Goal: Task Accomplishment & Management: Manage account settings

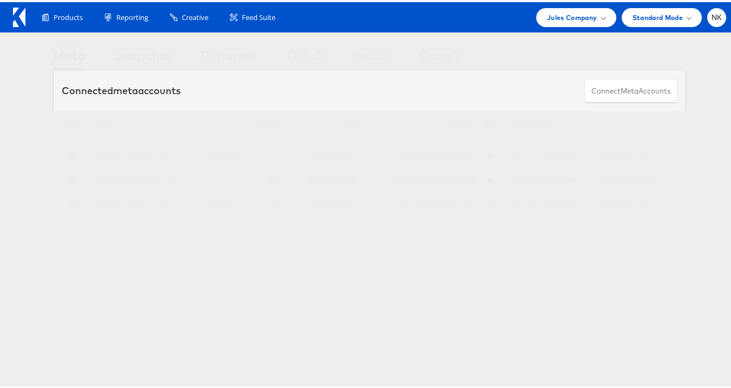
click at [19, 20] on icon at bounding box center [19, 14] width 12 height 19
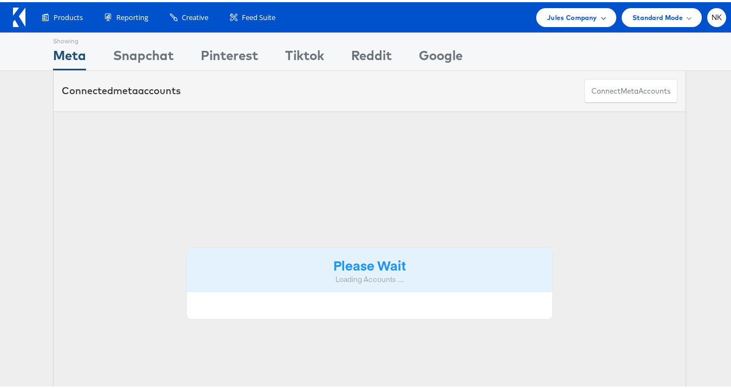
click at [585, 17] on span "Jules Company" at bounding box center [572, 15] width 50 height 11
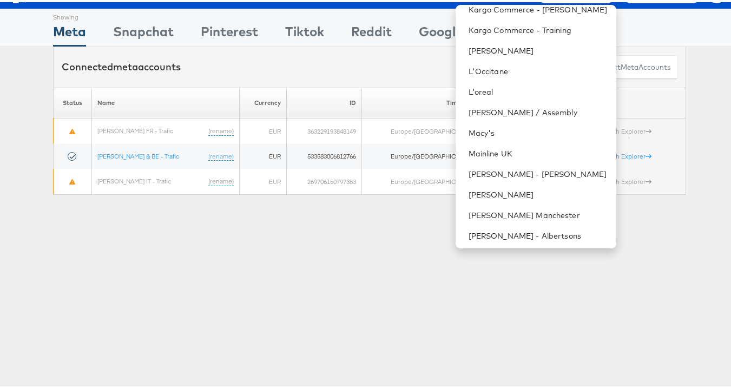
scroll to position [687, 0]
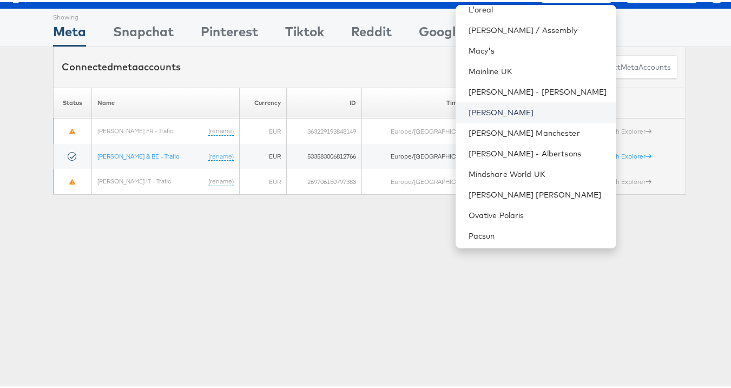
click at [505, 110] on link "Mason - Risewell" at bounding box center [538, 110] width 139 height 11
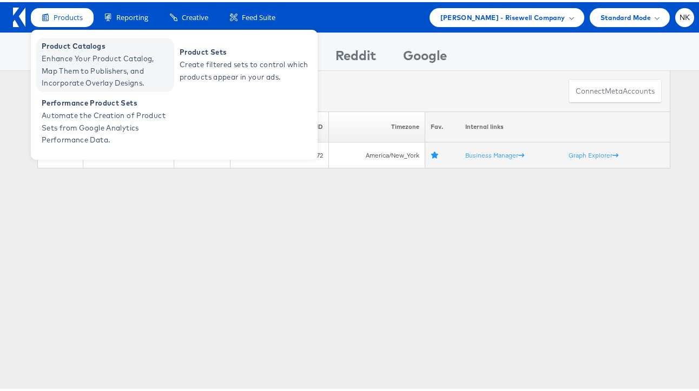
click at [83, 78] on span "Enhance Your Product Catalog, Map Them to Publishers, and Incorporate Overlay D…" at bounding box center [107, 68] width 130 height 37
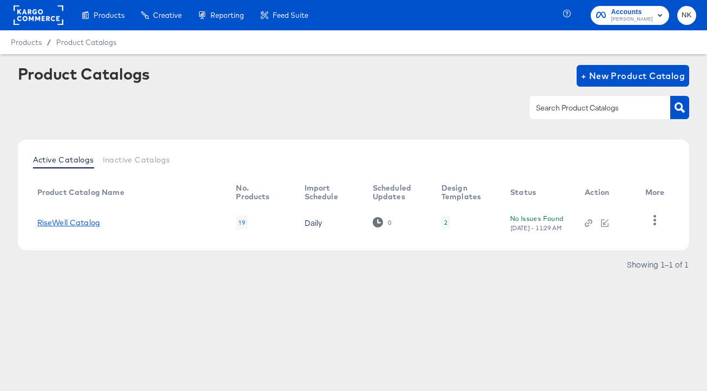
click at [73, 226] on link "RiseWell Catalog" at bounding box center [68, 222] width 63 height 9
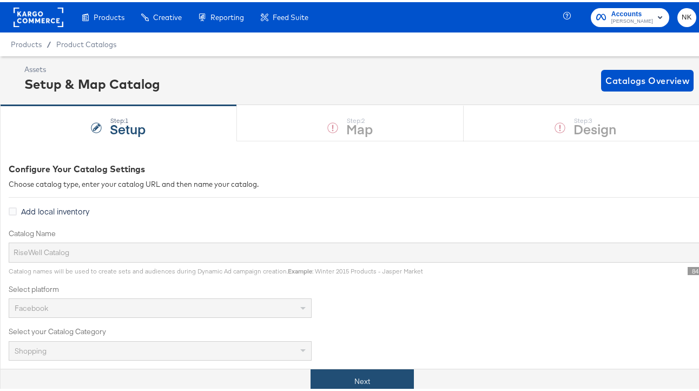
click at [365, 375] on button "Next" at bounding box center [362, 379] width 103 height 24
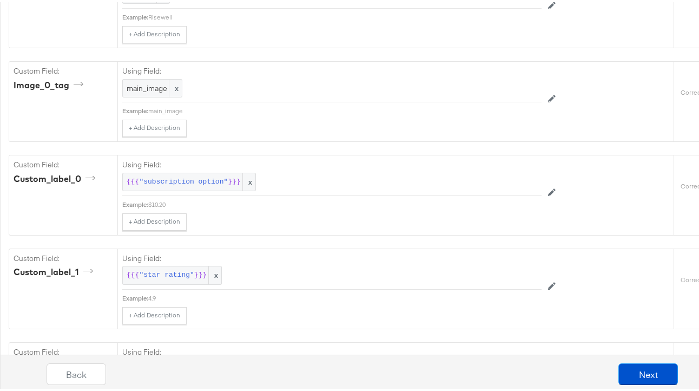
scroll to position [978, 0]
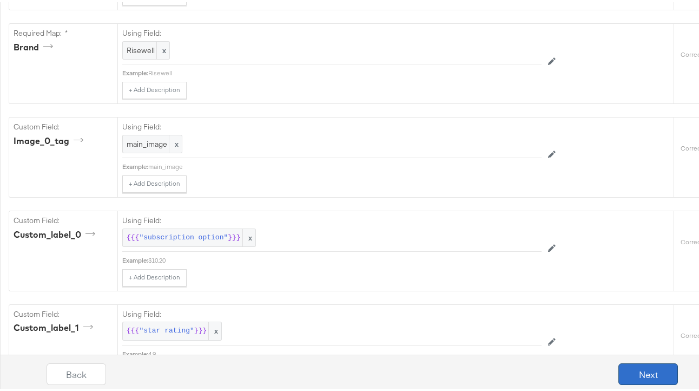
click at [658, 364] on button "Next" at bounding box center [649, 372] width 60 height 22
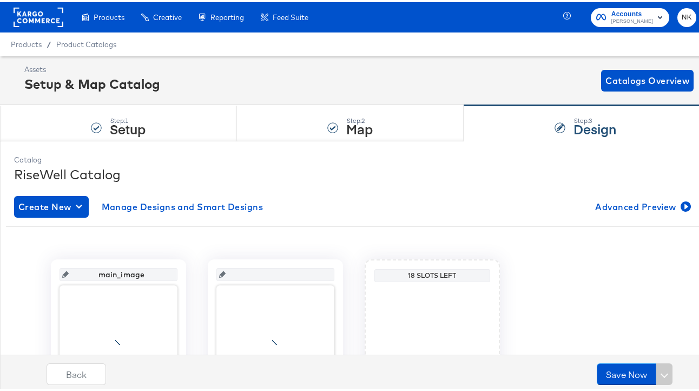
scroll to position [126, 0]
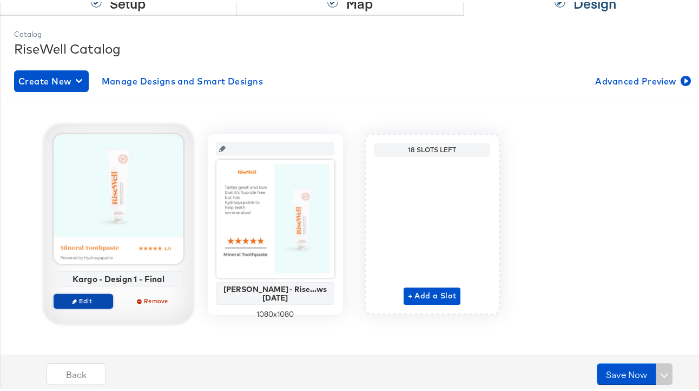
click at [93, 293] on button "Edit" at bounding box center [84, 298] width 60 height 15
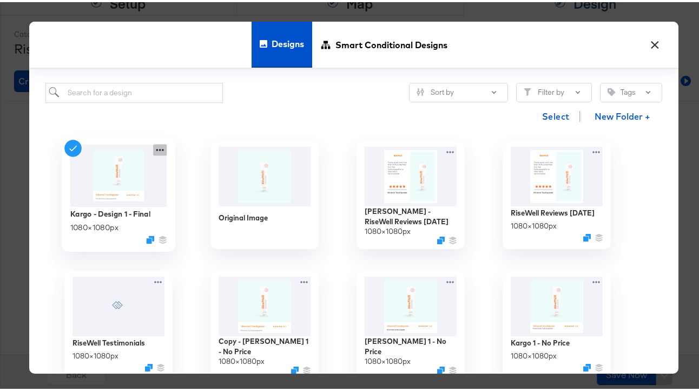
click at [153, 148] on icon at bounding box center [160, 147] width 14 height 11
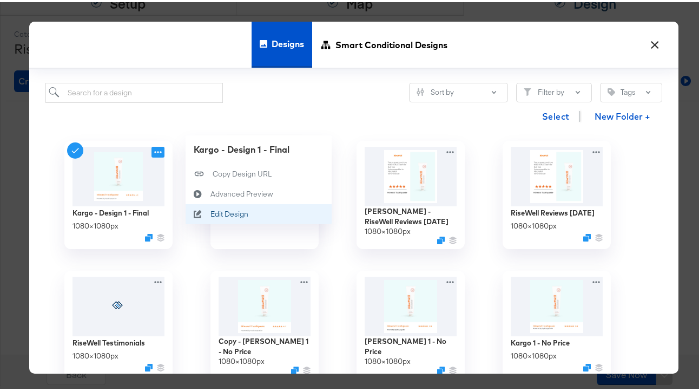
click at [210, 212] on div "Edit Design Edit Design" at bounding box center [210, 212] width 0 height 0
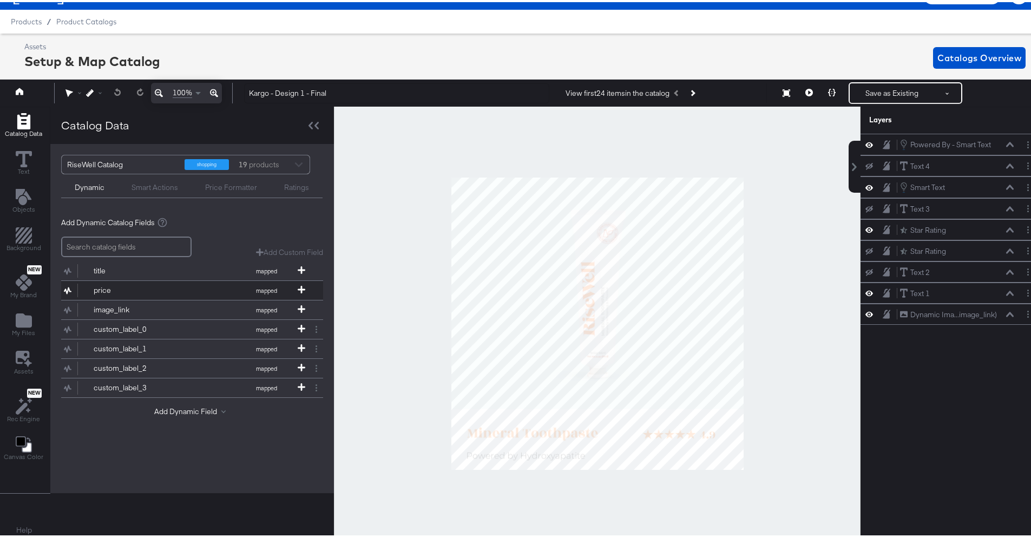
scroll to position [24, 0]
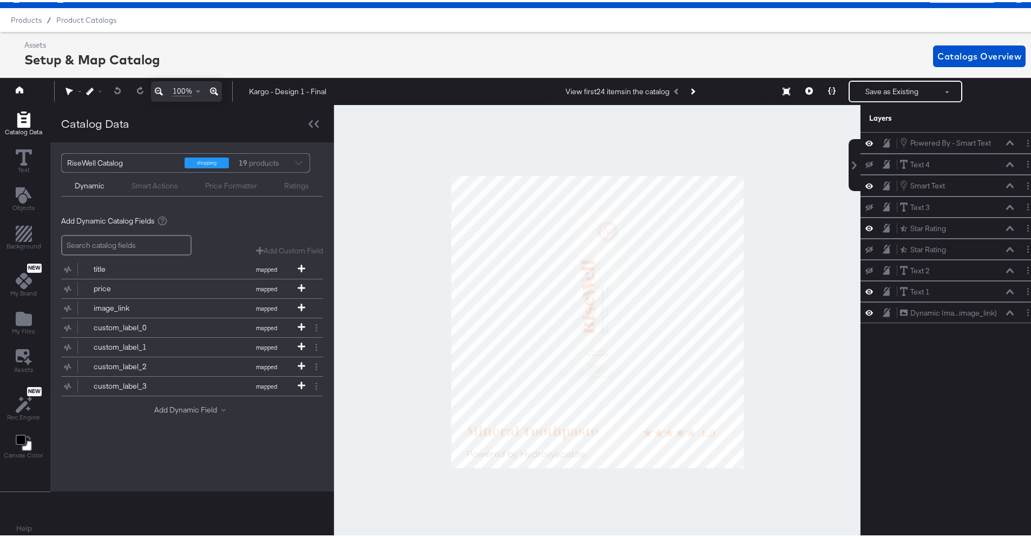
click at [195, 390] on button "Add Dynamic Field" at bounding box center [192, 408] width 76 height 10
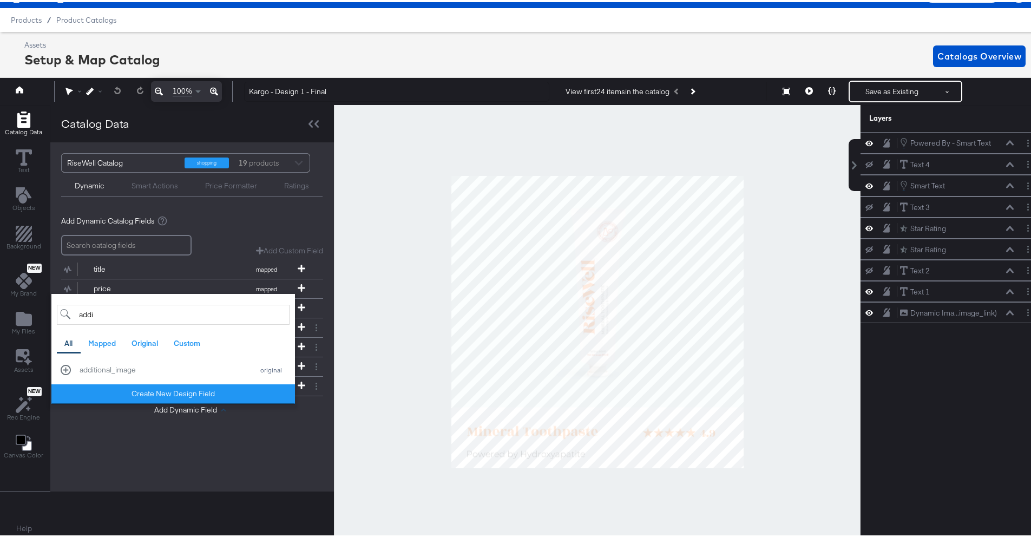
type input "addi"
click at [66, 371] on div "additional_image original" at bounding box center [173, 368] width 225 height 10
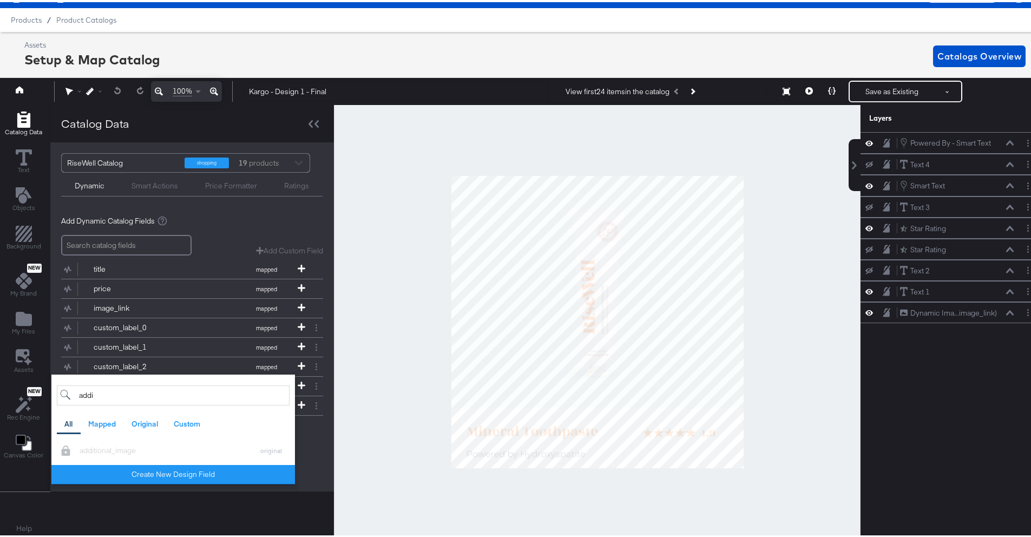
click at [707, 390] on div "Powered By - Smart Text Powered By - Smart Text Text 4 Text 4 Smart Text Smart …" at bounding box center [950, 326] width 181 height 393
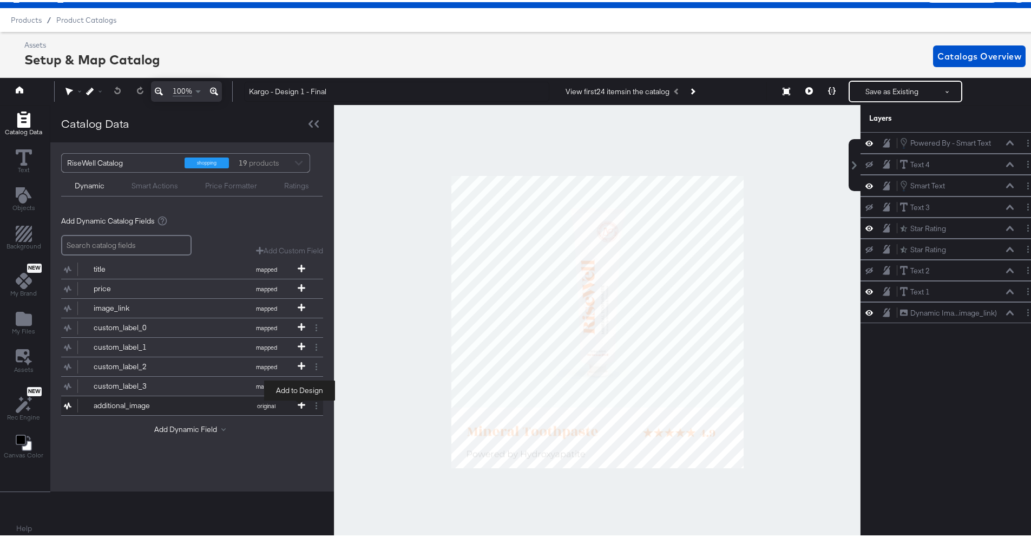
click at [303, 390] on icon at bounding box center [302, 403] width 8 height 8
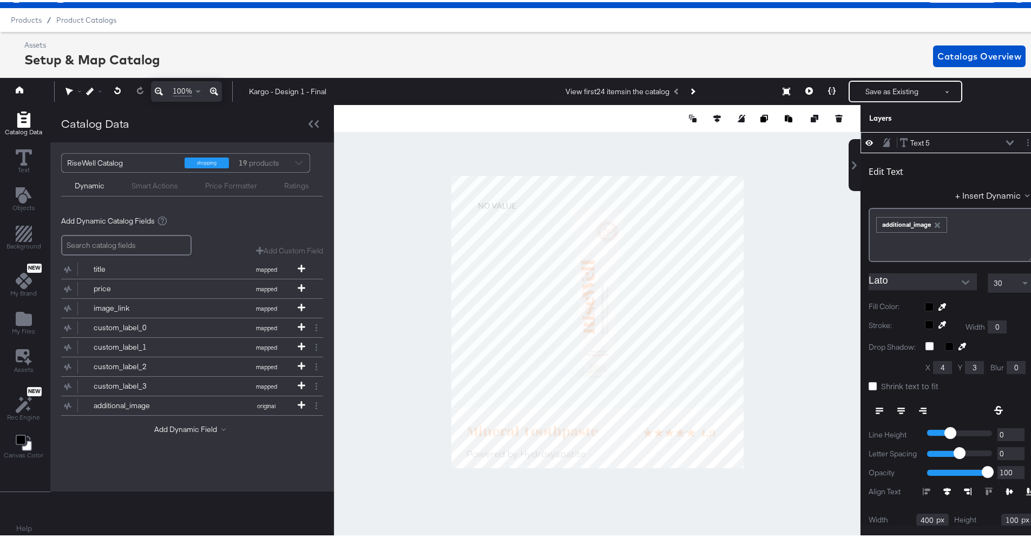
type input "307"
type input "482"
type input "104"
type input "436"
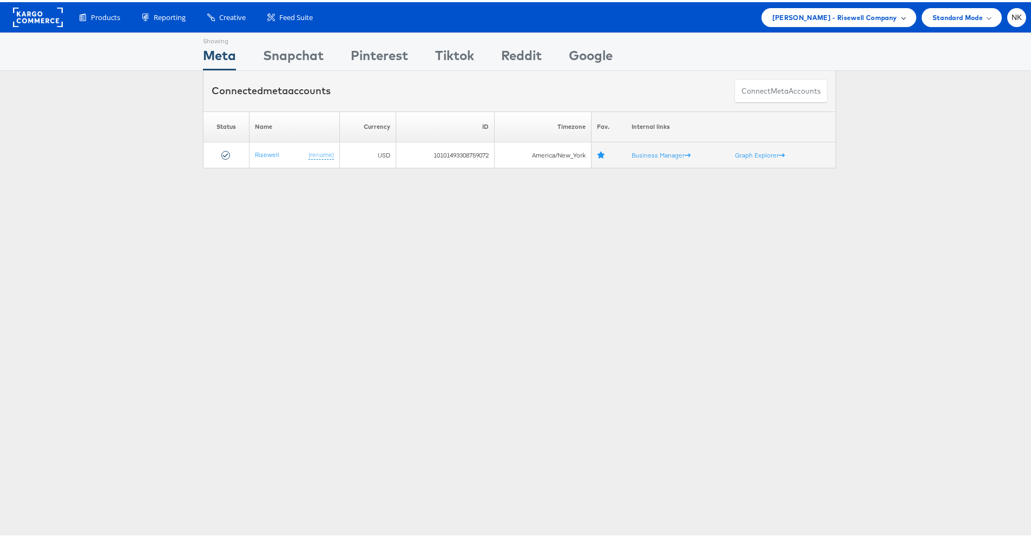
click at [899, 13] on div "Mason - Risewell Company" at bounding box center [838, 15] width 155 height 19
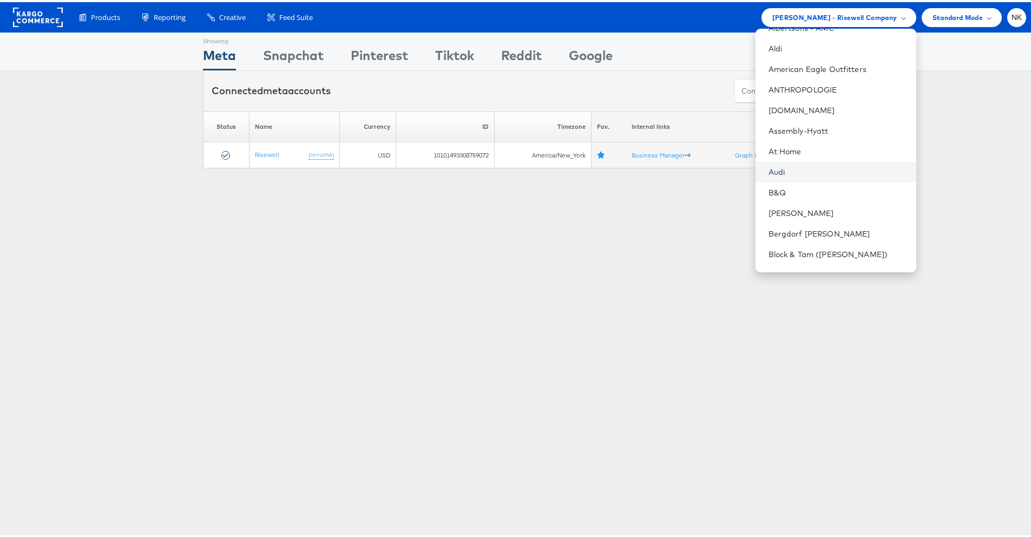
scroll to position [131, 0]
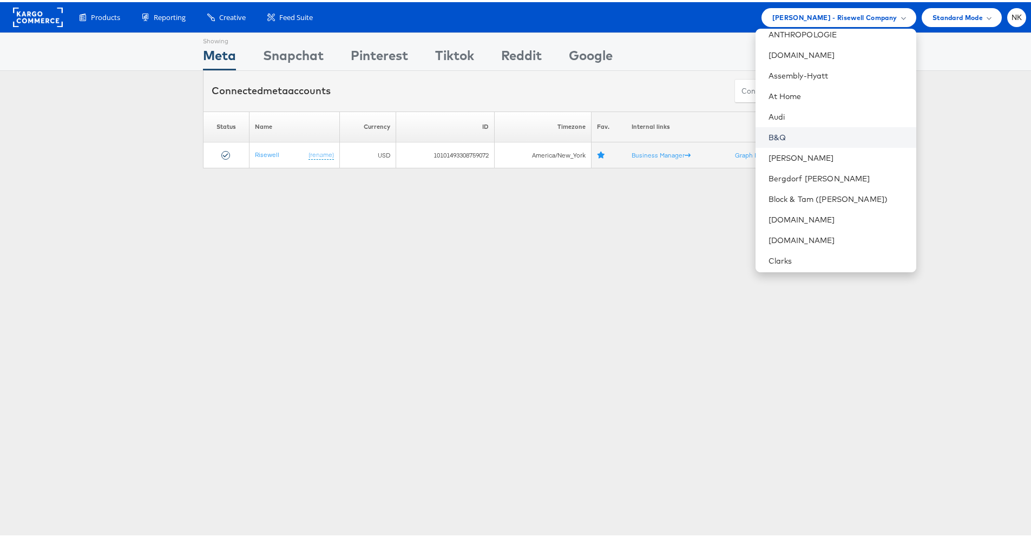
click at [800, 140] on li "B&Q" at bounding box center [835, 135] width 161 height 21
click at [784, 136] on link "B&Q" at bounding box center [837, 135] width 139 height 11
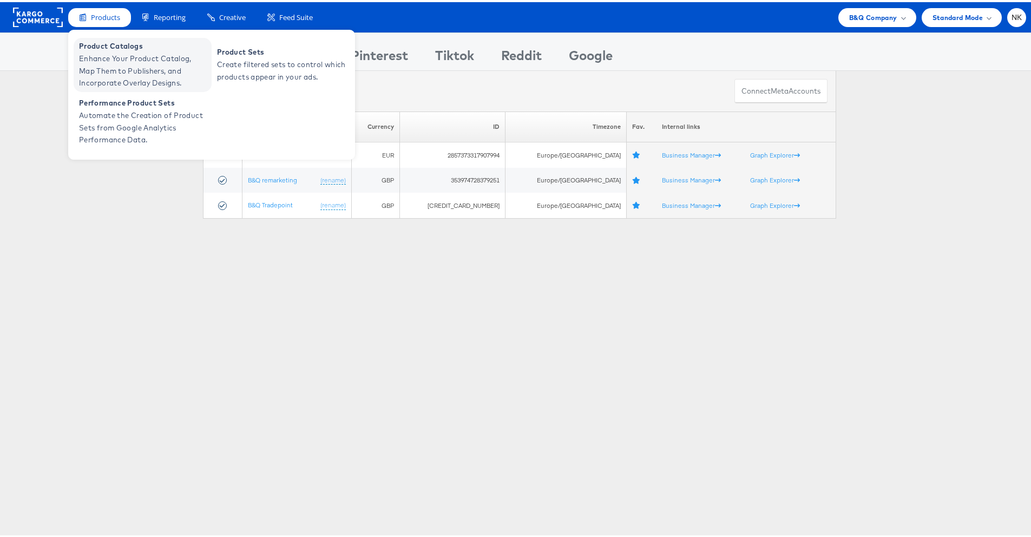
click at [121, 44] on span "Product Catalogs" at bounding box center [144, 44] width 130 height 12
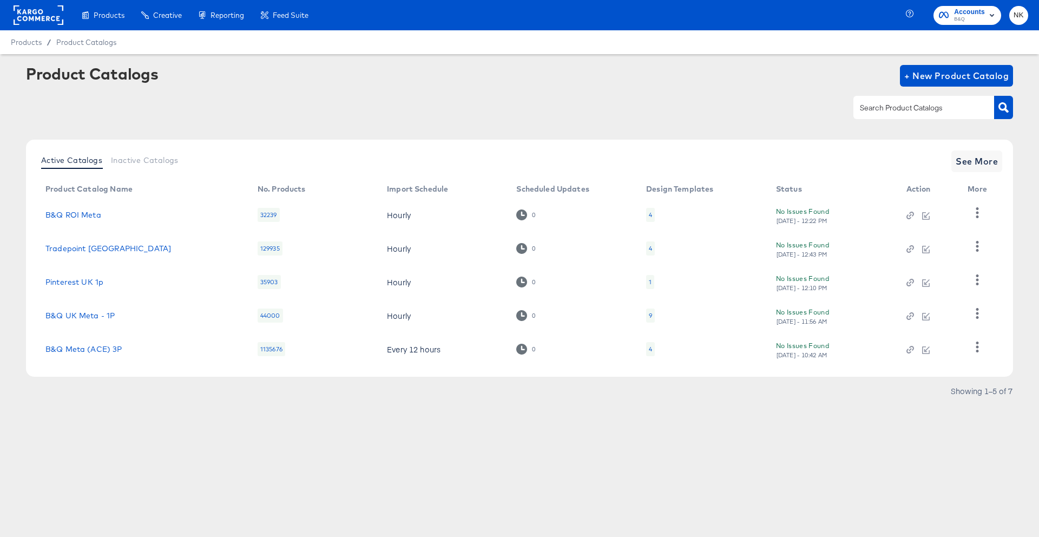
click at [47, 19] on rect at bounding box center [39, 14] width 50 height 19
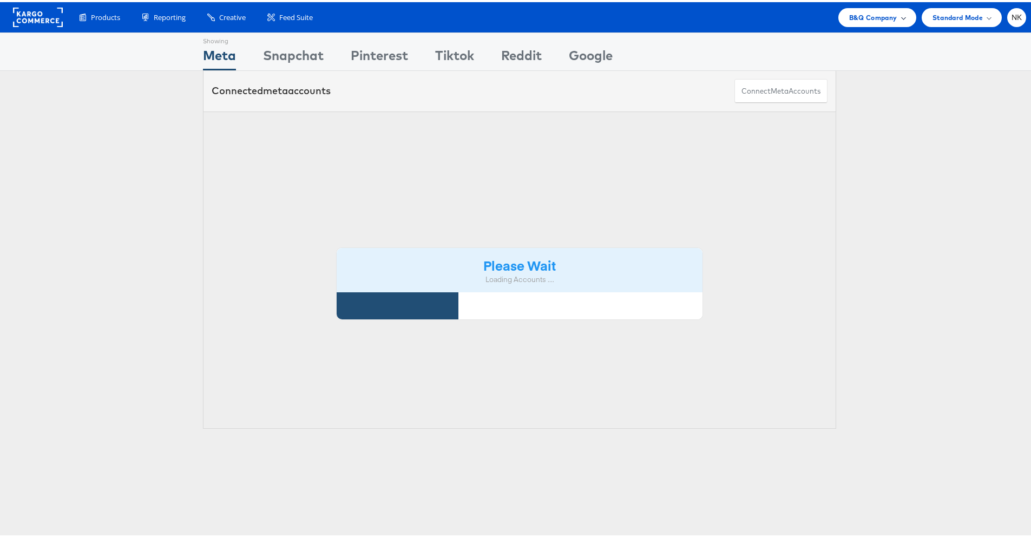
click at [838, 22] on div "B&Q Company" at bounding box center [877, 15] width 78 height 19
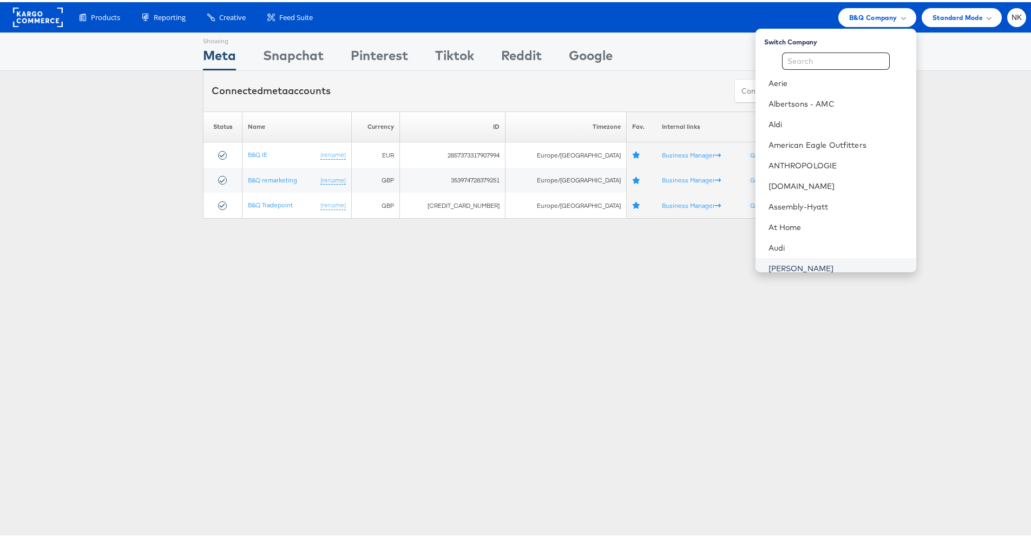
scroll to position [65, 0]
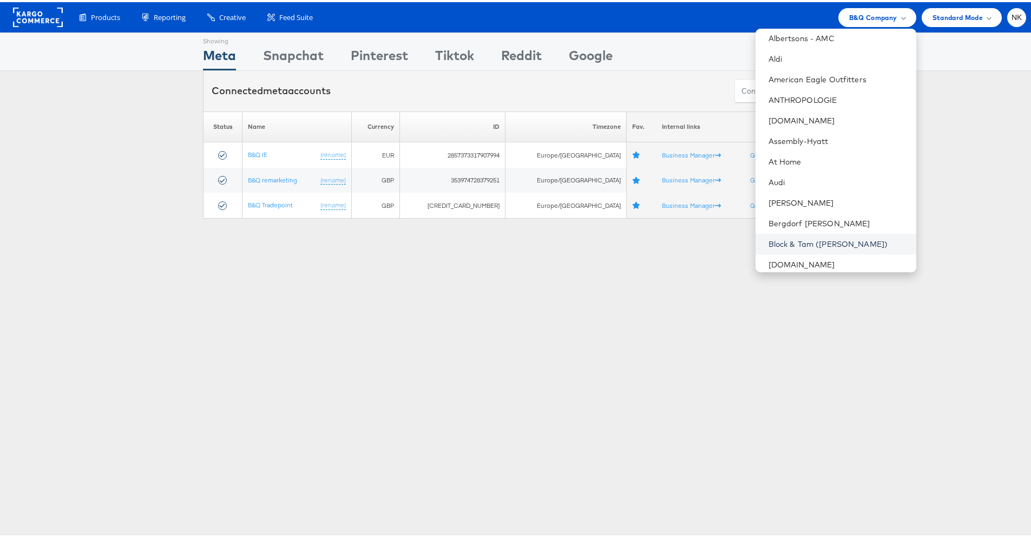
click at [795, 236] on link "Block & Tam ([PERSON_NAME])" at bounding box center [837, 241] width 139 height 11
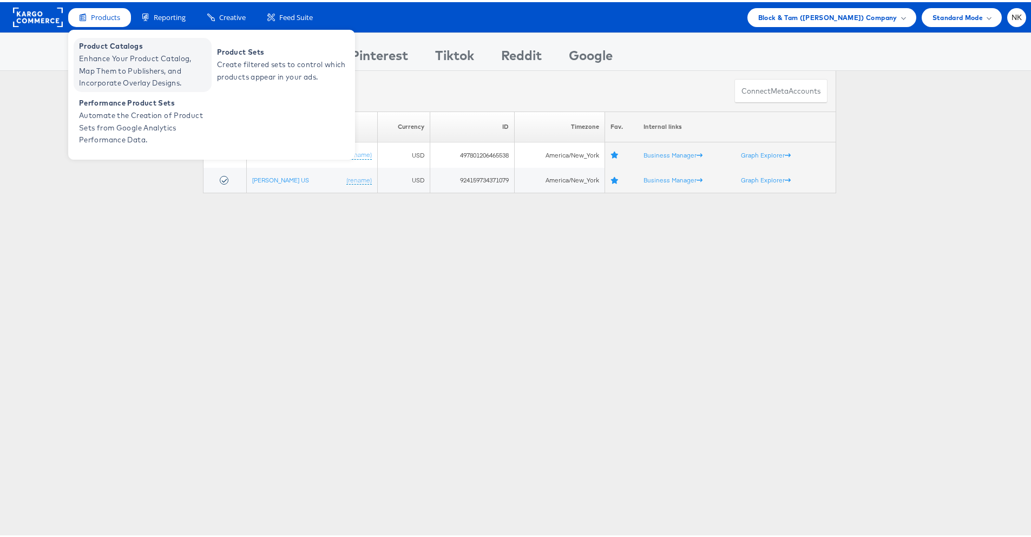
click at [103, 45] on span "Product Catalogs" at bounding box center [144, 44] width 130 height 12
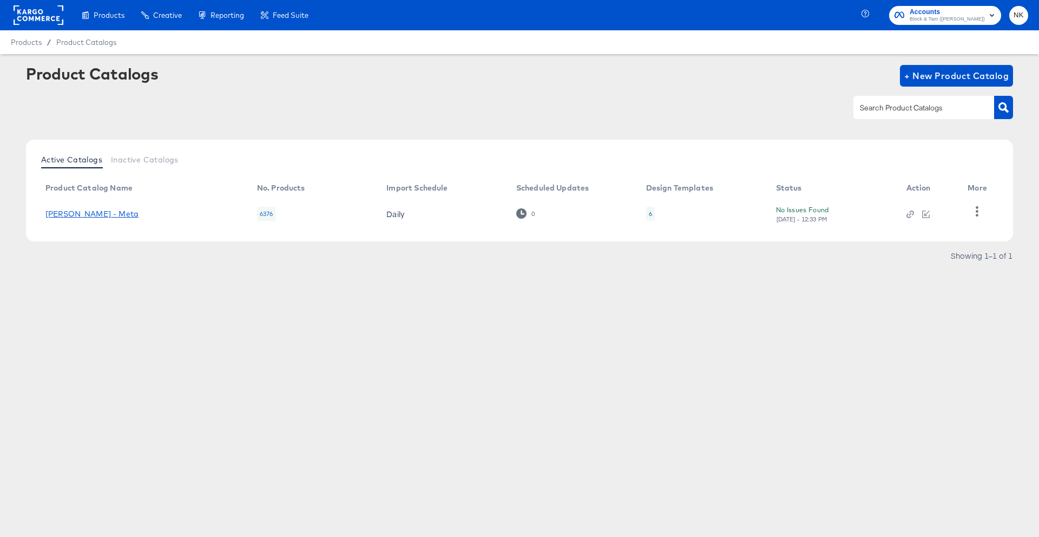
click at [121, 212] on link "[PERSON_NAME] - Meta" at bounding box center [91, 213] width 93 height 9
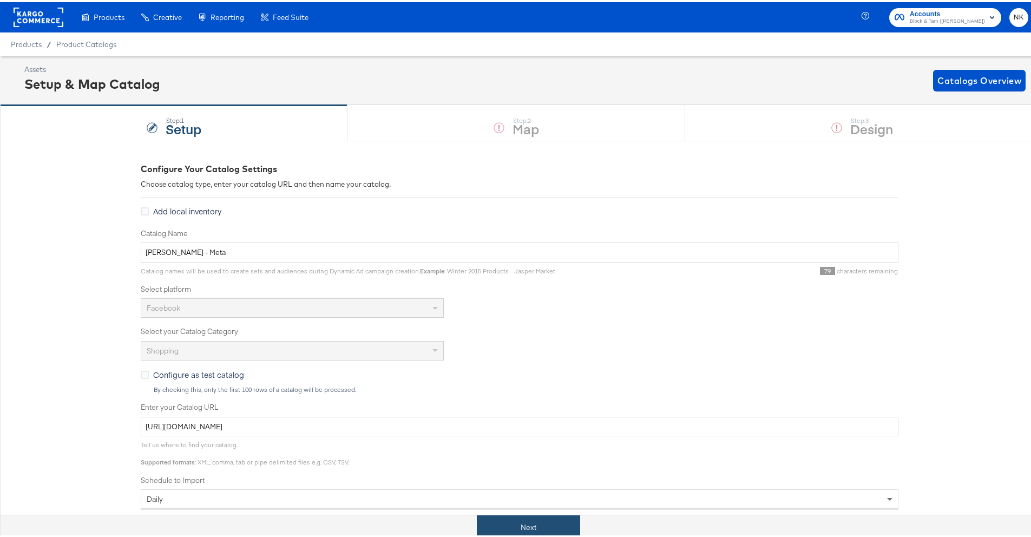
click at [540, 530] on button "Next" at bounding box center [528, 525] width 103 height 24
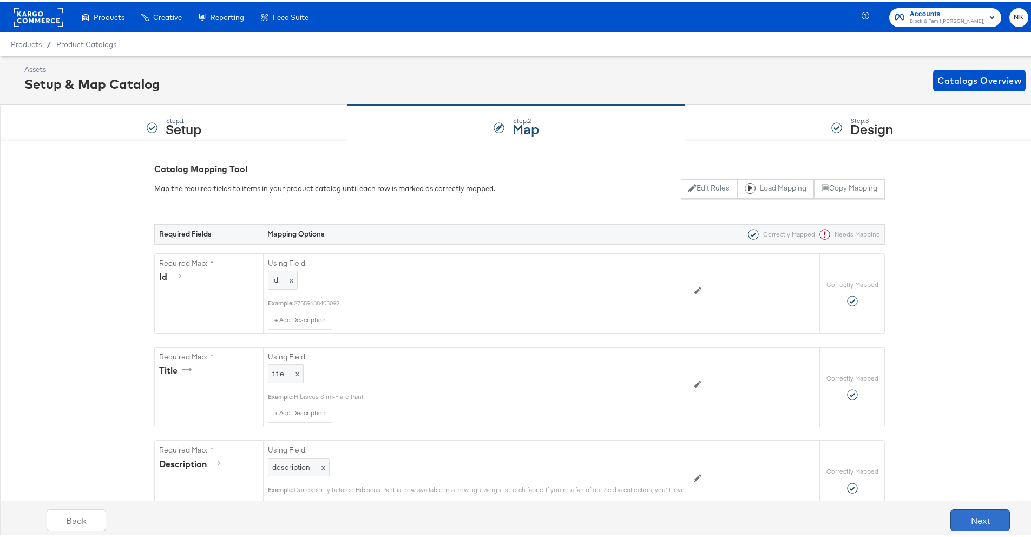
click at [981, 524] on button "Next" at bounding box center [980, 518] width 60 height 22
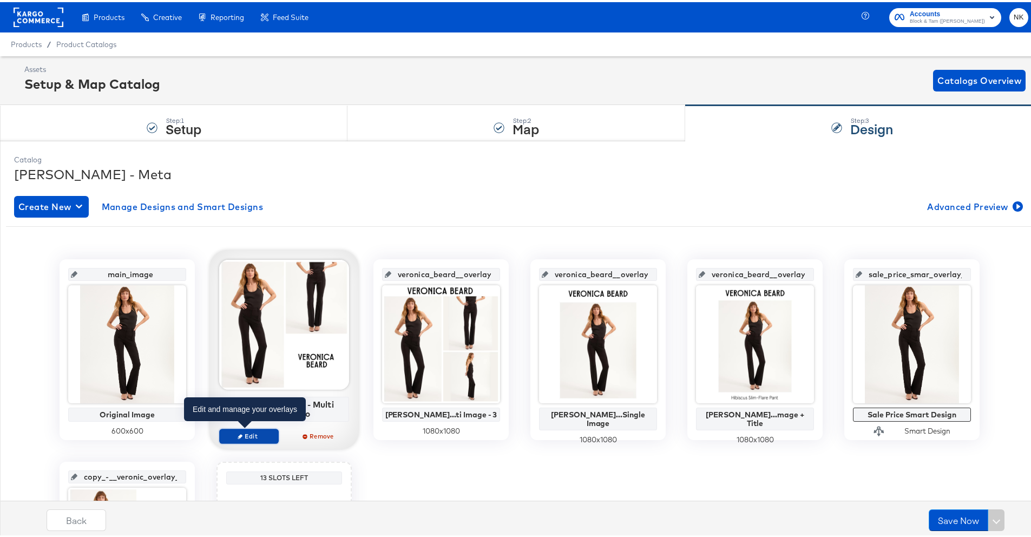
click at [272, 431] on button "Edit" at bounding box center [249, 433] width 60 height 15
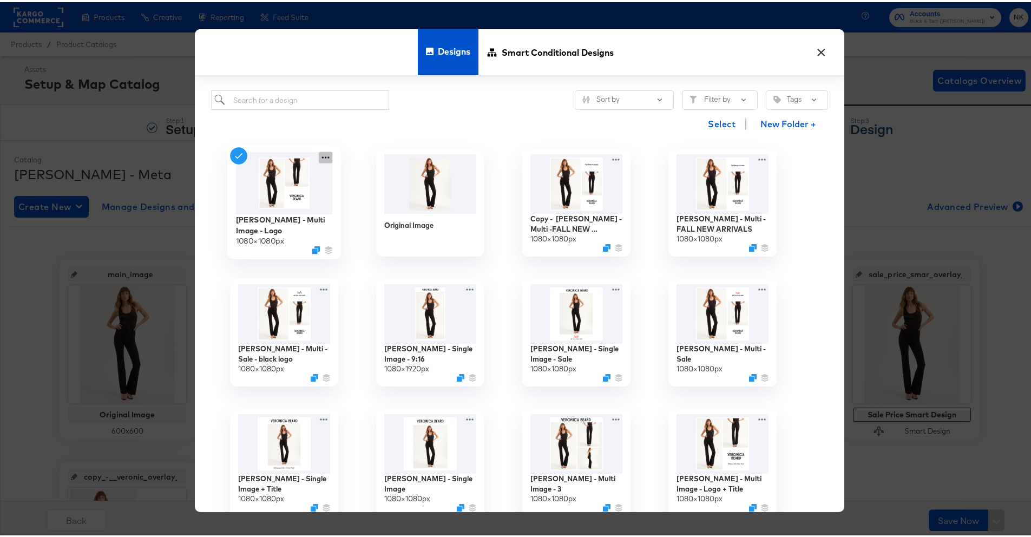
click at [319, 155] on icon at bounding box center [326, 154] width 14 height 11
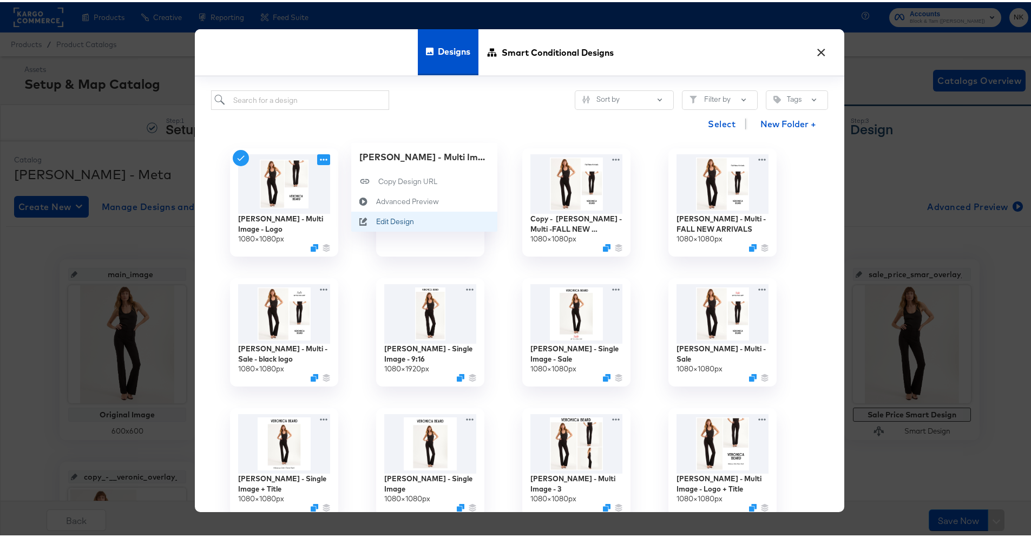
click at [376, 219] on div "Edit Design Edit Design" at bounding box center [376, 219] width 0 height 0
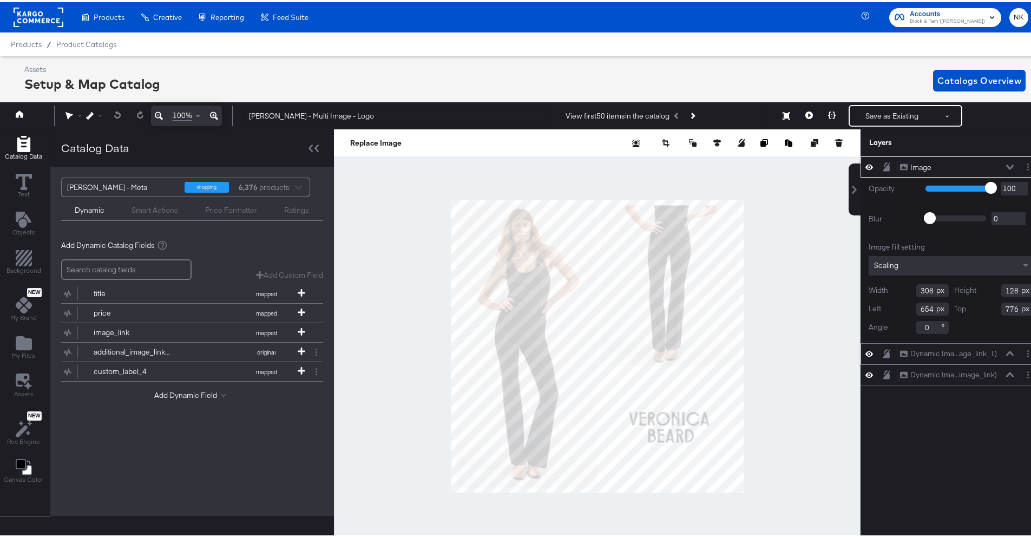
click at [865, 352] on icon at bounding box center [869, 351] width 8 height 5
click at [865, 352] on icon at bounding box center [869, 351] width 8 height 7
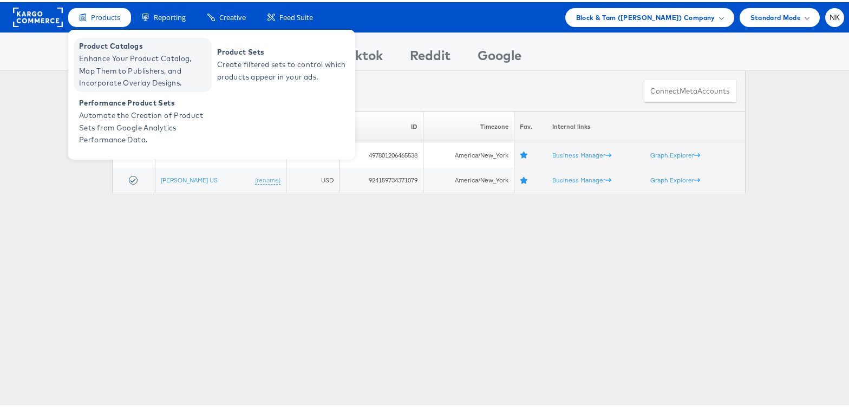
click at [110, 60] on span "Enhance Your Product Catalog, Map Them to Publishers, and Incorporate Overlay D…" at bounding box center [144, 68] width 130 height 37
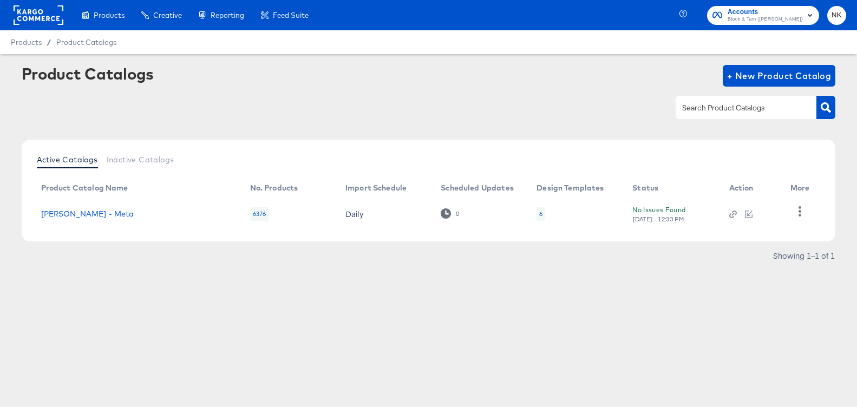
click at [49, 16] on rect at bounding box center [39, 14] width 50 height 19
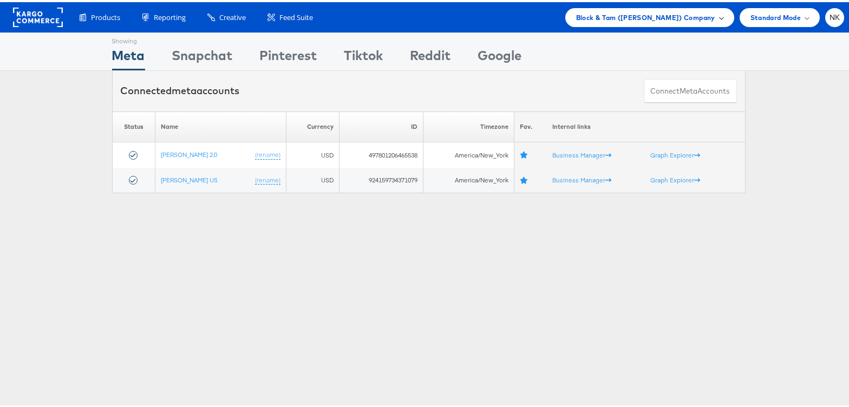
click at [710, 19] on div "Block & Tam ([PERSON_NAME]) Company" at bounding box center [649, 15] width 147 height 11
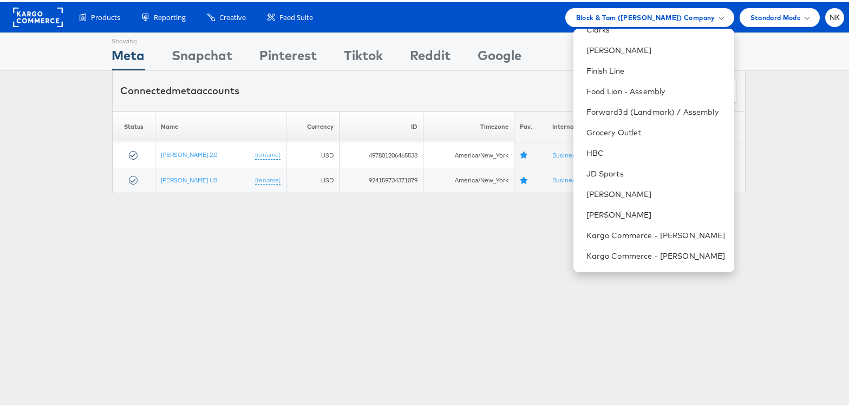
scroll to position [154, 0]
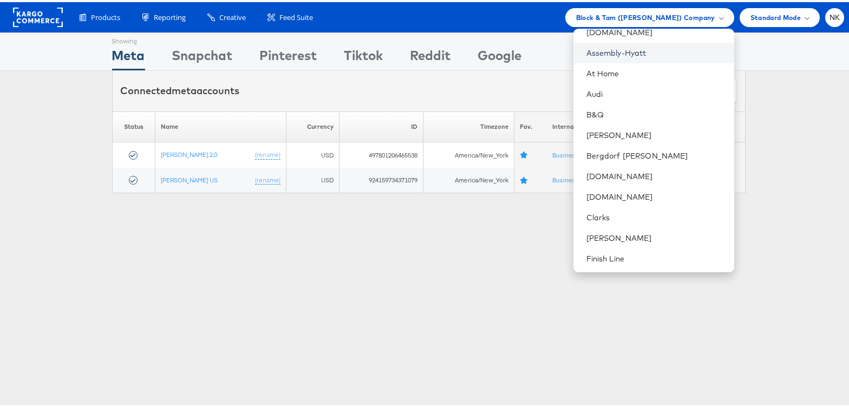
click at [628, 55] on link "Assembly-Hyatt" at bounding box center [655, 50] width 139 height 11
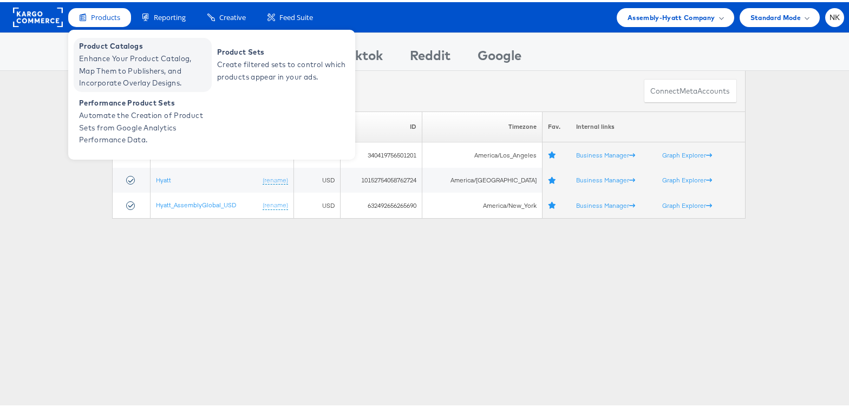
click at [114, 67] on span "Enhance Your Product Catalog, Map Them to Publishers, and Incorporate Overlay D…" at bounding box center [144, 68] width 130 height 37
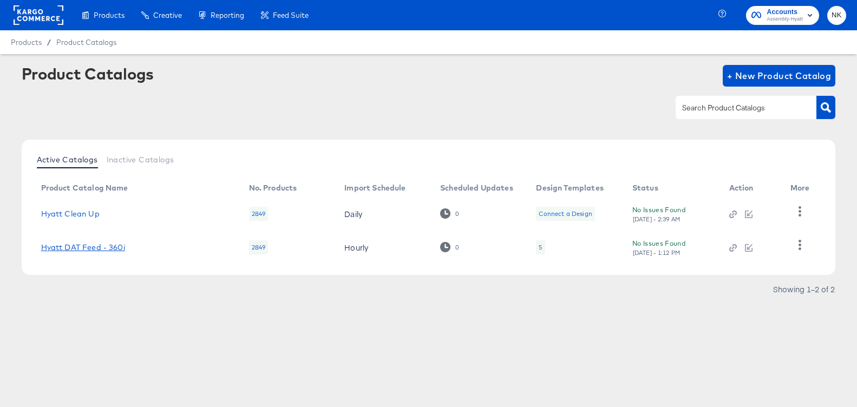
click at [106, 249] on link "Hyatt DAT Feed - 360i" at bounding box center [83, 247] width 84 height 9
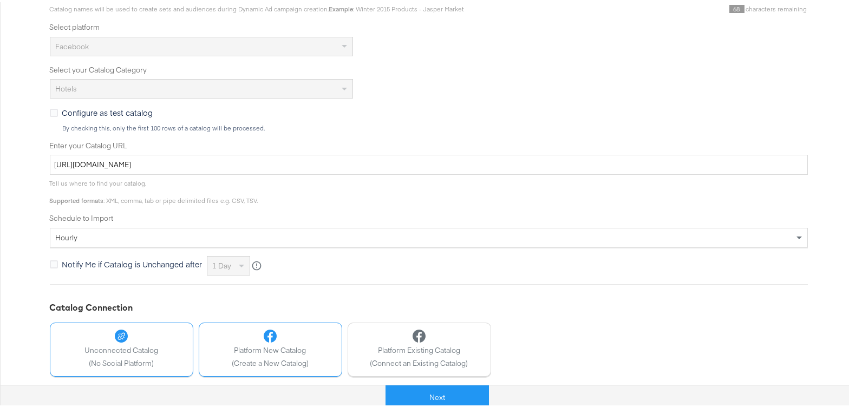
scroll to position [295, 0]
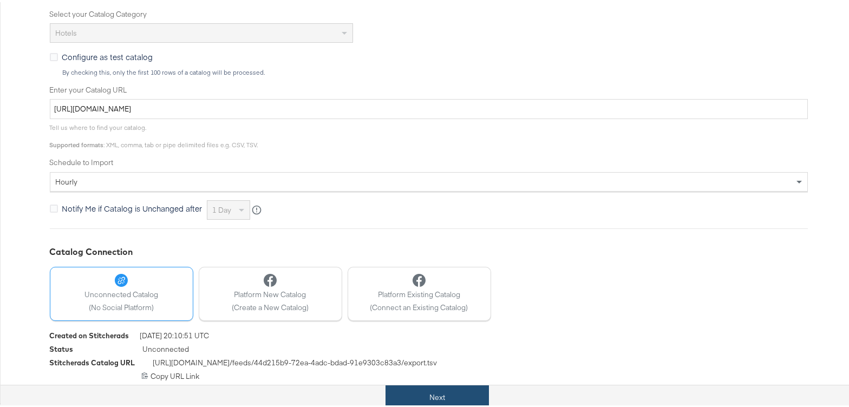
click at [422, 386] on button "Next" at bounding box center [436, 395] width 103 height 24
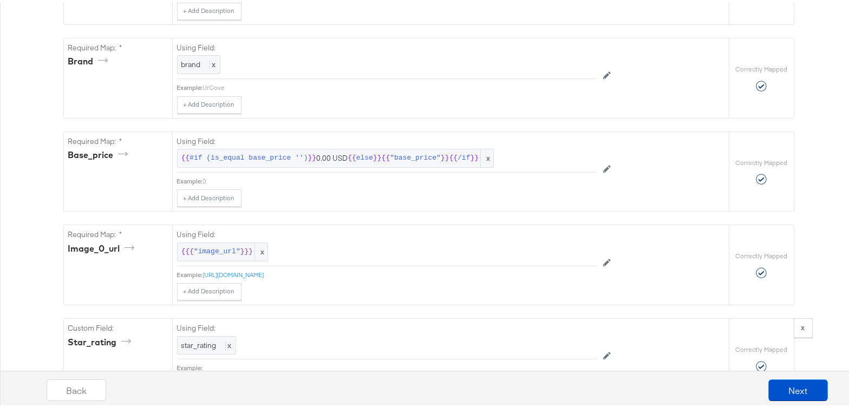
scroll to position [3499, 0]
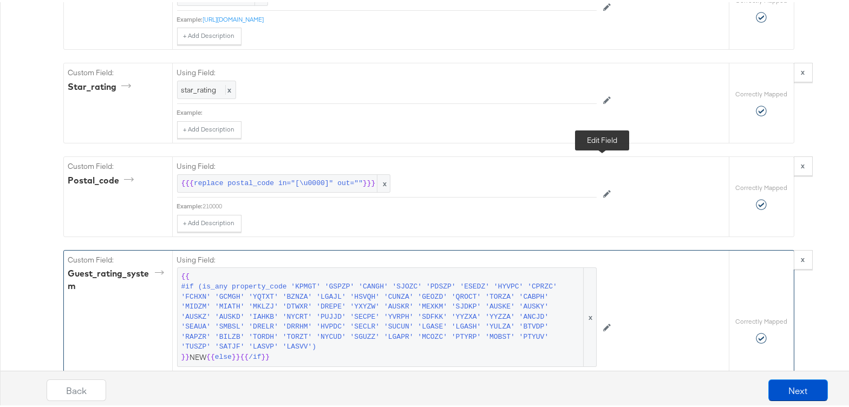
click at [607, 318] on button at bounding box center [606, 326] width 21 height 17
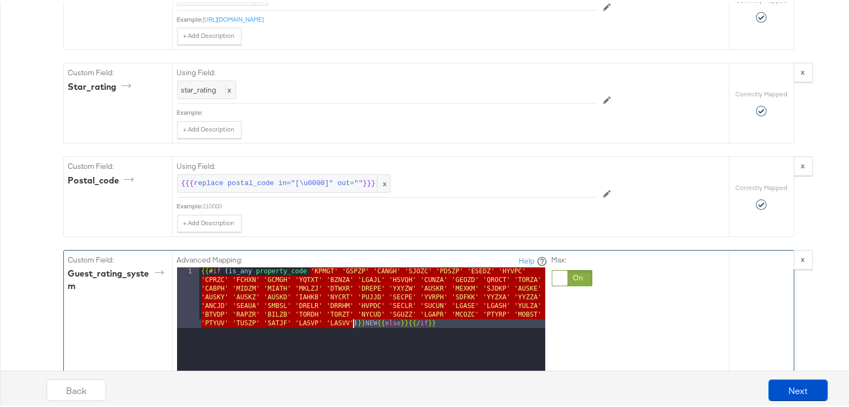
drag, startPoint x: 306, startPoint y: 106, endPoint x: 348, endPoint y: 159, distance: 67.8
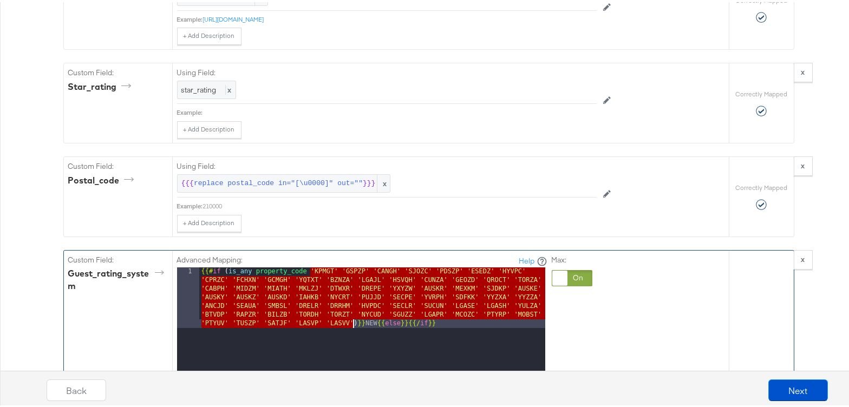
drag, startPoint x: 306, startPoint y: 108, endPoint x: 350, endPoint y: 162, distance: 70.0
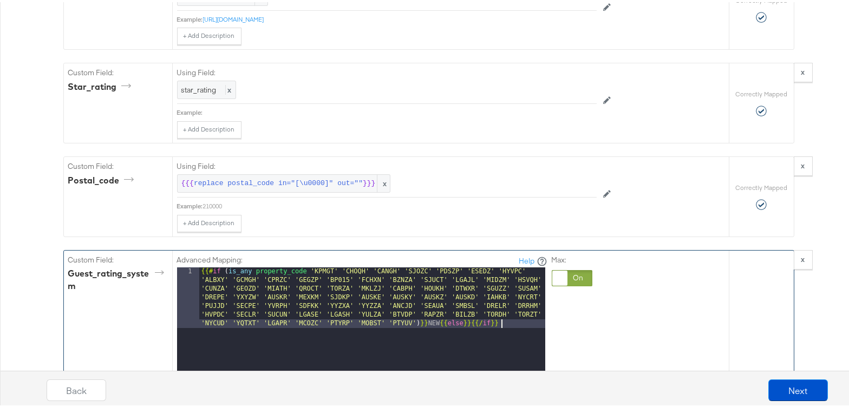
click at [785, 379] on button "Next" at bounding box center [798, 388] width 60 height 22
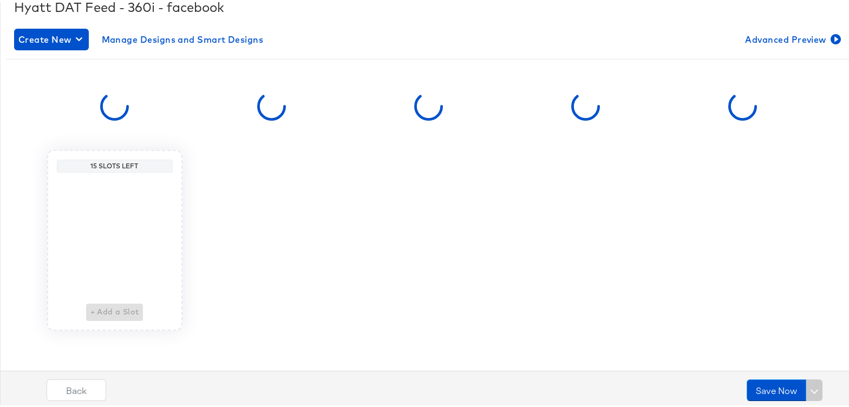
scroll to position [0, 0]
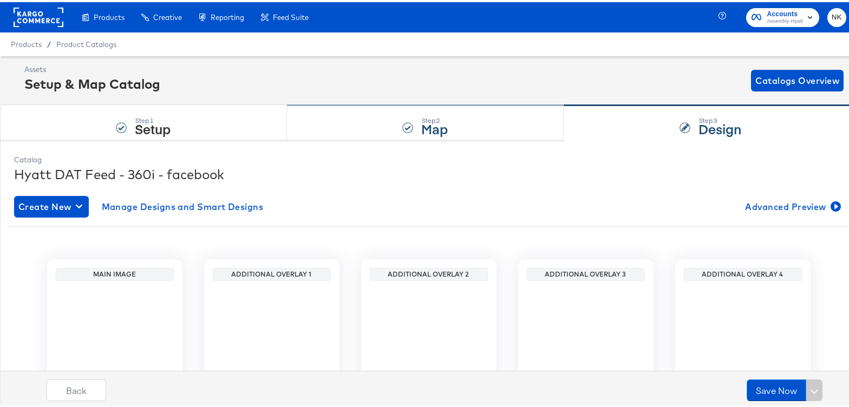
click at [452, 129] on div "Step: 2 Map" at bounding box center [425, 121] width 277 height 36
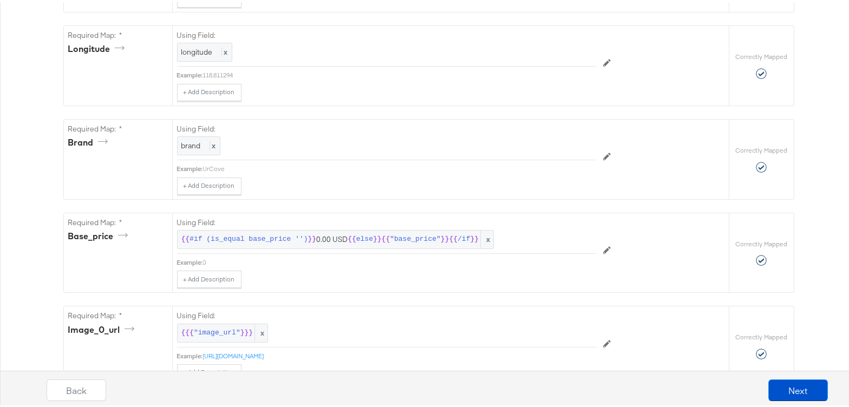
scroll to position [3499, 0]
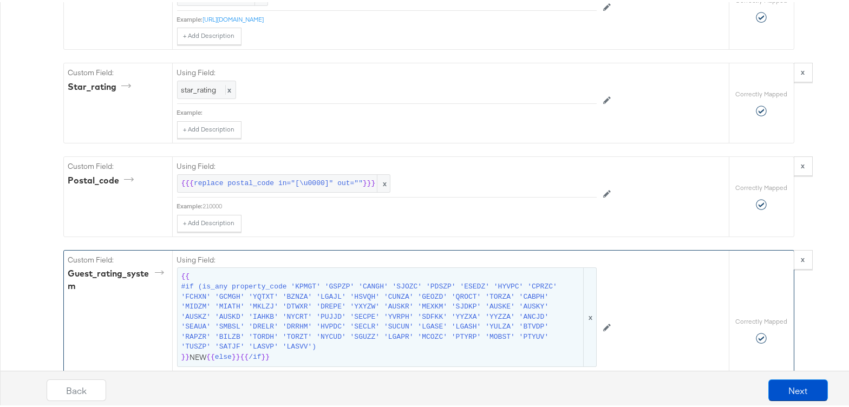
click at [588, 266] on span "x" at bounding box center [589, 315] width 13 height 98
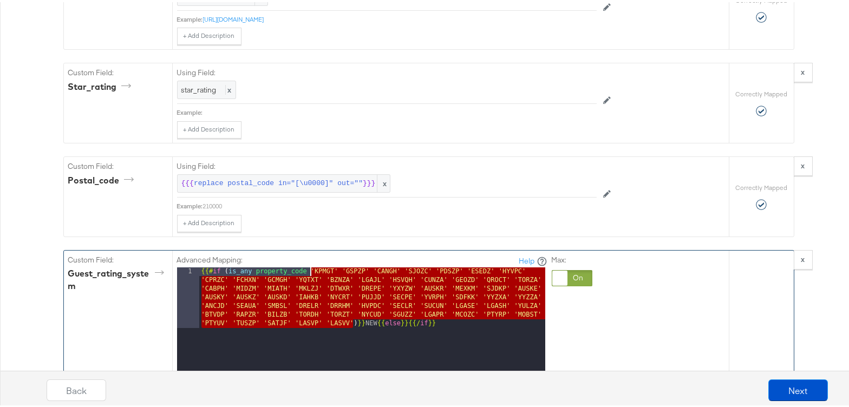
drag, startPoint x: 349, startPoint y: 161, endPoint x: 306, endPoint y: 107, distance: 68.5
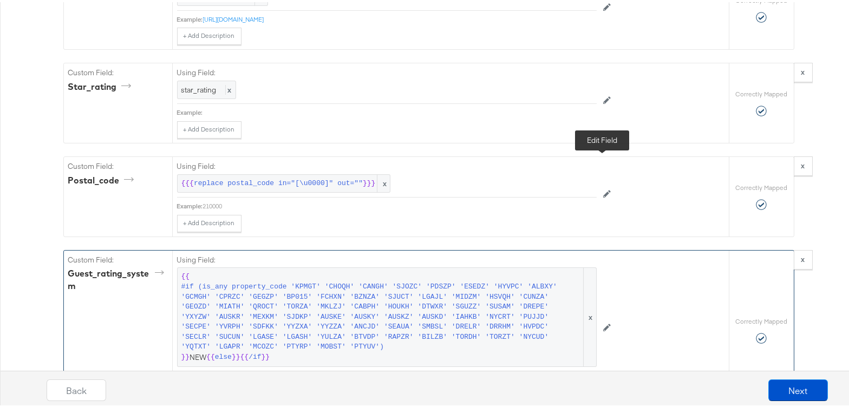
click at [596, 318] on button at bounding box center [606, 326] width 21 height 17
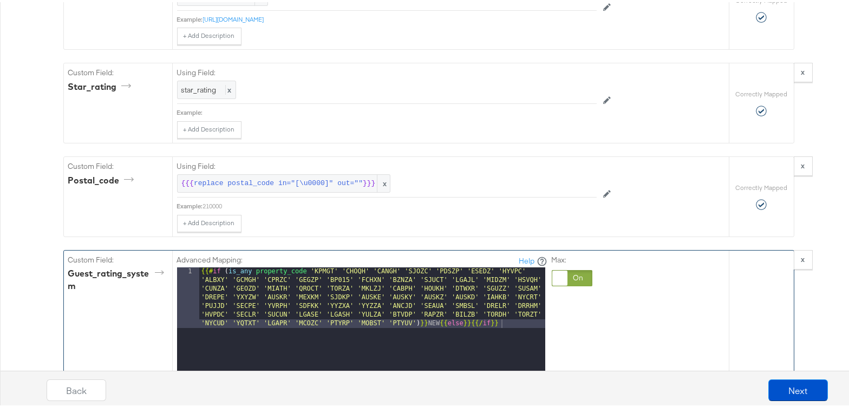
scroll to position [3615, 0]
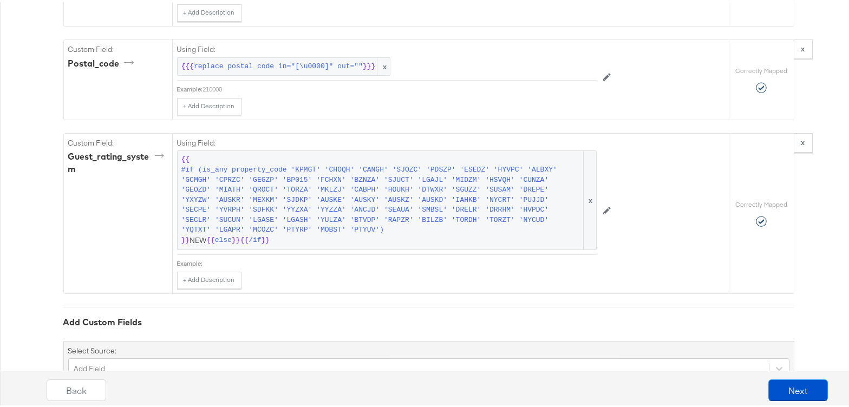
scroll to position [3499, 0]
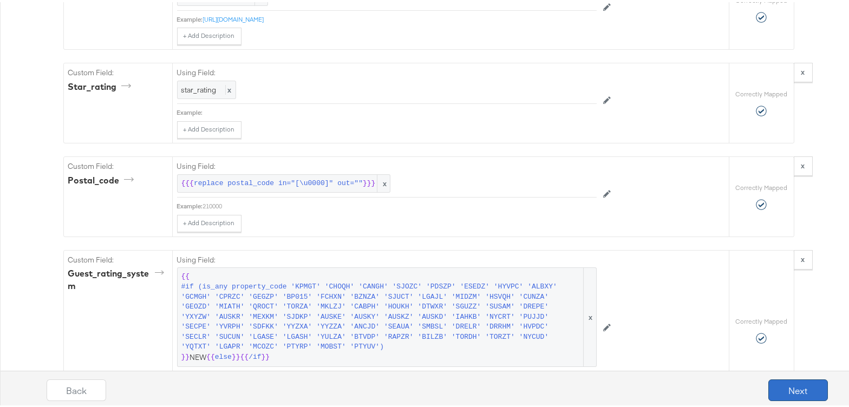
click at [788, 391] on button "Next" at bounding box center [798, 388] width 60 height 22
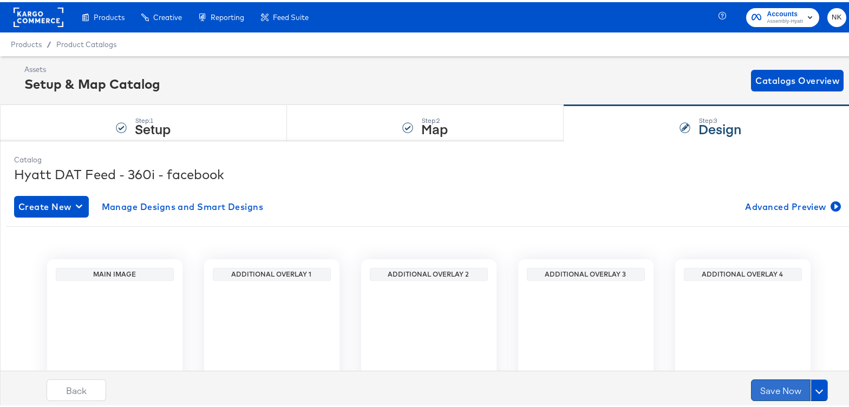
click at [775, 384] on button "Save Now" at bounding box center [781, 388] width 60 height 22
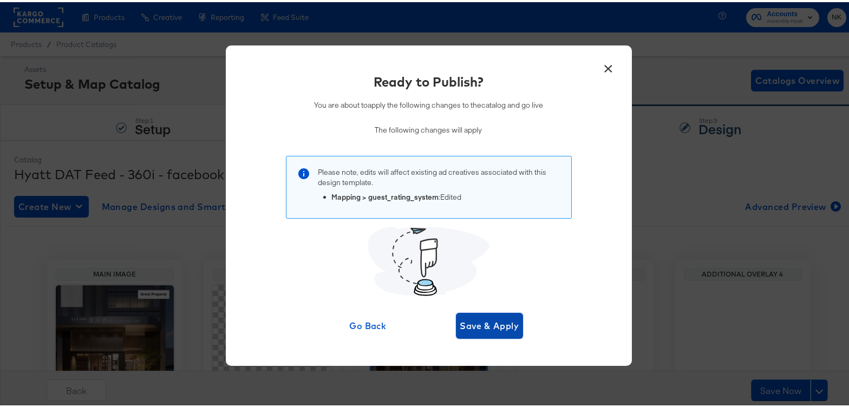
click at [502, 323] on span "Save & Apply" at bounding box center [489, 323] width 59 height 15
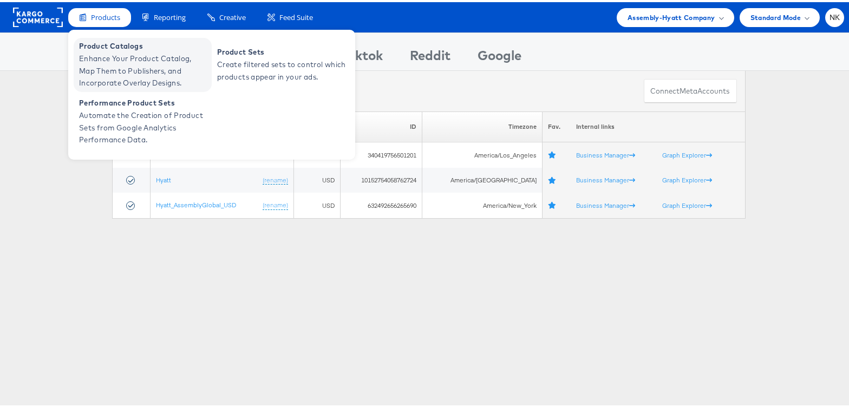
click at [115, 45] on span "Product Catalogs" at bounding box center [144, 44] width 130 height 12
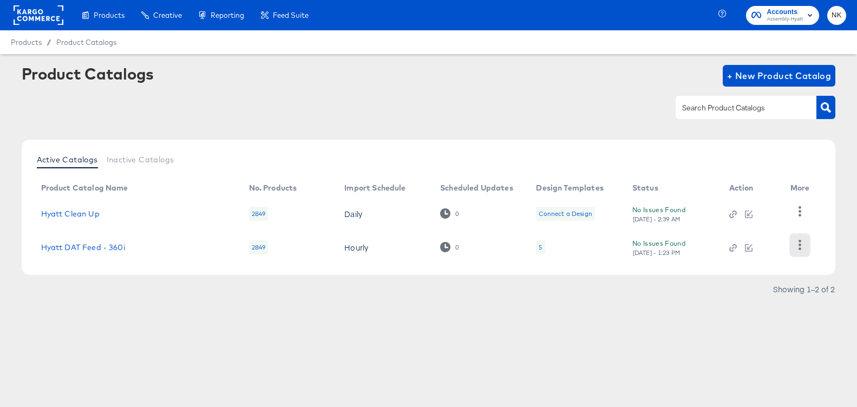
click at [794, 245] on icon "button" at bounding box center [799, 245] width 10 height 10
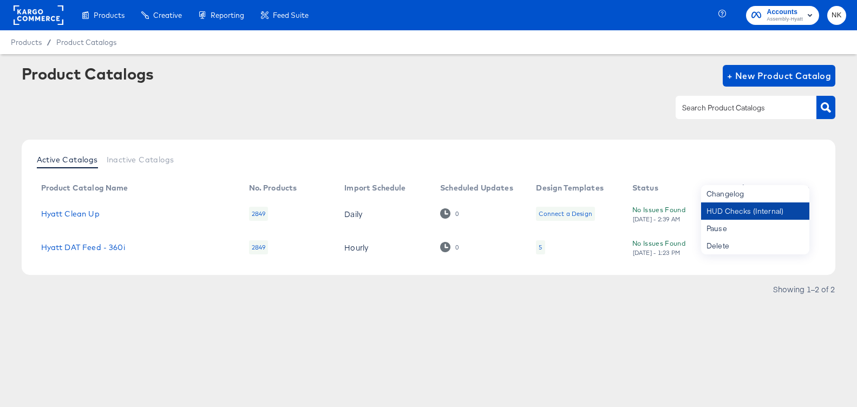
click at [774, 213] on div "HUD Checks (Internal)" at bounding box center [755, 210] width 108 height 17
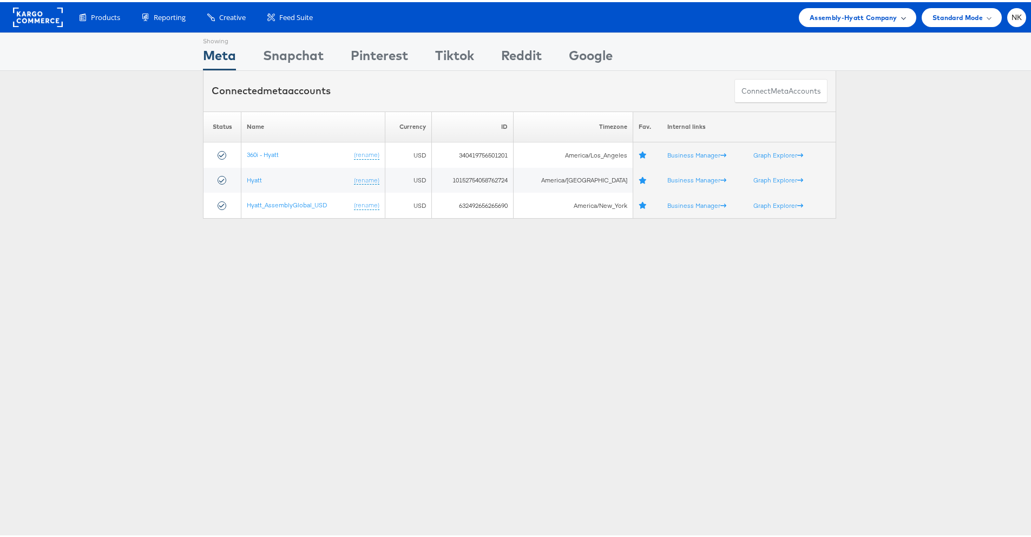
click at [895, 22] on div "Assembly-Hyatt Company" at bounding box center [857, 15] width 117 height 19
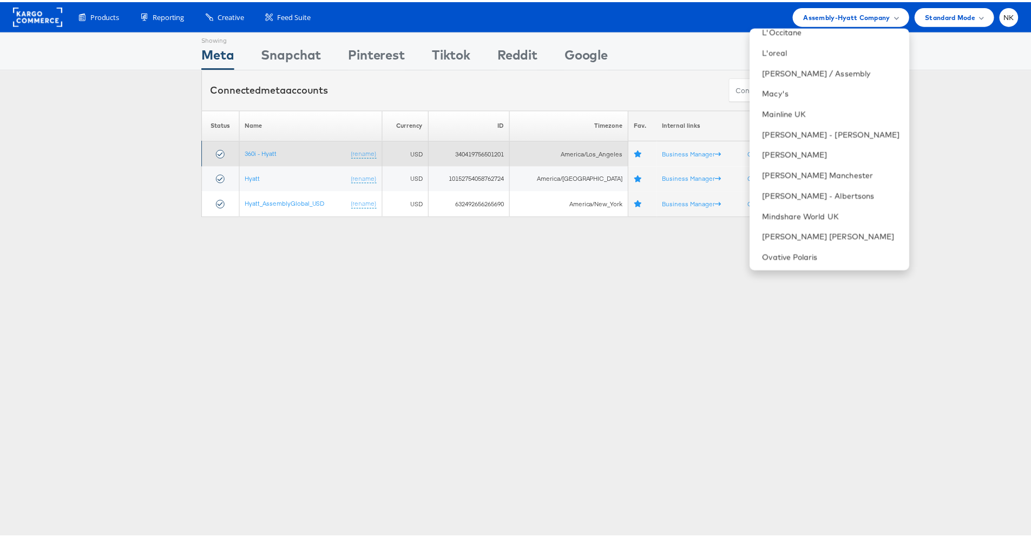
scroll to position [667, 0]
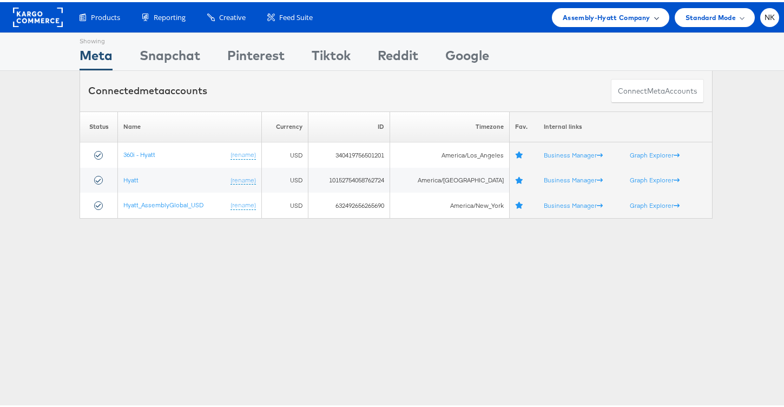
click at [571, 18] on span "Assembly-Hyatt Company" at bounding box center [607, 15] width 88 height 11
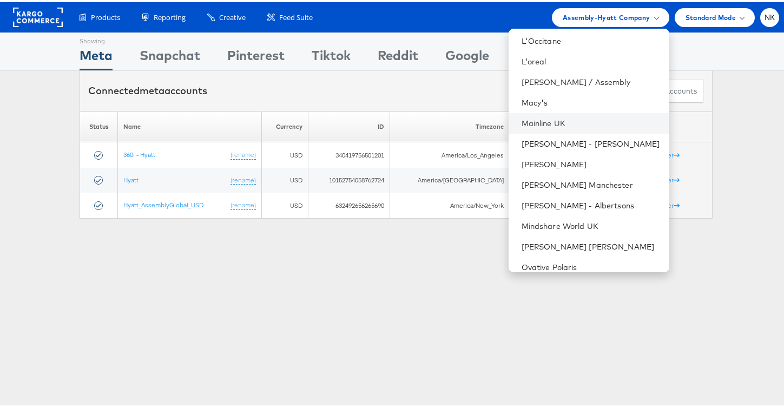
scroll to position [645, 0]
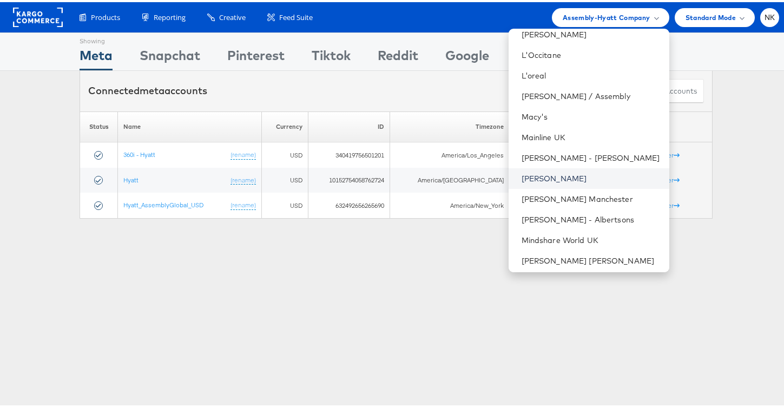
click at [554, 179] on link "[PERSON_NAME]" at bounding box center [591, 176] width 139 height 11
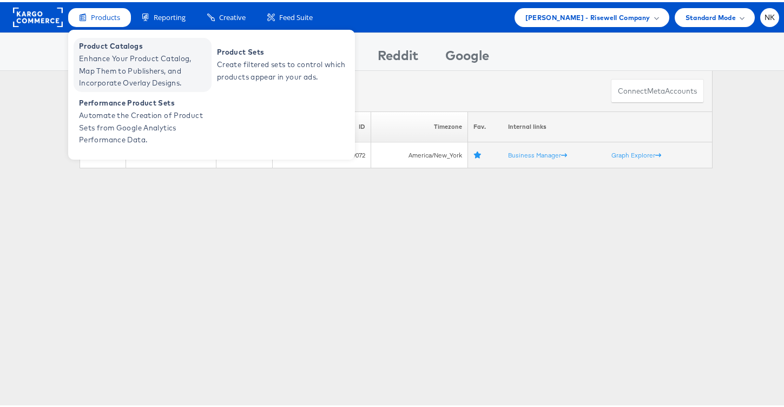
click at [108, 45] on span "Product Catalogs" at bounding box center [144, 44] width 130 height 12
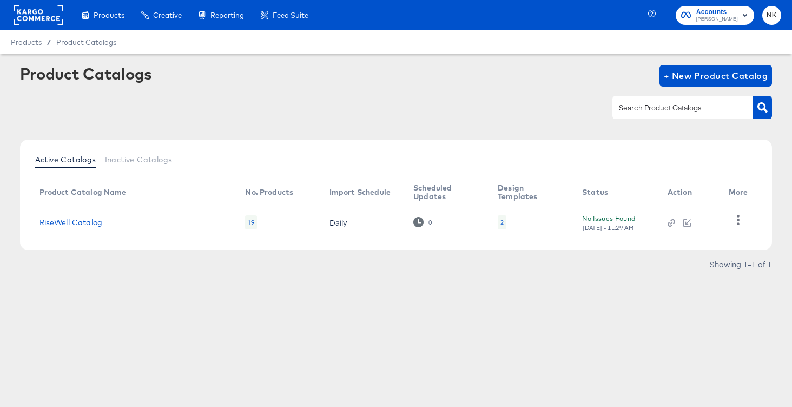
click at [93, 222] on link "RiseWell Catalog" at bounding box center [71, 222] width 63 height 9
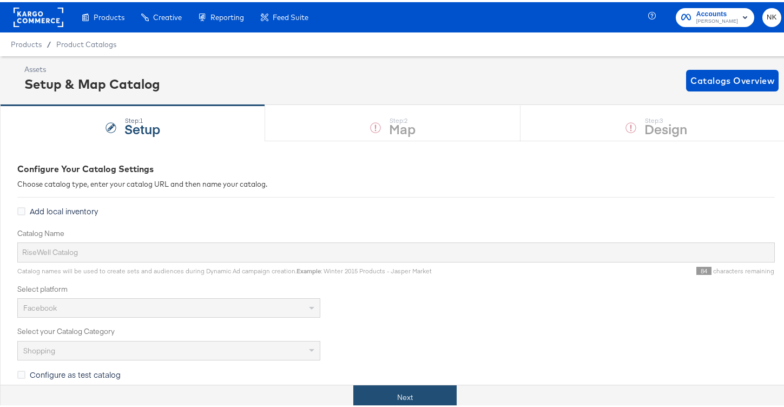
click at [367, 386] on button "Next" at bounding box center [404, 395] width 103 height 24
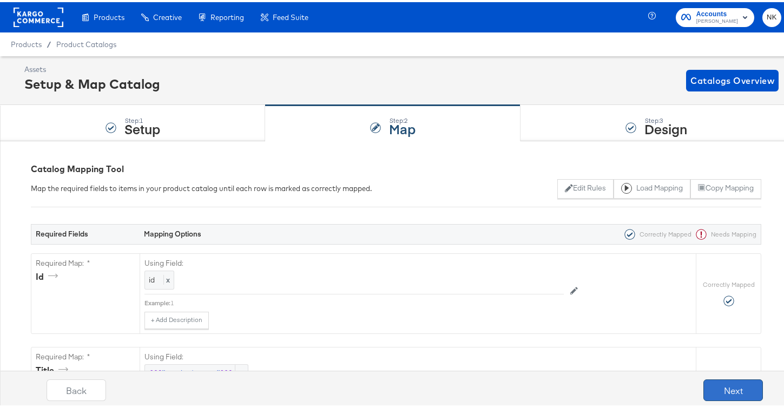
click at [705, 386] on button "Next" at bounding box center [734, 388] width 60 height 22
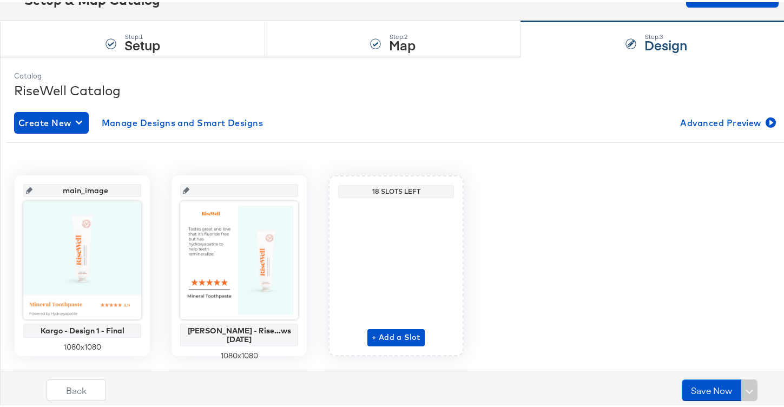
scroll to position [109, 0]
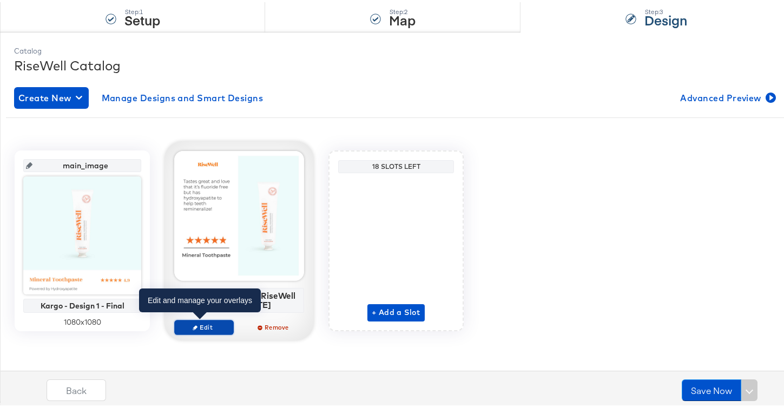
click at [206, 321] on span "Edit" at bounding box center [204, 325] width 50 height 8
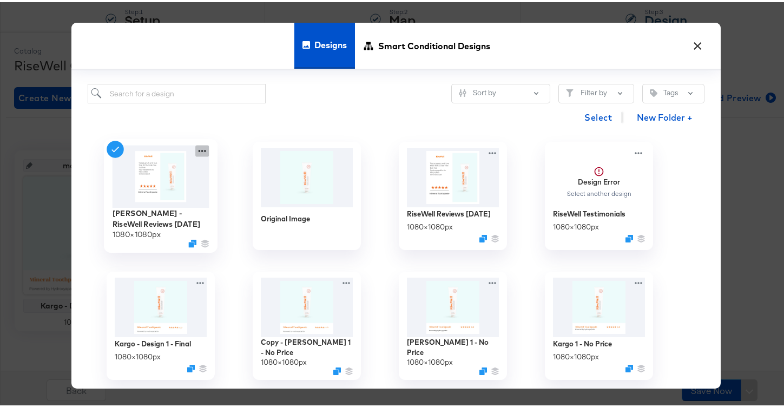
click at [199, 152] on icon at bounding box center [202, 148] width 14 height 11
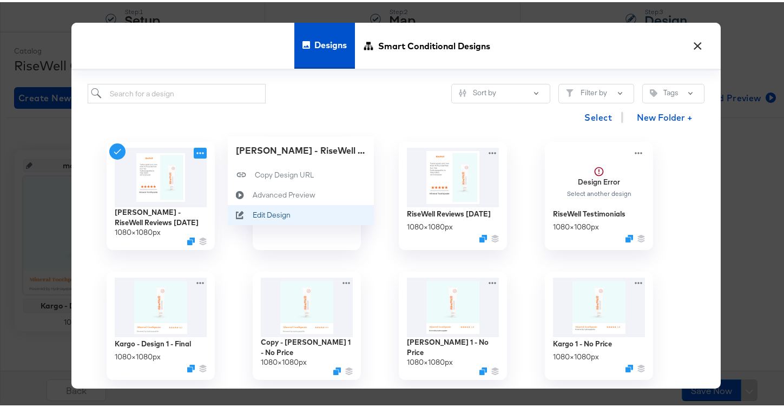
click at [245, 209] on icon at bounding box center [240, 212] width 25 height 9
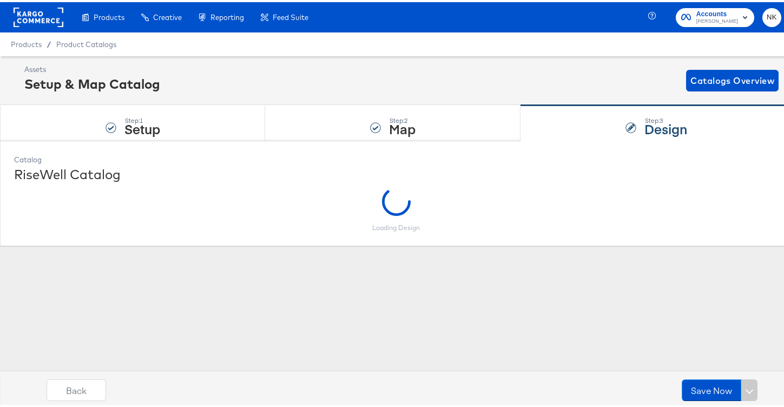
scroll to position [0, 0]
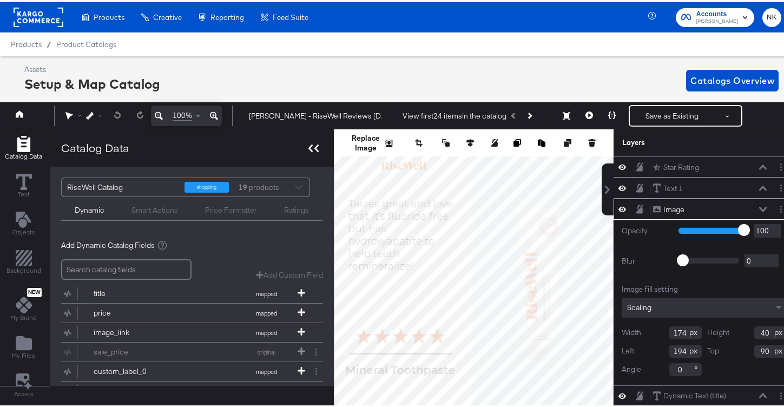
click at [319, 148] on div at bounding box center [313, 146] width 19 height 16
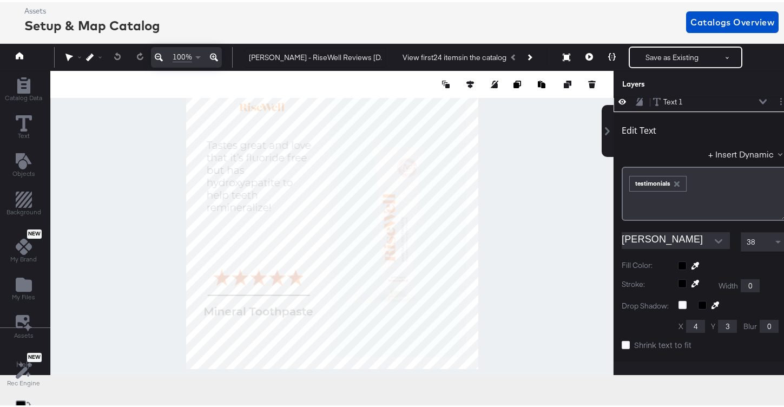
scroll to position [62, 0]
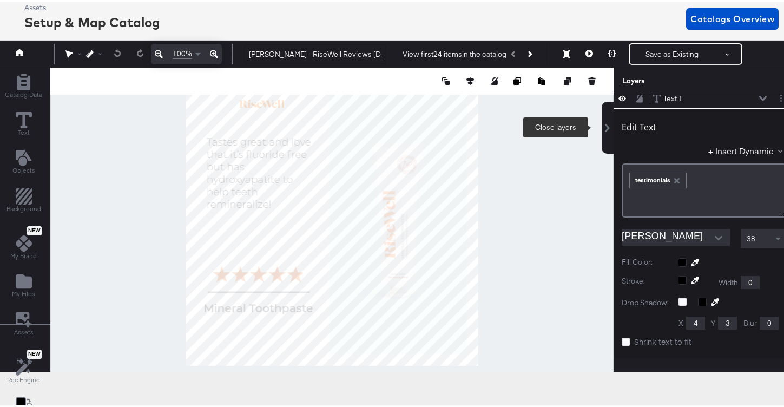
click at [602, 119] on button at bounding box center [608, 126] width 12 height 52
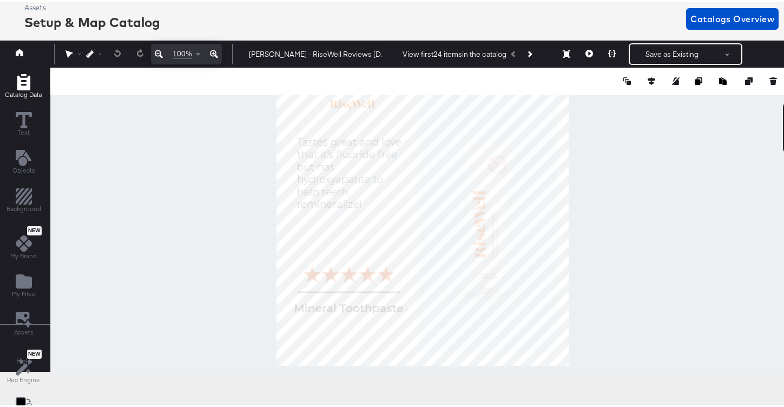
click at [29, 90] on span "Catalog Data" at bounding box center [23, 92] width 37 height 9
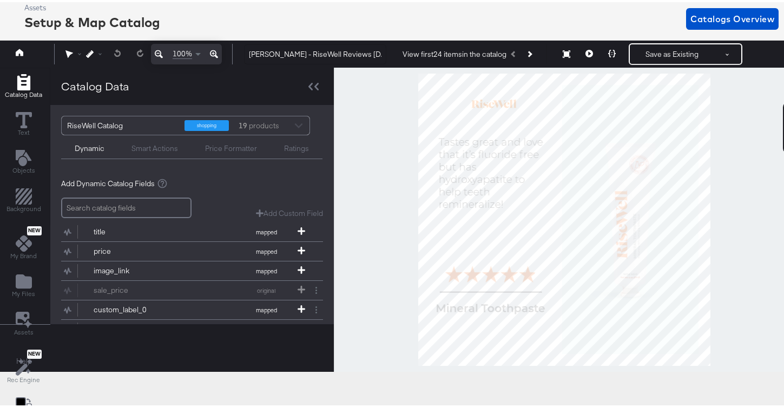
scroll to position [0, 0]
click at [34, 114] on button "Text" at bounding box center [23, 123] width 29 height 31
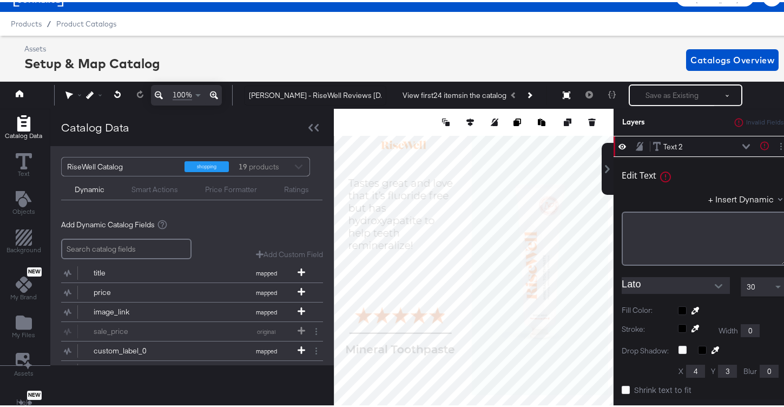
click at [172, 251] on input "search" at bounding box center [126, 246] width 130 height 21
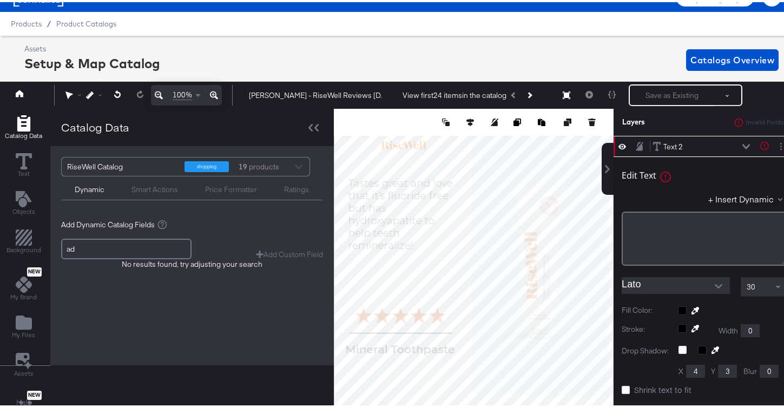
type input "a"
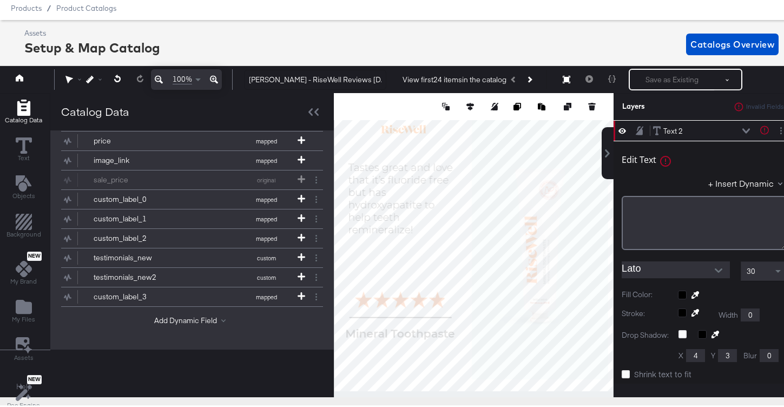
scroll to position [37, 0]
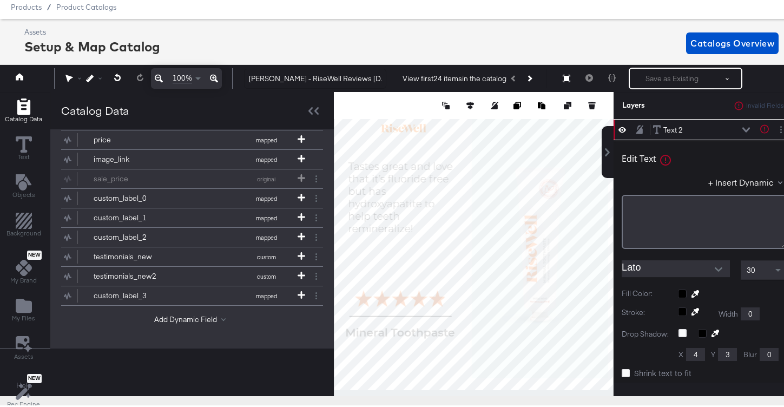
click at [206, 316] on div "Add Dynamic Field" at bounding box center [192, 319] width 262 height 15
click at [205, 313] on button "Add Dynamic Field" at bounding box center [192, 317] width 76 height 10
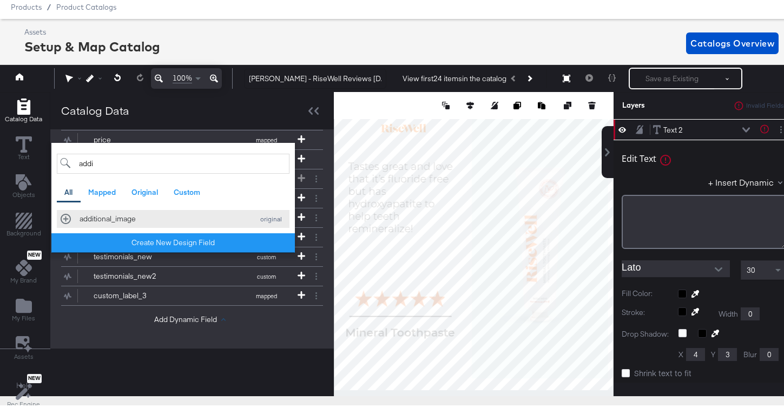
type input "addi"
click at [69, 220] on div "additional_image original" at bounding box center [173, 217] width 225 height 10
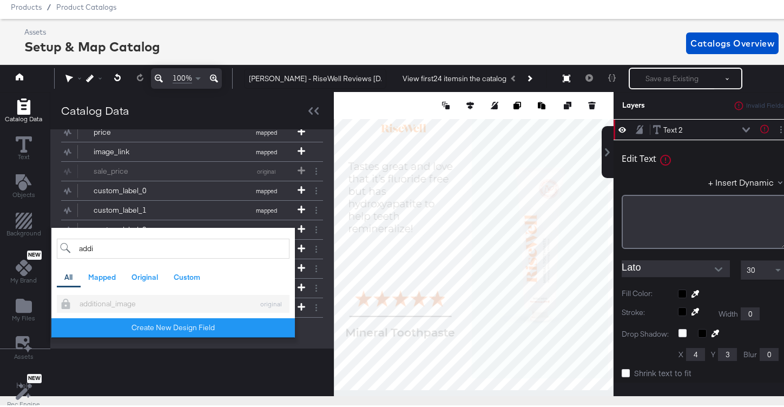
scroll to position [163, 0]
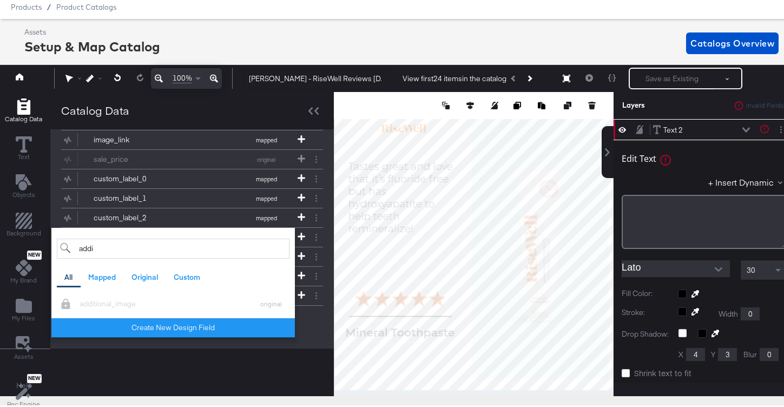
click at [232, 110] on div "Catalog Data" at bounding box center [192, 108] width 284 height 37
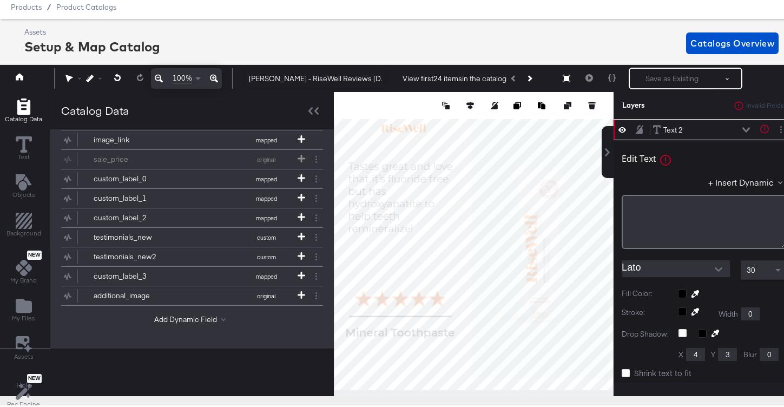
click at [742, 127] on icon at bounding box center [746, 127] width 8 height 5
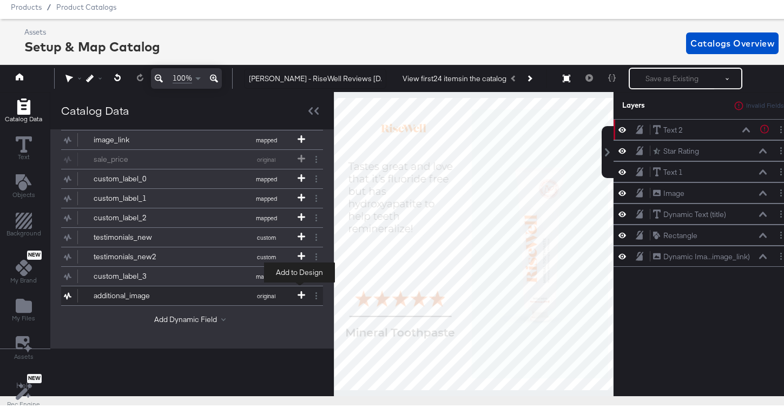
click at [298, 289] on icon at bounding box center [302, 293] width 8 height 8
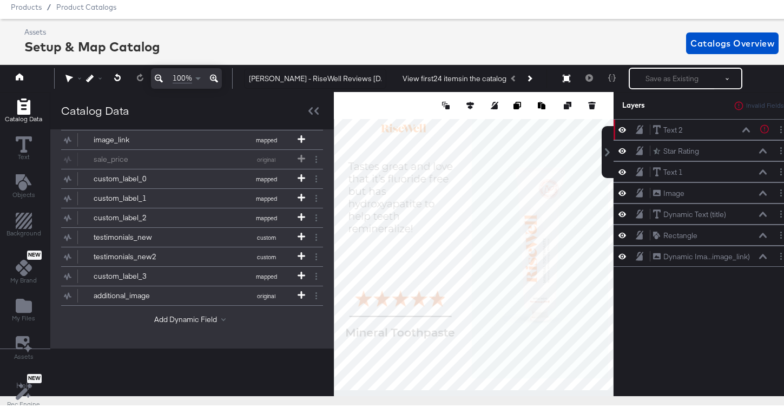
scroll to position [0, 0]
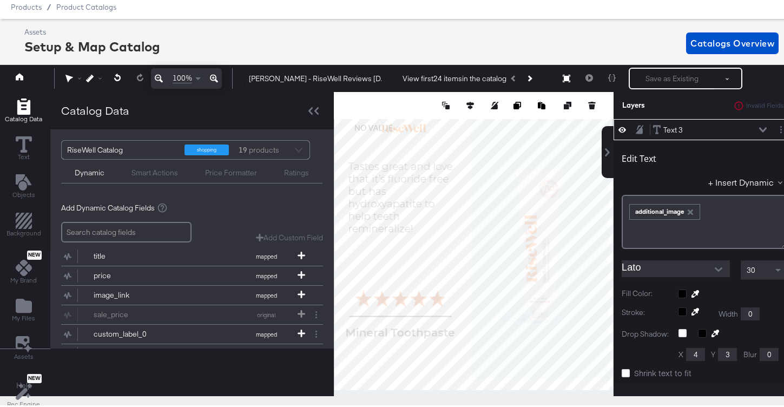
click at [759, 128] on icon at bounding box center [763, 127] width 8 height 5
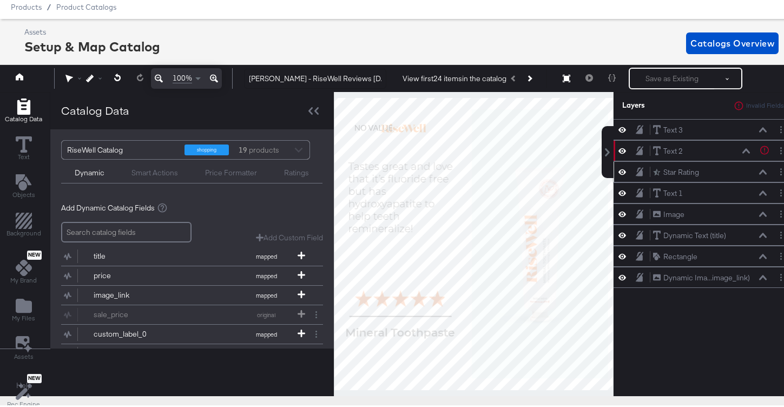
scroll to position [19, 0]
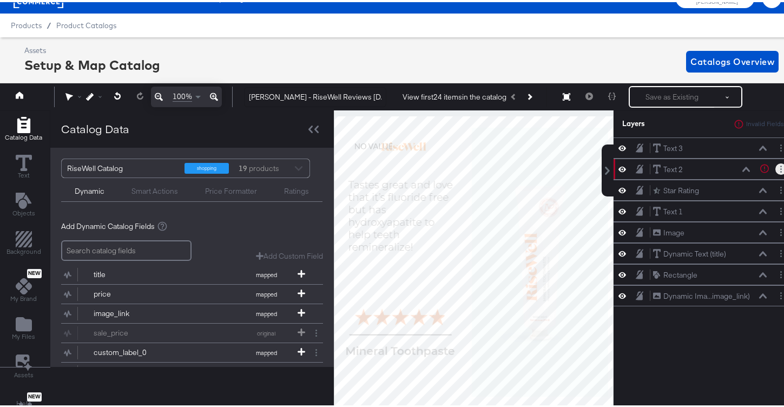
click at [775, 169] on button "Layer Options" at bounding box center [780, 166] width 11 height 11
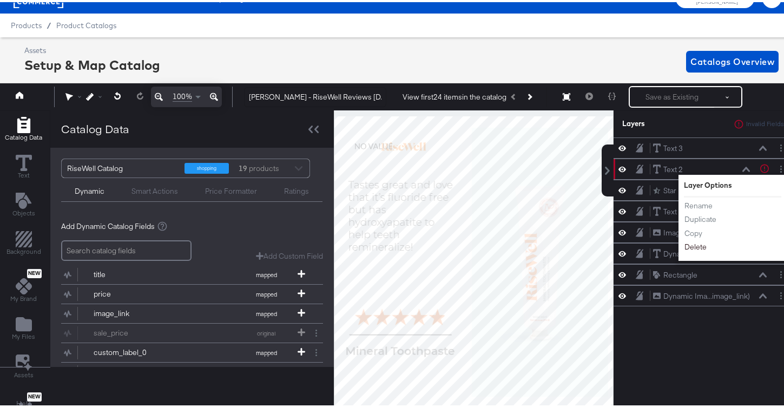
click at [688, 247] on button "Delete" at bounding box center [695, 245] width 23 height 11
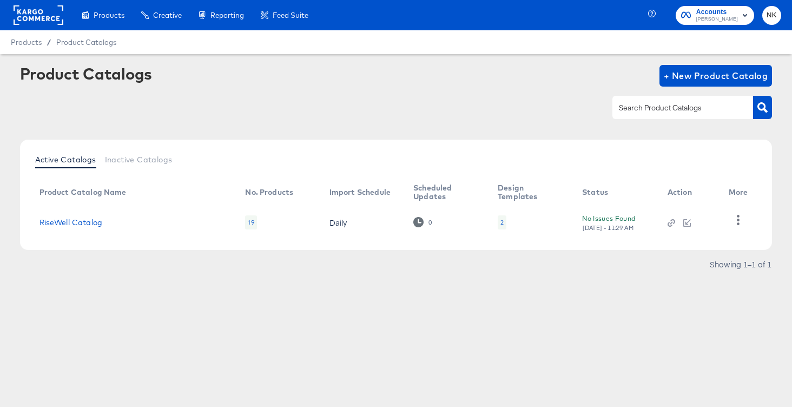
click at [84, 227] on td "RiseWell Catalog" at bounding box center [134, 223] width 206 height 34
click at [80, 225] on link "RiseWell Catalog" at bounding box center [71, 222] width 63 height 9
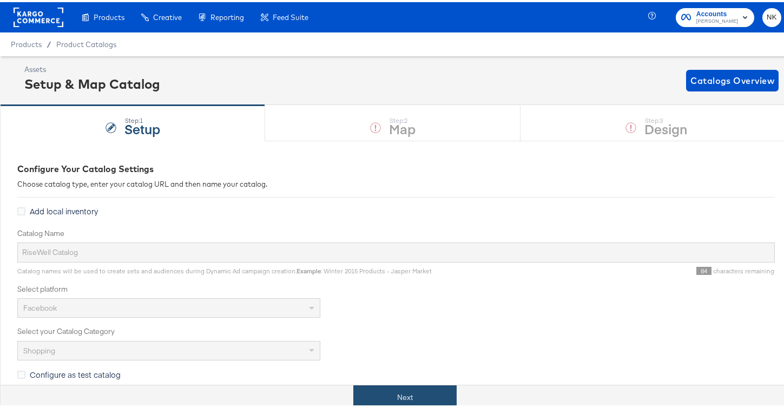
click at [421, 391] on button "Next" at bounding box center [404, 395] width 103 height 24
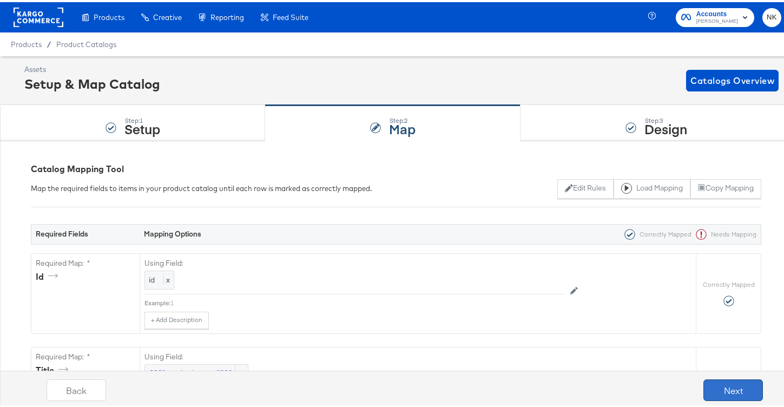
click at [726, 380] on button "Next" at bounding box center [734, 388] width 60 height 22
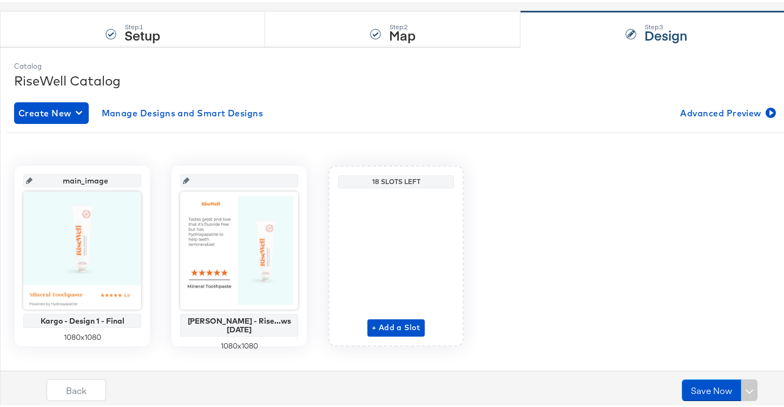
scroll to position [109, 0]
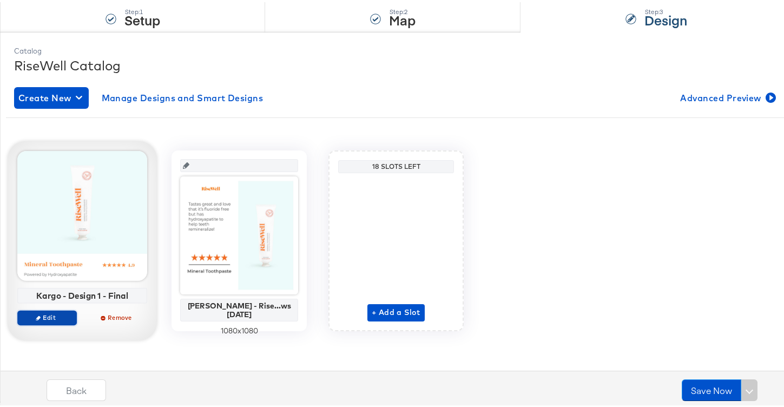
click at [54, 315] on span "Edit" at bounding box center [47, 315] width 50 height 8
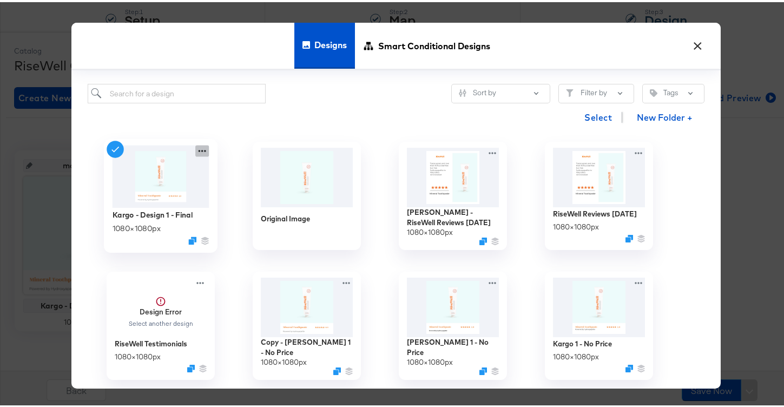
click at [199, 148] on icon at bounding box center [203, 149] width 8 height 2
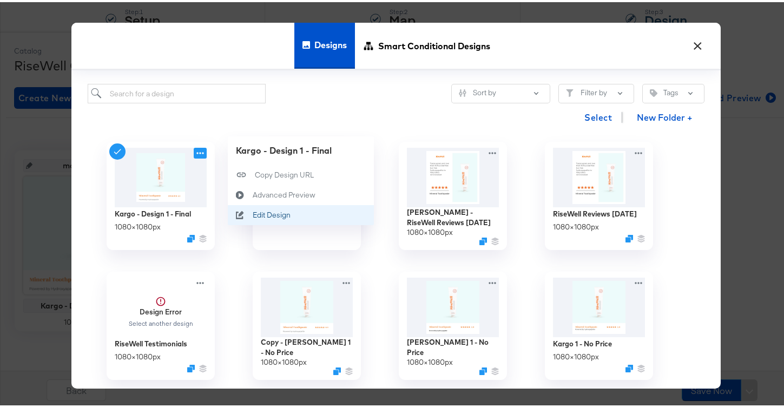
click at [253, 213] on div "Edit Design Edit Design" at bounding box center [253, 213] width 0 height 0
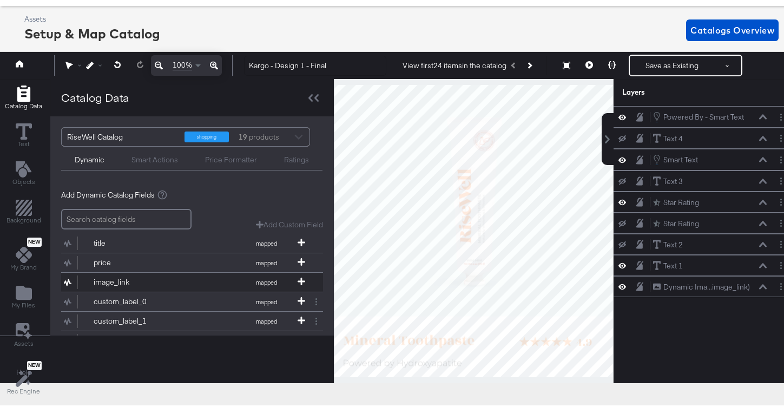
scroll to position [85, 0]
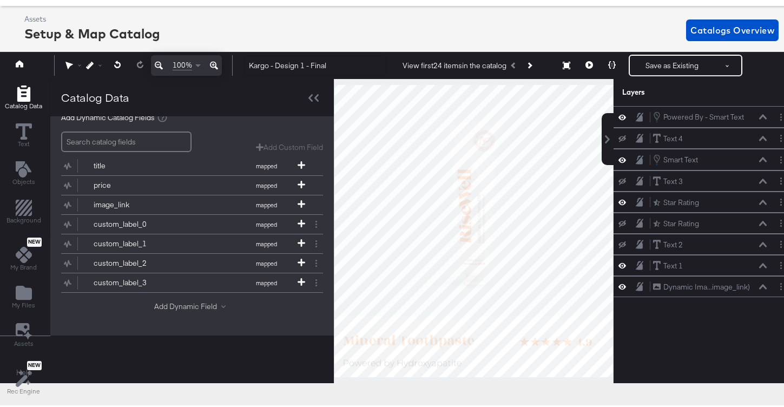
click at [162, 299] on button "Add Dynamic Field" at bounding box center [192, 304] width 76 height 10
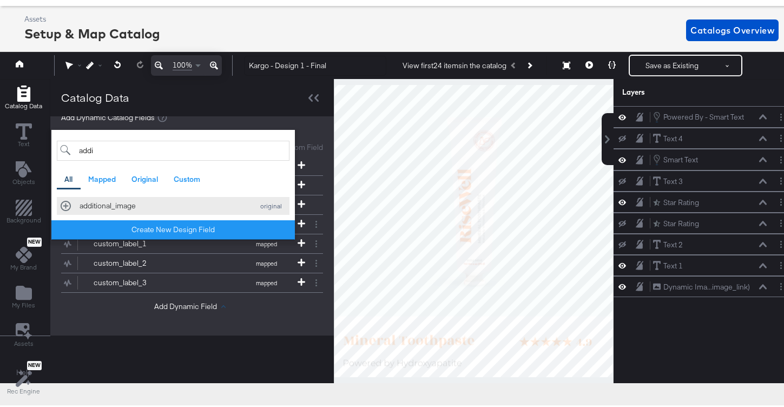
type input "addi"
click at [64, 202] on div "additional_image original" at bounding box center [173, 204] width 225 height 10
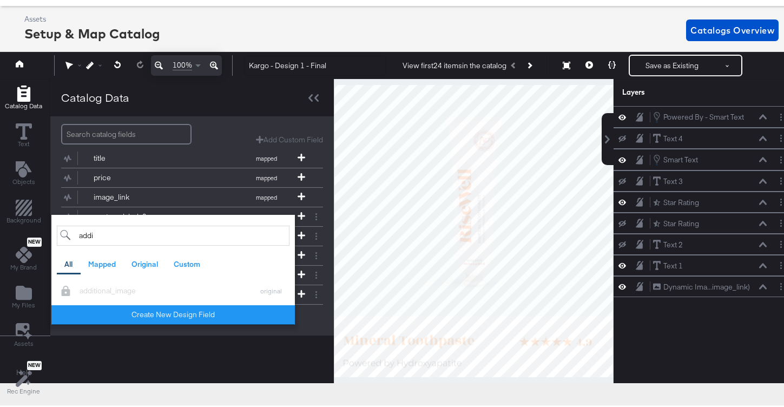
click at [230, 107] on div "Catalog Data" at bounding box center [192, 95] width 284 height 37
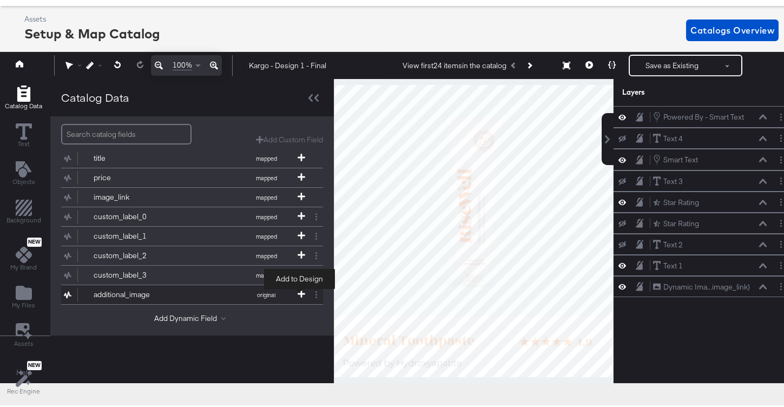
click at [301, 293] on icon at bounding box center [302, 292] width 8 height 8
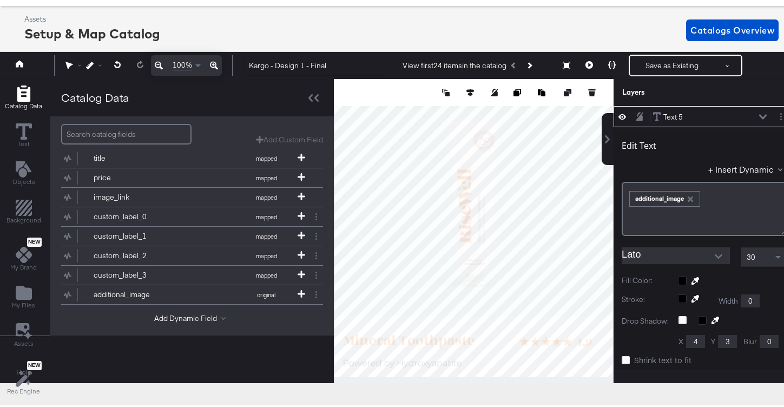
scroll to position [0, 0]
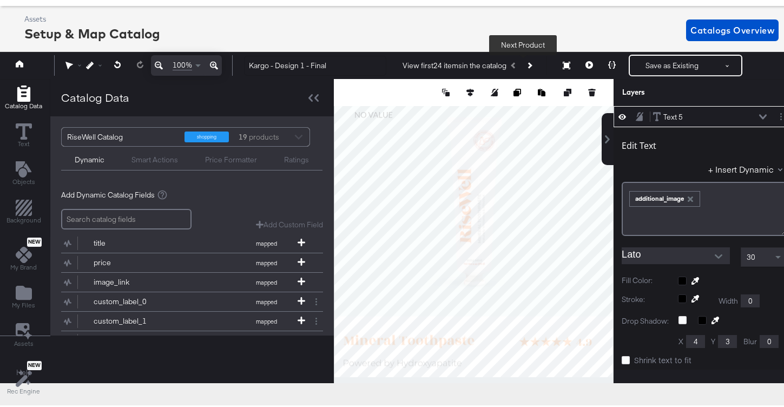
click at [527, 65] on icon "Next Product" at bounding box center [530, 64] width 6 height 6
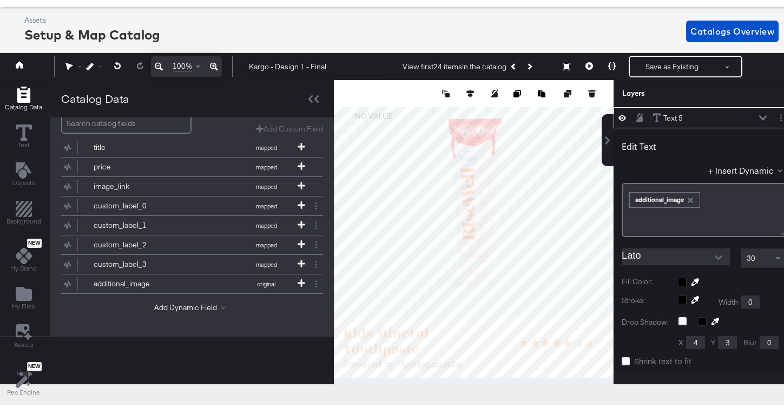
scroll to position [57, 0]
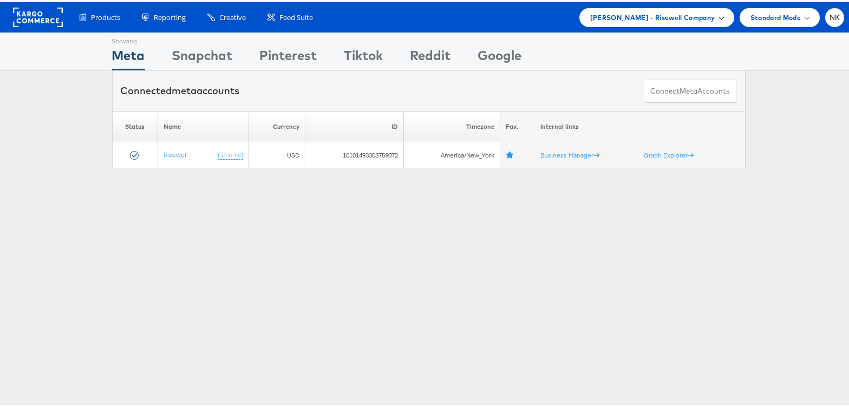
click at [620, 14] on span "Mason - Risewell Company" at bounding box center [652, 15] width 125 height 11
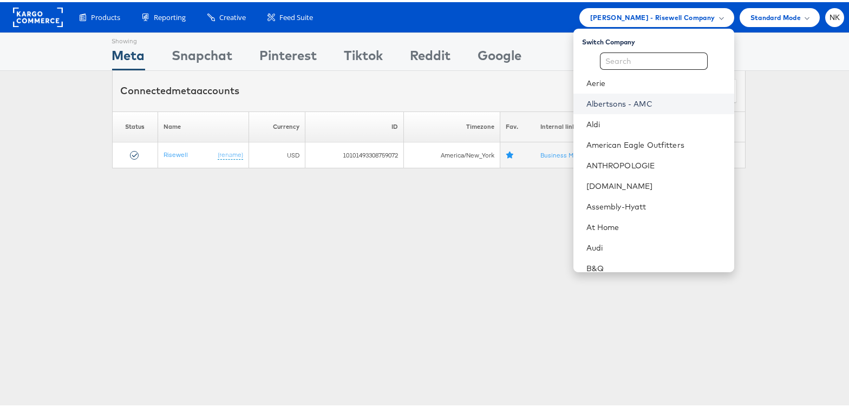
click at [614, 104] on link "Albertsons - AMC" at bounding box center [655, 101] width 139 height 11
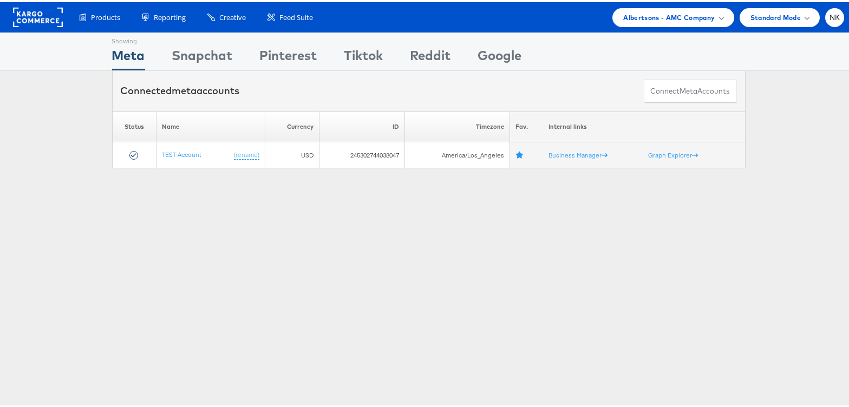
click at [175, 206] on div "Showing Meta Showing [GEOGRAPHIC_DATA] Showing Pinterest Showing Tiktok Showing…" at bounding box center [428, 300] width 857 height 541
click at [165, 215] on div "Showing Meta Showing [GEOGRAPHIC_DATA] Showing Pinterest Showing Tiktok Showing…" at bounding box center [428, 300] width 857 height 541
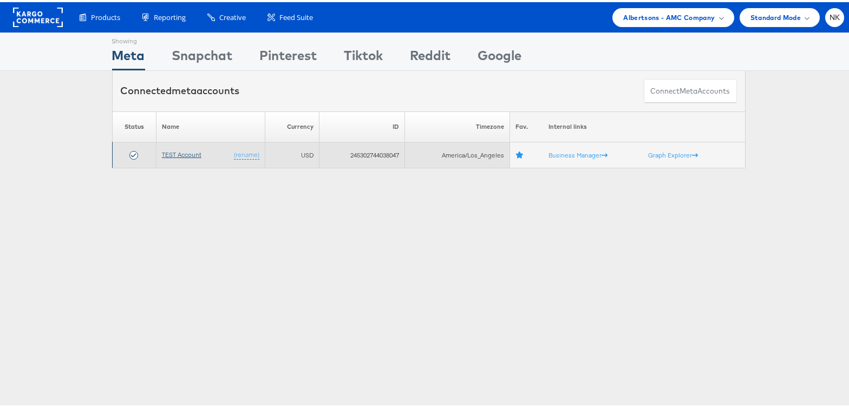
click at [167, 153] on link "TEST Account" at bounding box center [182, 152] width 40 height 8
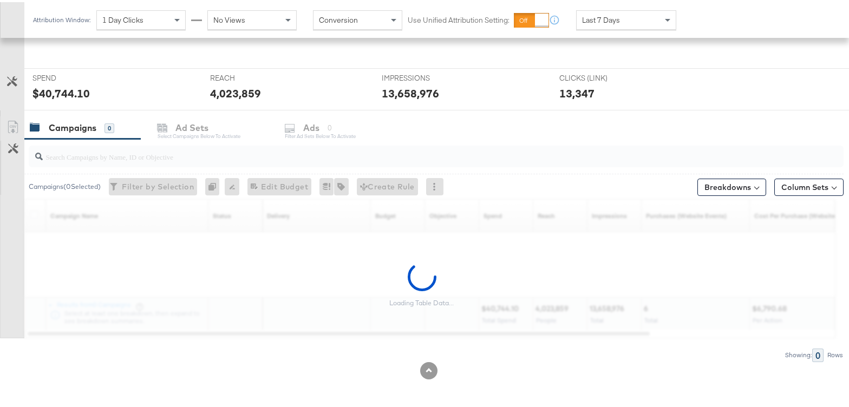
scroll to position [382, 0]
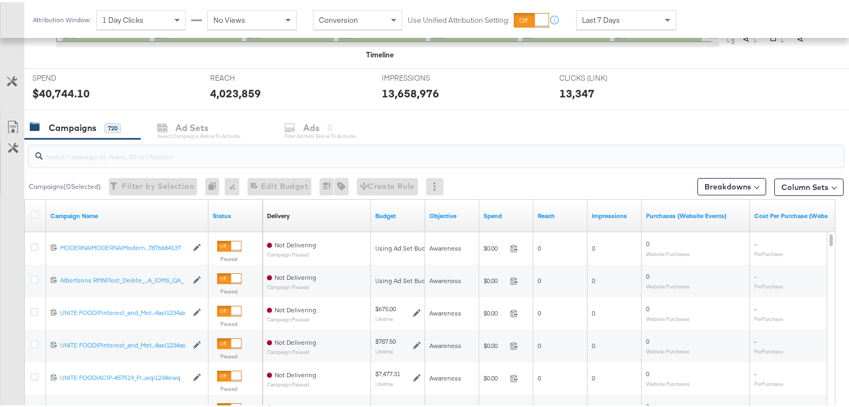
click at [139, 149] on input "search" at bounding box center [406, 149] width 727 height 21
paste input "120229509340170307"
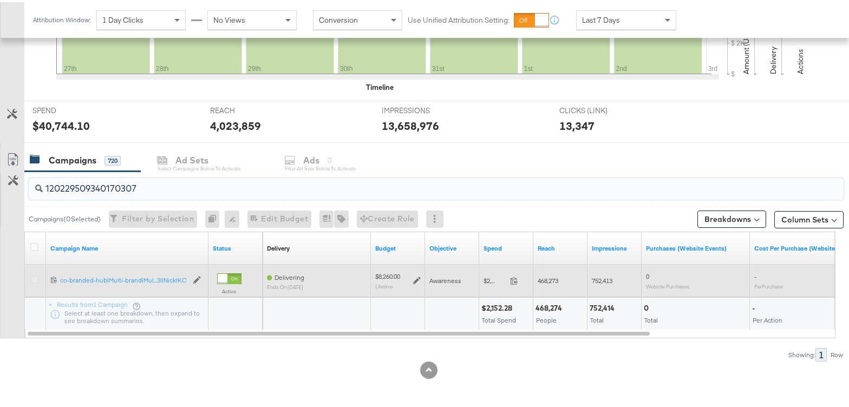
type input "120229509340170307"
click at [33, 277] on icon at bounding box center [34, 277] width 8 height 8
click at [0, 0] on input "checkbox" at bounding box center [0, 0] width 0 height 0
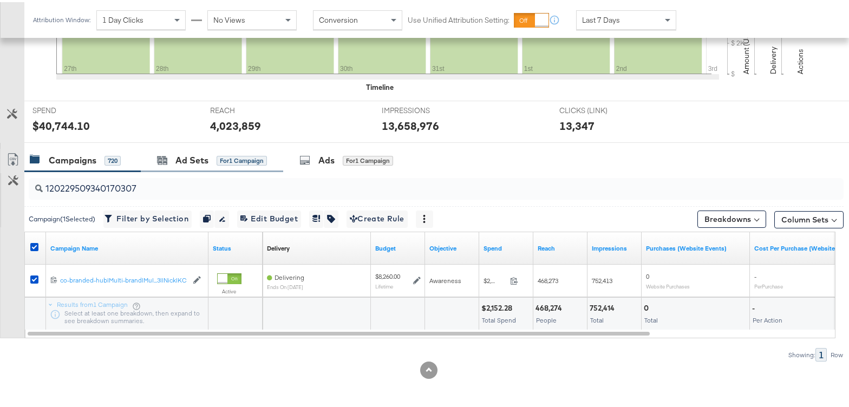
click at [195, 167] on div "Ad Sets for 1 Campaign" at bounding box center [212, 158] width 142 height 23
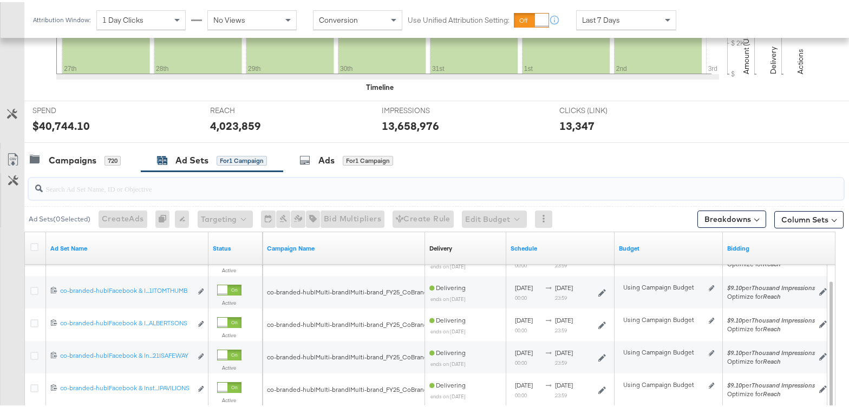
click at [146, 190] on input "search" at bounding box center [406, 182] width 727 height 21
paste input "120229509340020307"
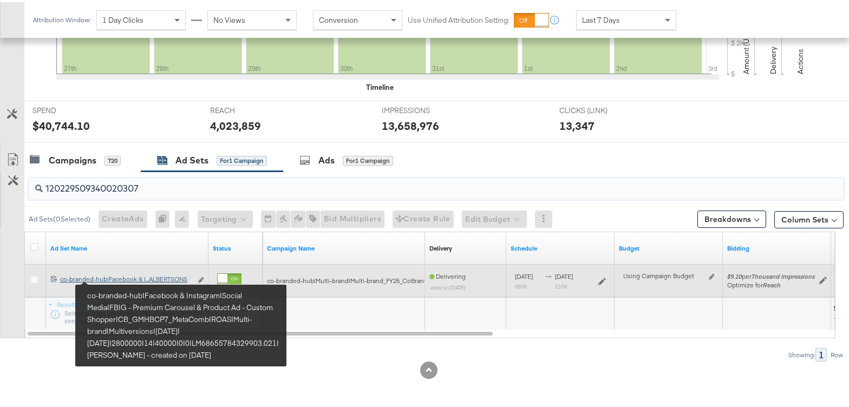
type input "120229509340020307"
click at [116, 278] on div "co-branded-hub|Facebook & Instagram|Social Media|FBIG - Premium Carousel & Prod…" at bounding box center [126, 277] width 132 height 9
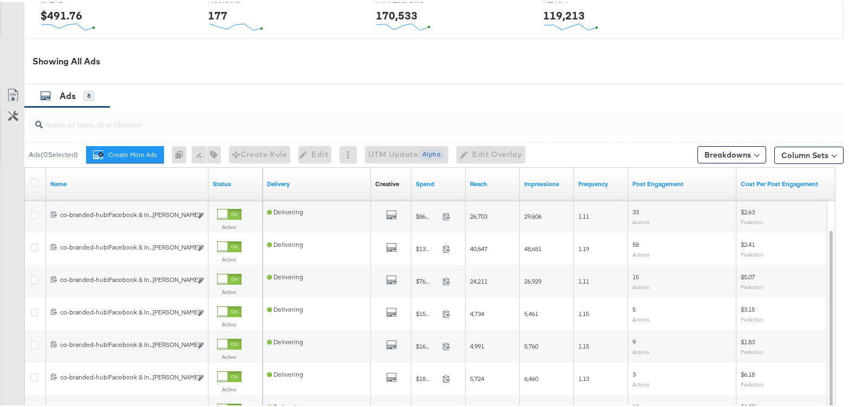
scroll to position [699, 0]
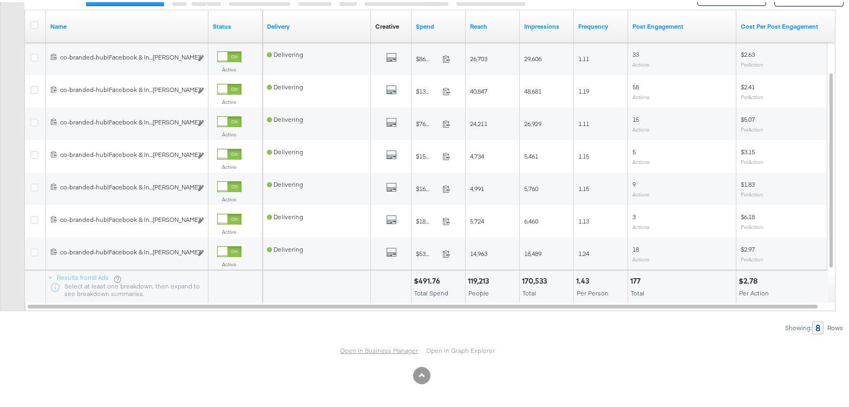
click at [343, 347] on link "Open in Business Manager" at bounding box center [379, 348] width 78 height 9
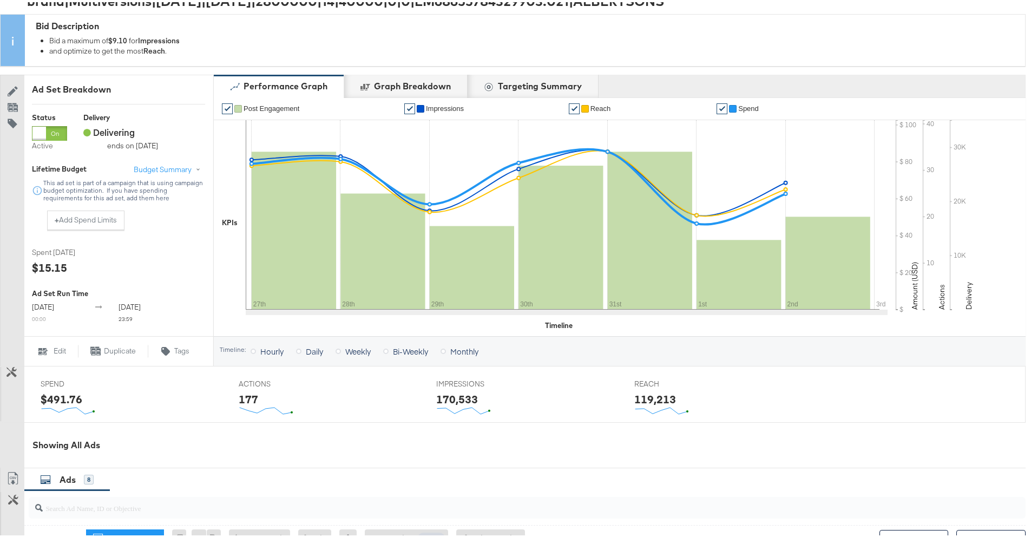
scroll to position [0, 0]
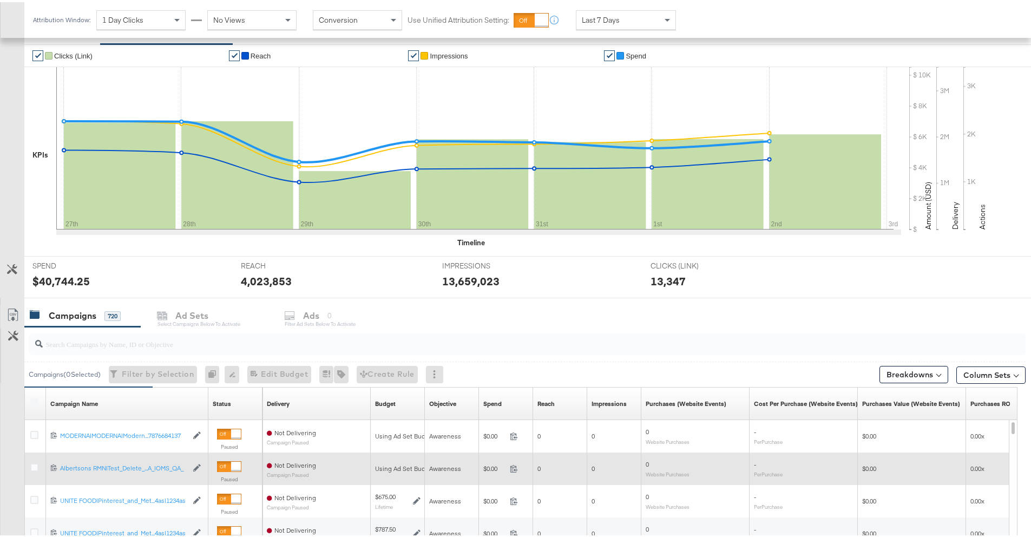
scroll to position [318, 0]
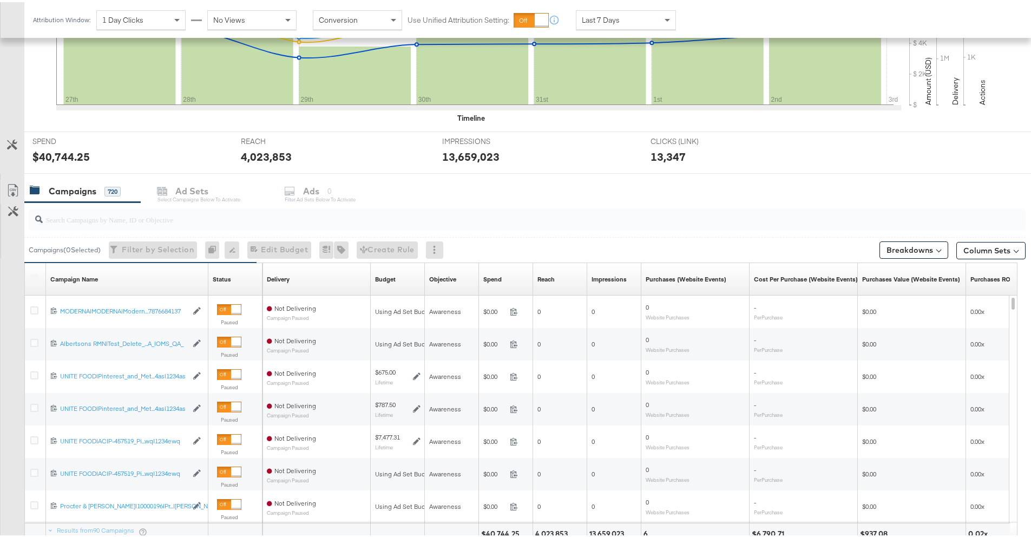
click at [450, 210] on input "search" at bounding box center [488, 212] width 891 height 21
paste input "120229509340020307"
type input "120229509340020307"
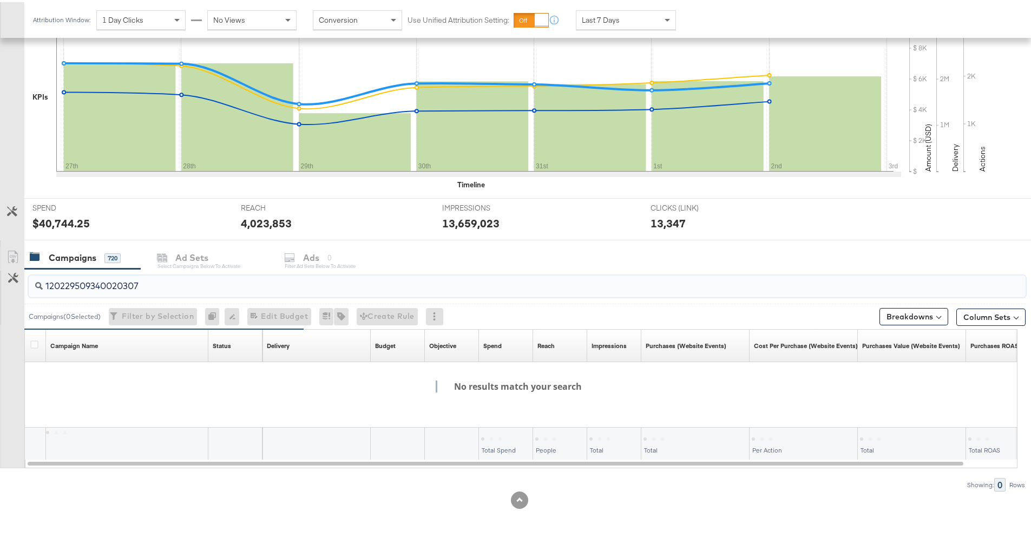
scroll to position [252, 0]
drag, startPoint x: 238, startPoint y: 281, endPoint x: 24, endPoint y: 280, distance: 213.8
click at [24, 280] on div "120229509340020307 Campaigns ( 0 Selected) Filter by Selection Filter 0 campaig…" at bounding box center [512, 378] width 1025 height 222
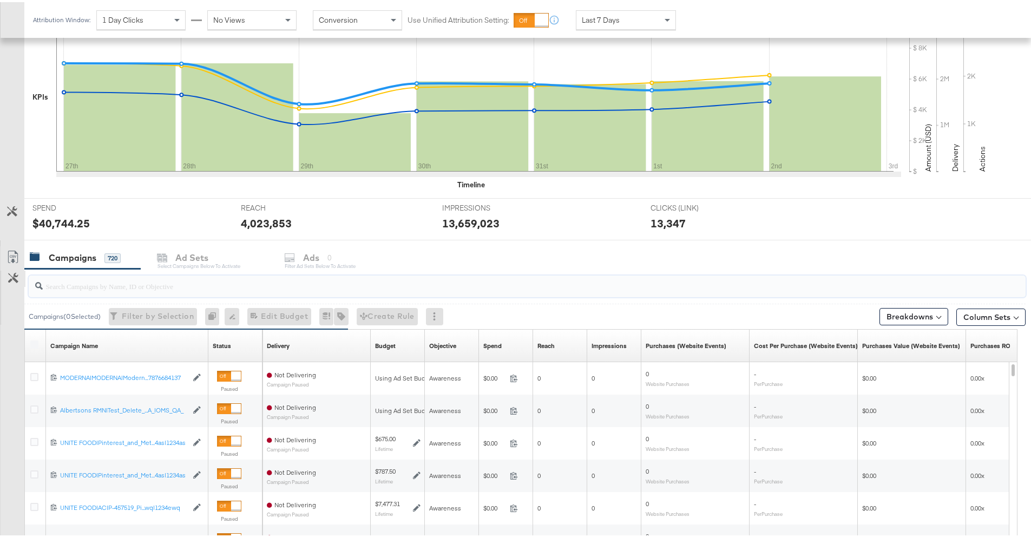
scroll to position [318, 0]
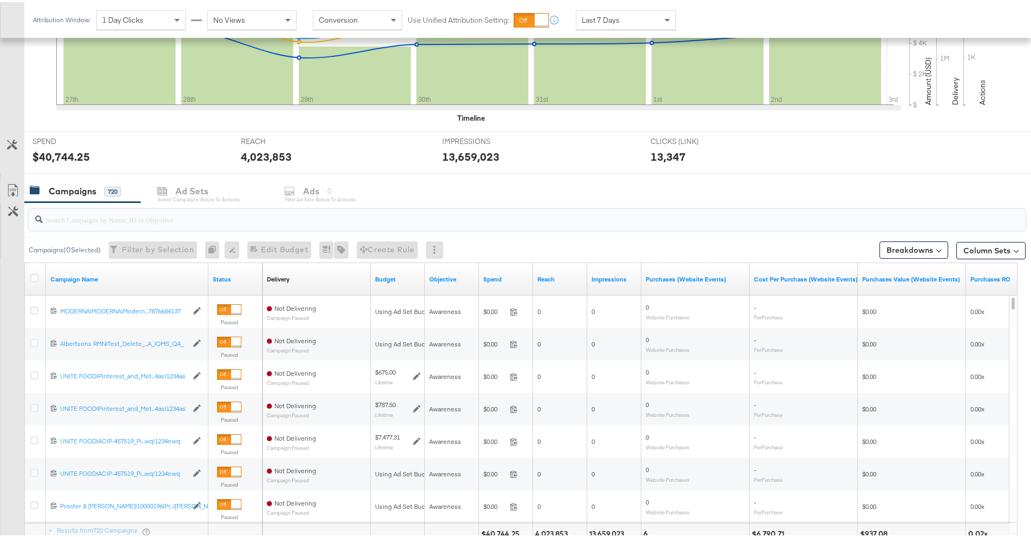
click at [155, 215] on input "search" at bounding box center [488, 212] width 891 height 21
paste input "120229509340170307"
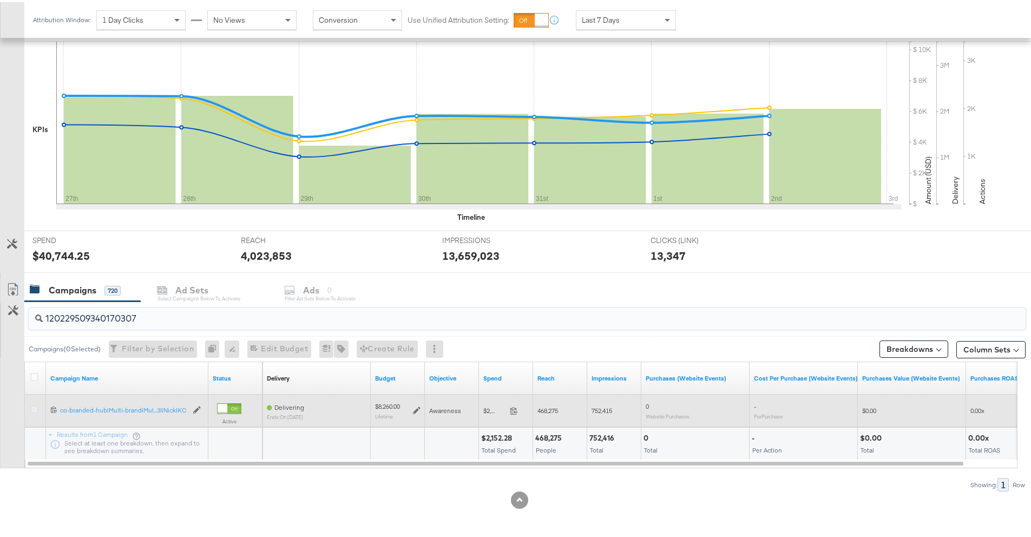
type input "120229509340170307"
click at [36, 406] on icon at bounding box center [34, 407] width 8 height 8
click at [0, 0] on input "checkbox" at bounding box center [0, 0] width 0 height 0
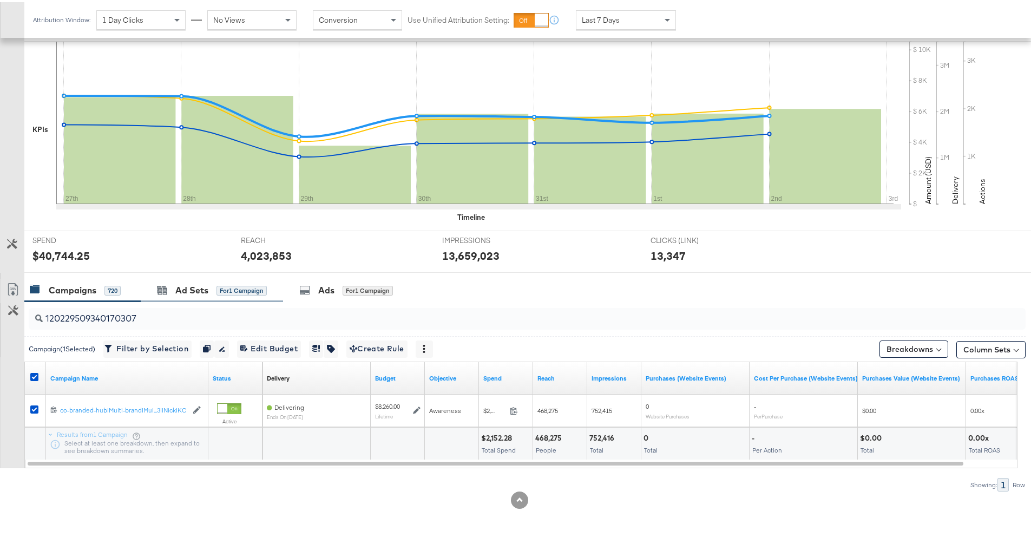
click at [193, 297] on div "Ad Sets for 1 Campaign" at bounding box center [212, 288] width 142 height 23
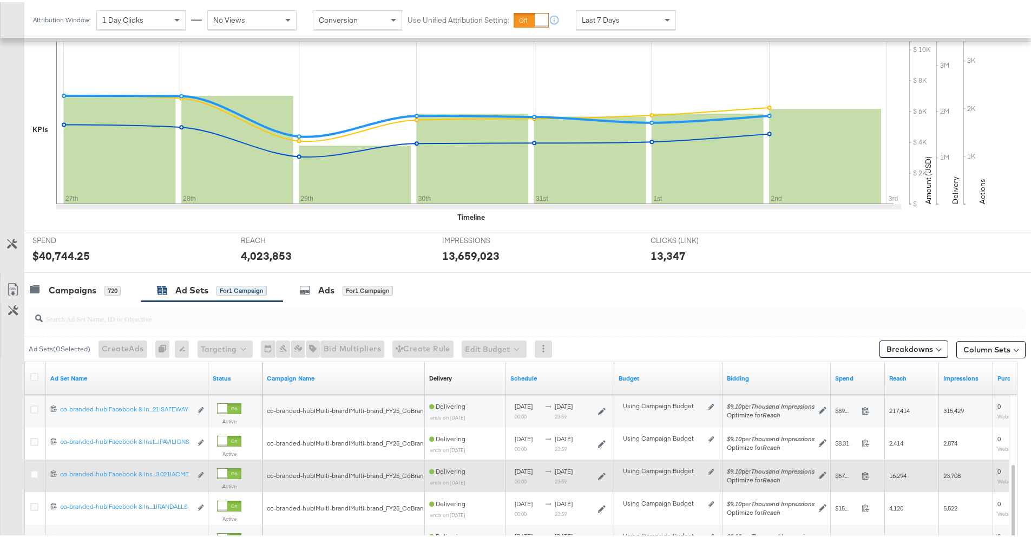
scroll to position [250, 0]
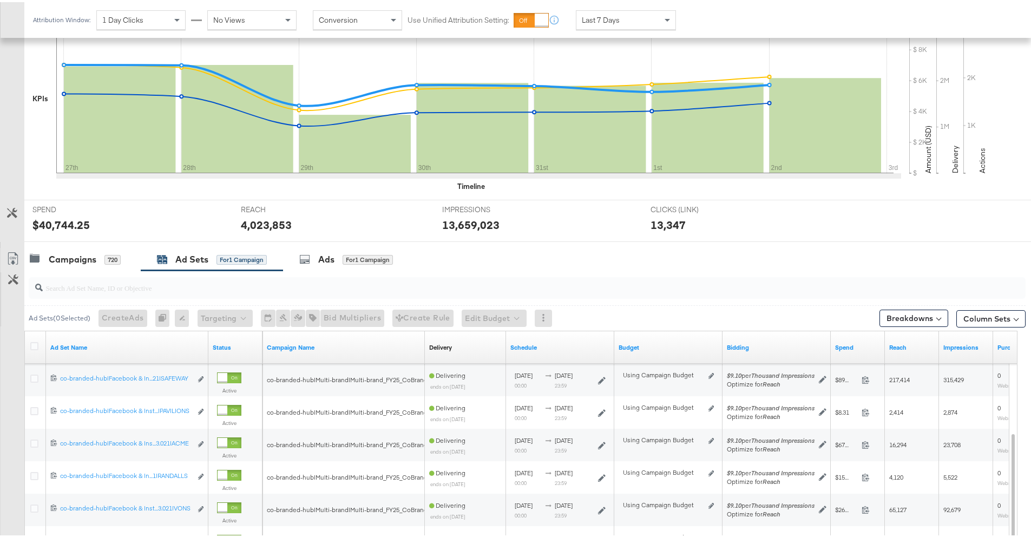
click at [246, 288] on input "search" at bounding box center [488, 281] width 891 height 21
paste input "120229509340020307"
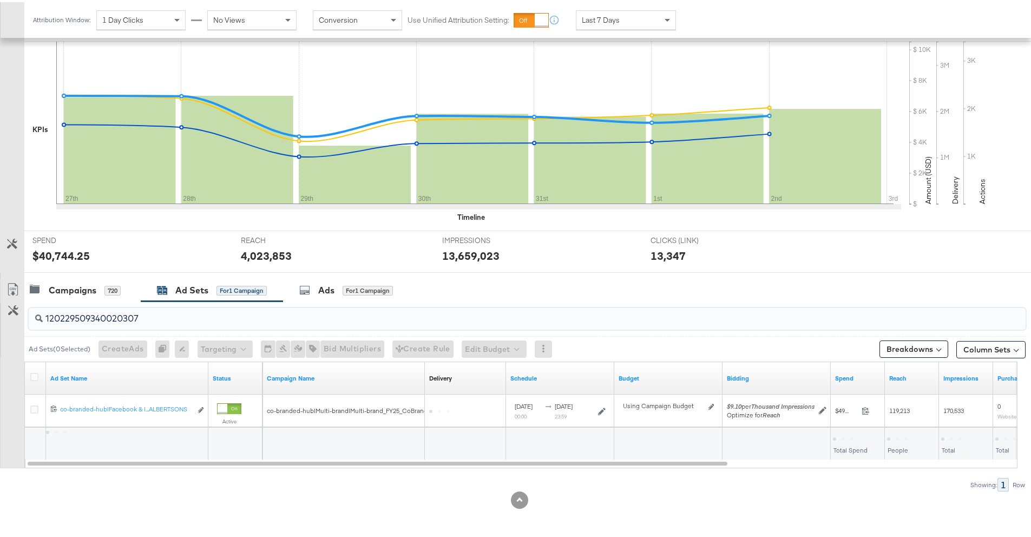
scroll to position [219, 0]
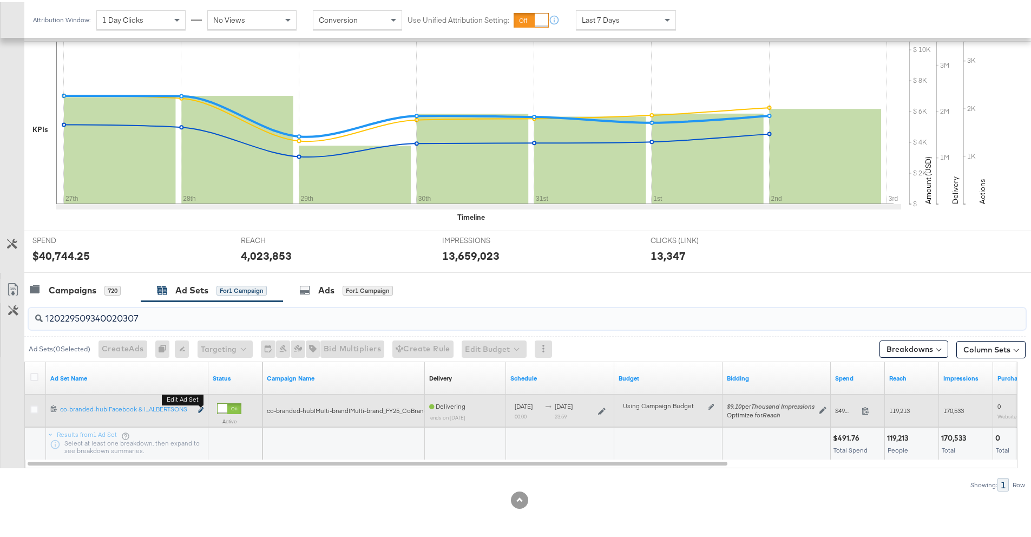
type input "120229509340020307"
click at [201, 403] on b "Edit ad set" at bounding box center [183, 397] width 42 height 11
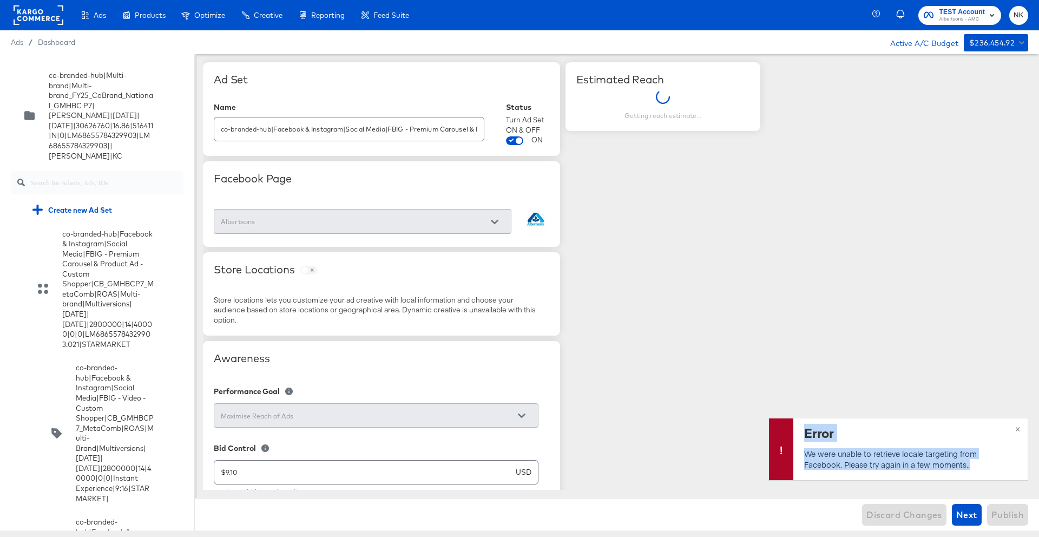
drag, startPoint x: 877, startPoint y: 475, endPoint x: 791, endPoint y: 449, distance: 90.0
click at [791, 406] on div "Error We were unable to retrieve locale targeting from Facebook. Please try aga…" at bounding box center [898, 449] width 259 height 62
click at [840, 406] on p "We were unable to retrieve locale targeting from Facebook. Please try again in …" at bounding box center [909, 459] width 210 height 22
drag, startPoint x: 991, startPoint y: 471, endPoint x: 805, endPoint y: 449, distance: 188.0
click at [805, 406] on div "Error We were unable to retrieve locale targeting from Facebook. Please try aga…" at bounding box center [910, 449] width 234 height 62
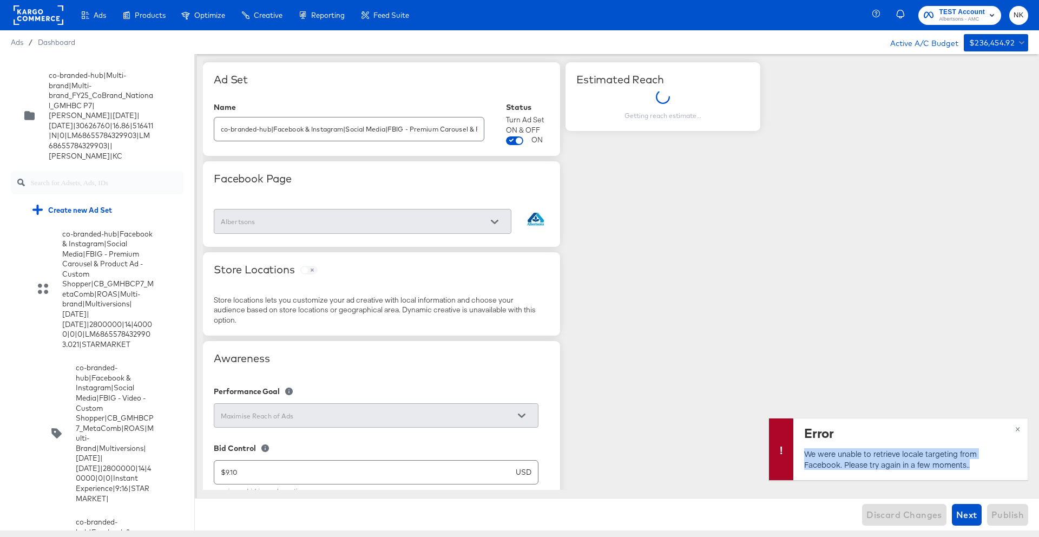
copy p "We were unable to retrieve locale targeting from Facebook. Please try again in …"
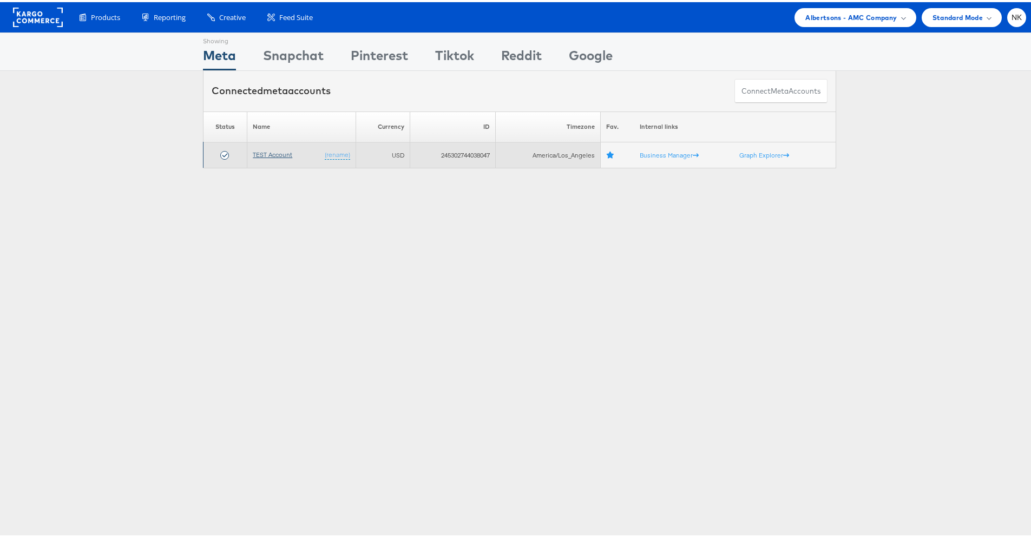
click at [273, 153] on link "TEST Account" at bounding box center [273, 152] width 40 height 8
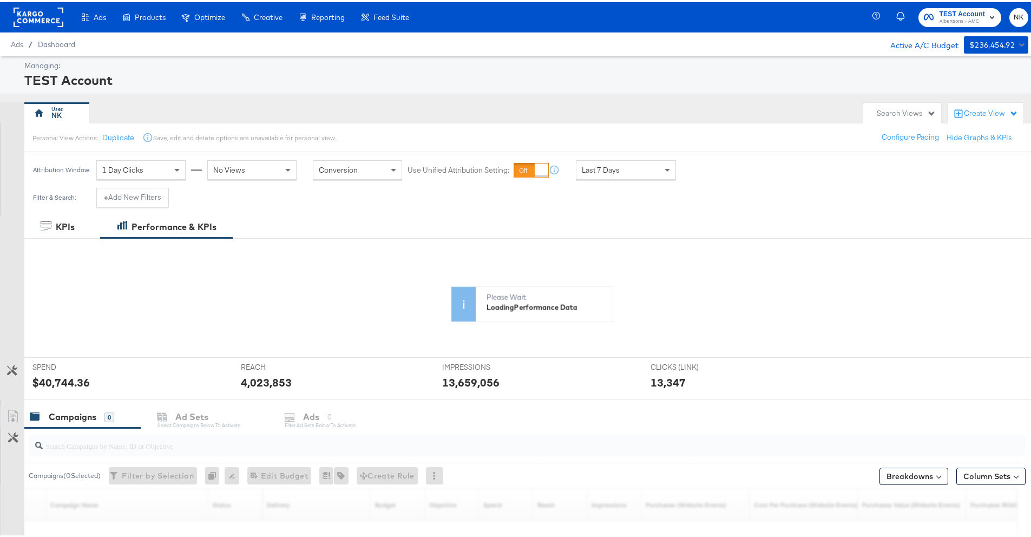
scroll to position [222, 0]
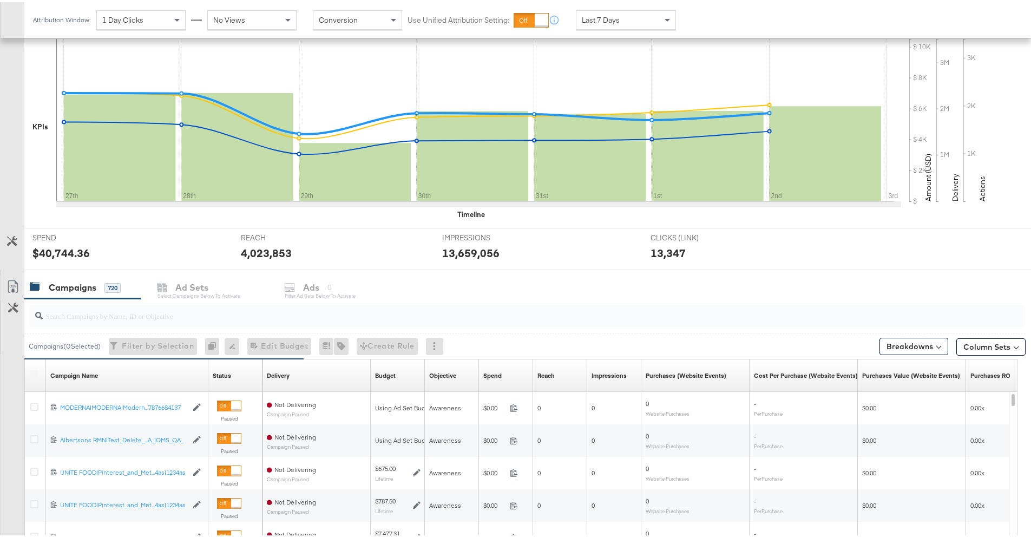
click at [167, 310] on input "search" at bounding box center [488, 309] width 891 height 21
paste input "120229509340170307"
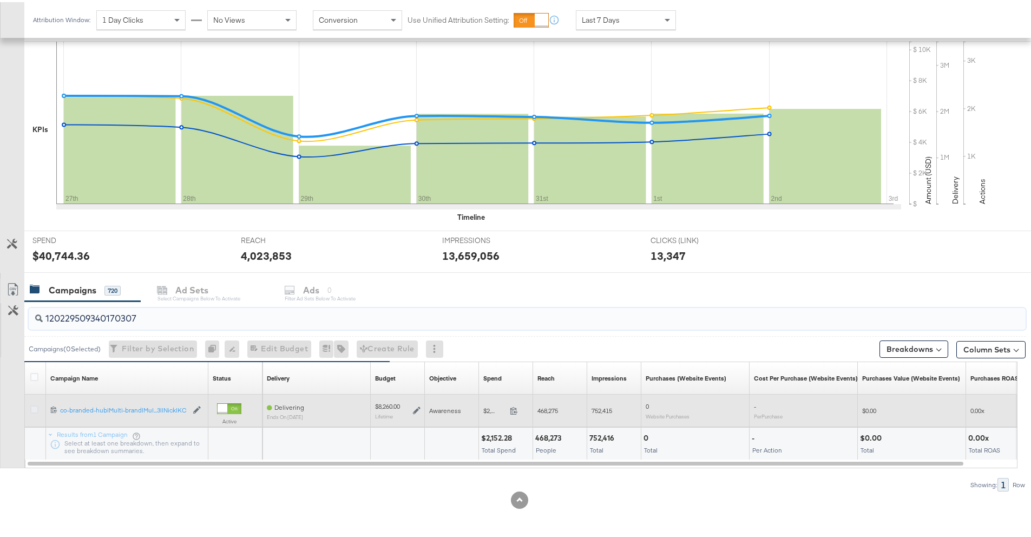
type input "120229509340170307"
click at [35, 405] on icon at bounding box center [34, 407] width 8 height 8
click at [0, 0] on input "checkbox" at bounding box center [0, 0] width 0 height 0
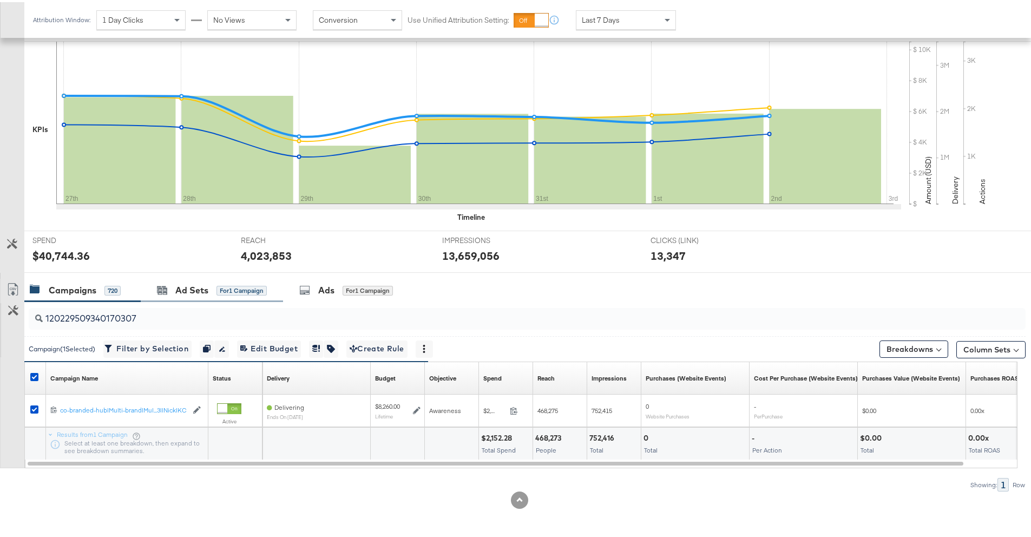
click at [189, 297] on div "Ad Sets for 1 Campaign" at bounding box center [212, 288] width 142 height 23
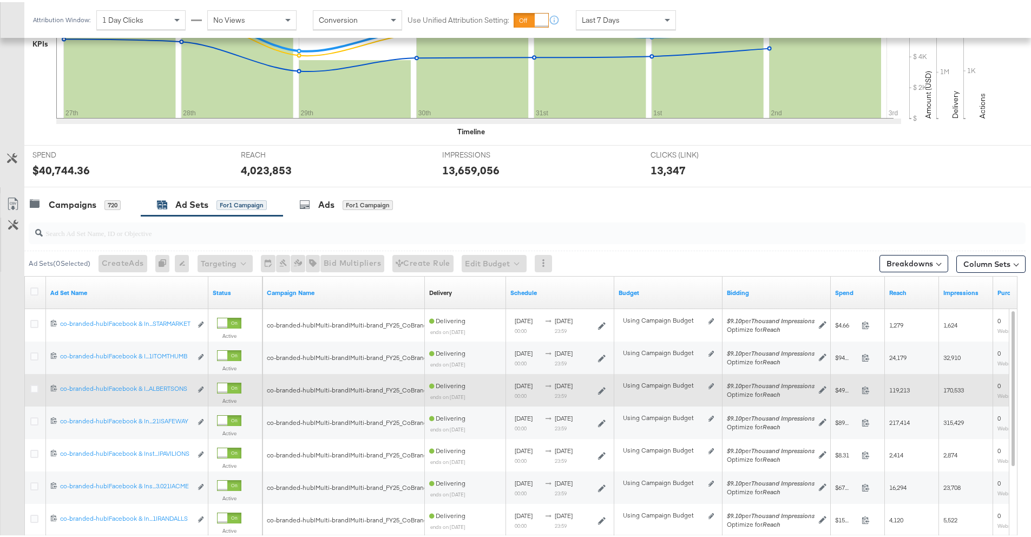
scroll to position [414, 0]
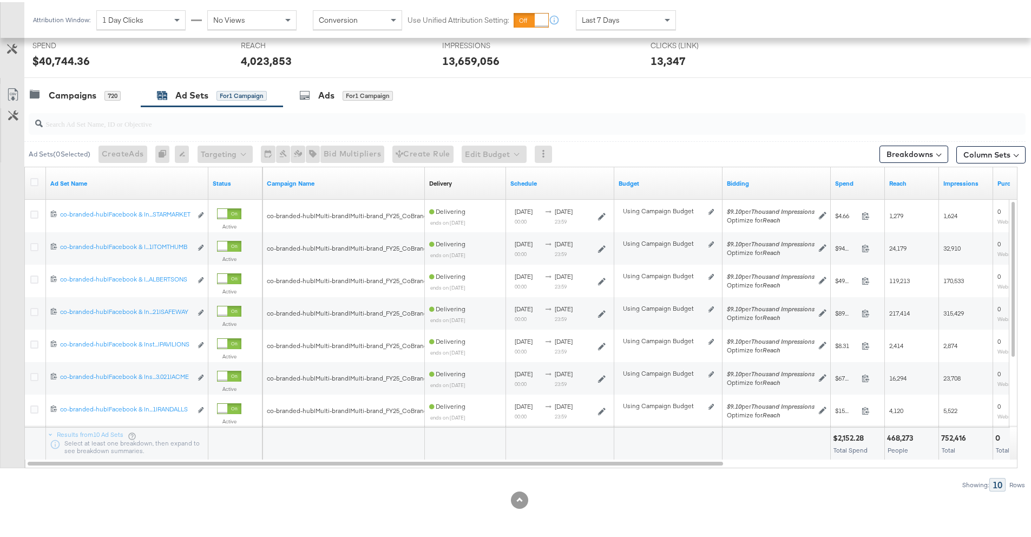
click at [188, 117] on input "search" at bounding box center [488, 117] width 891 height 21
paste input "120229509340020307"
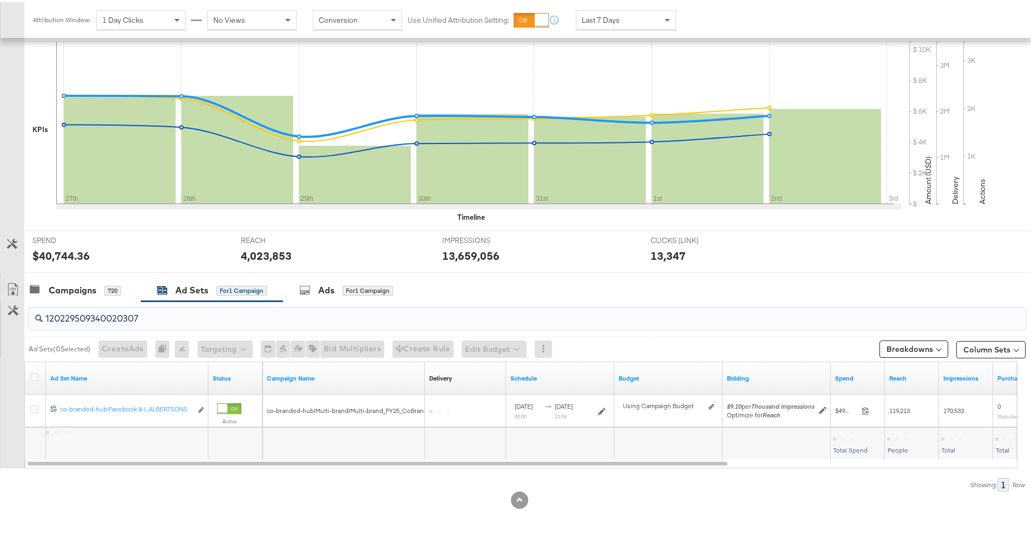
scroll to position [219, 0]
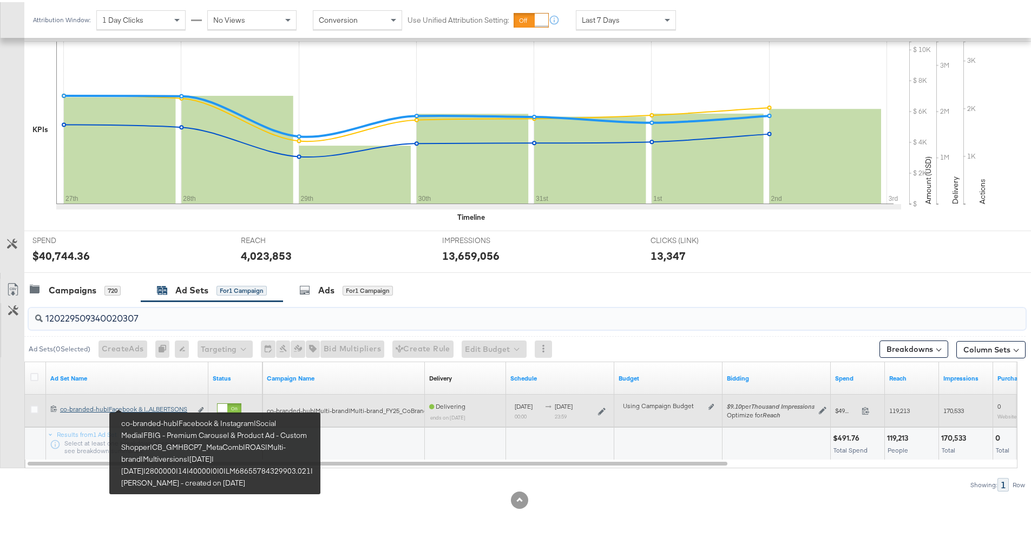
type input "120229509340020307"
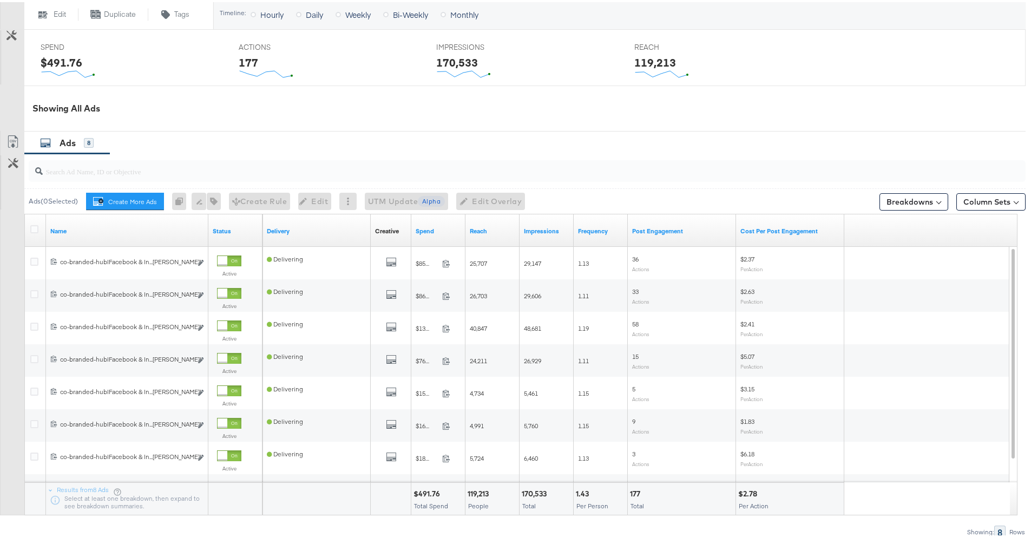
scroll to position [551, 0]
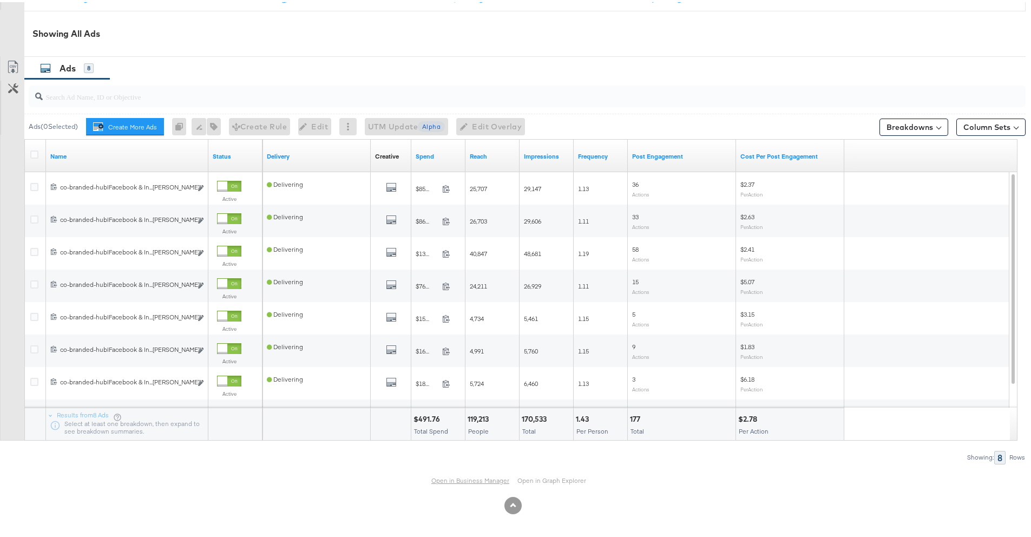
click at [464, 479] on link "Open in Business Manager" at bounding box center [470, 478] width 78 height 9
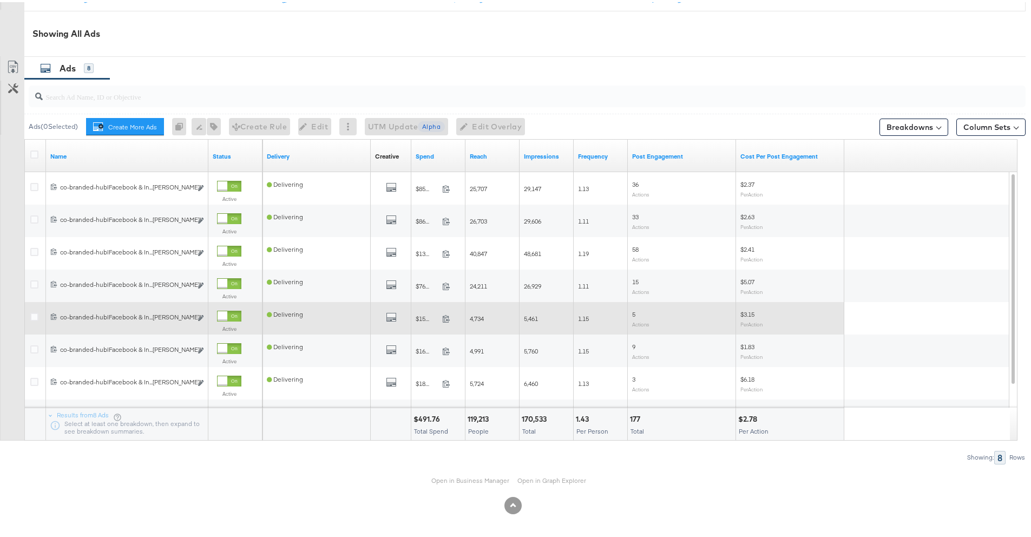
scroll to position [544, 0]
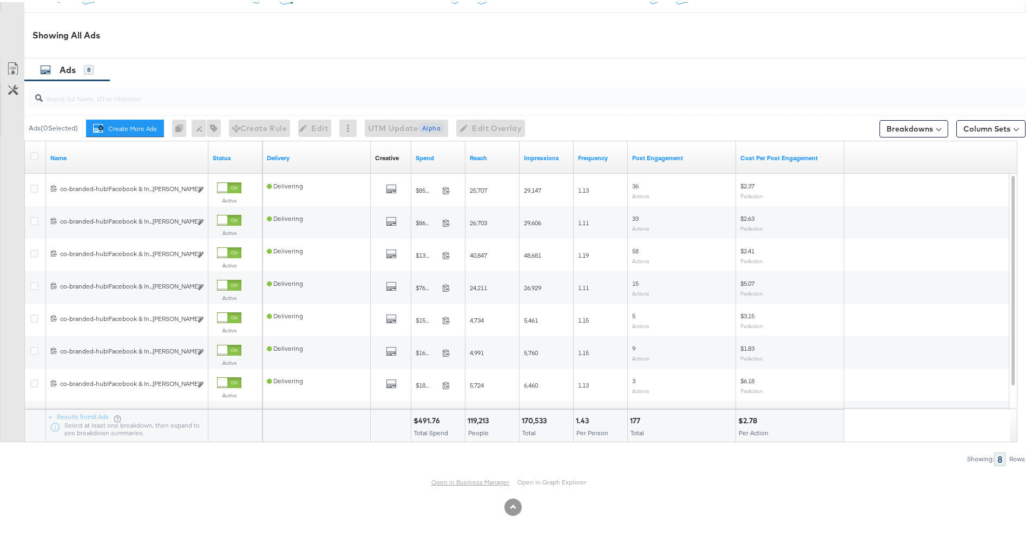
click at [445, 484] on link "Open in Business Manager" at bounding box center [470, 480] width 78 height 9
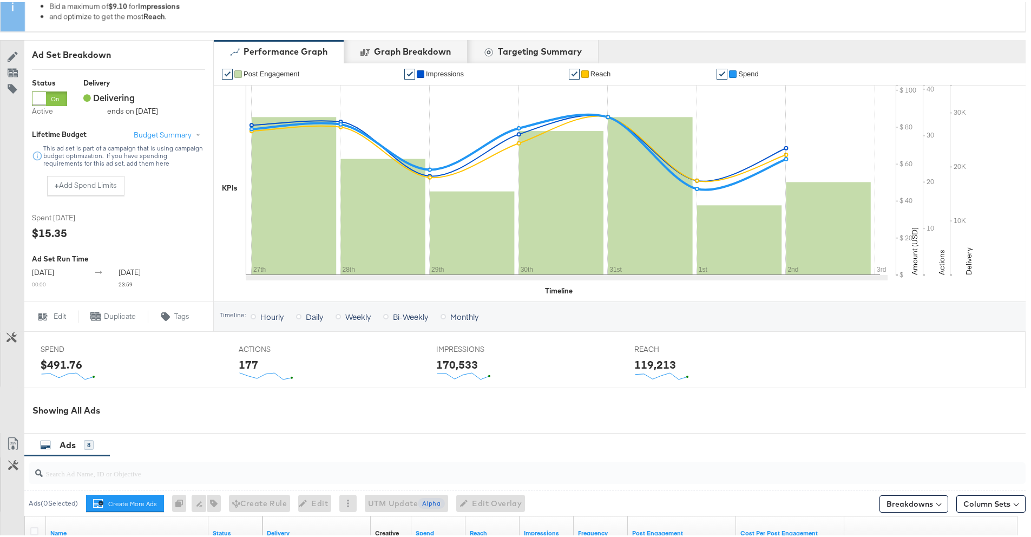
scroll to position [0, 0]
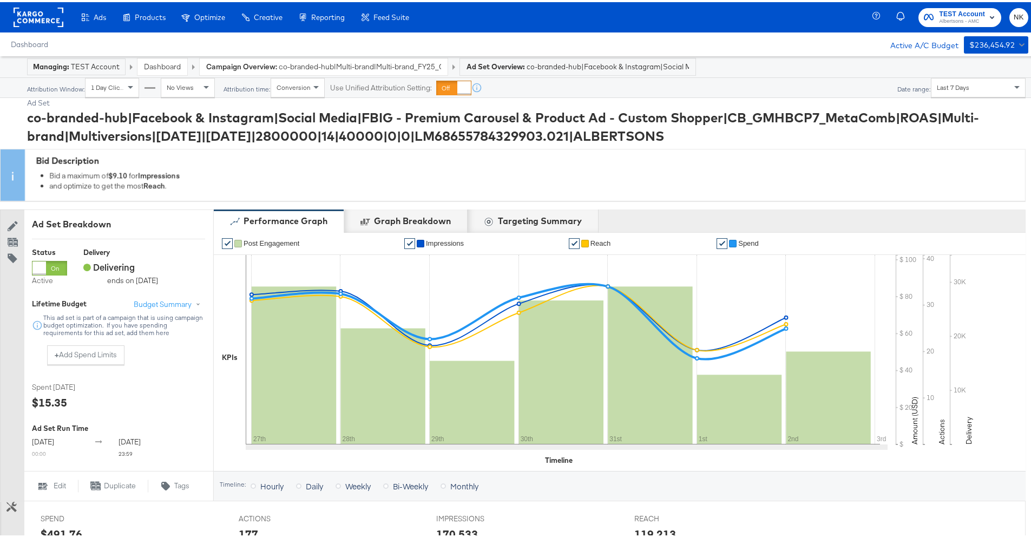
click at [37, 16] on rect at bounding box center [39, 14] width 50 height 19
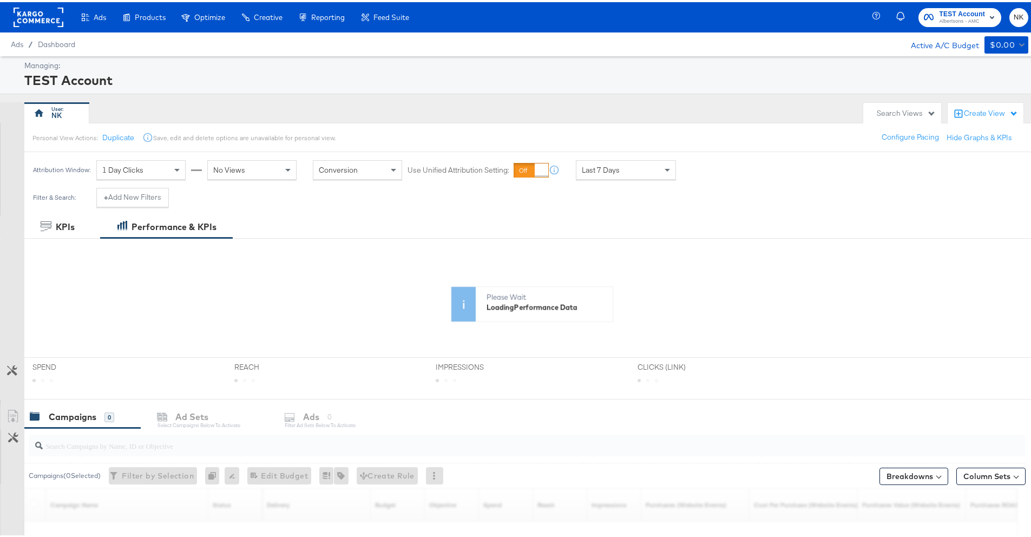
scroll to position [159, 0]
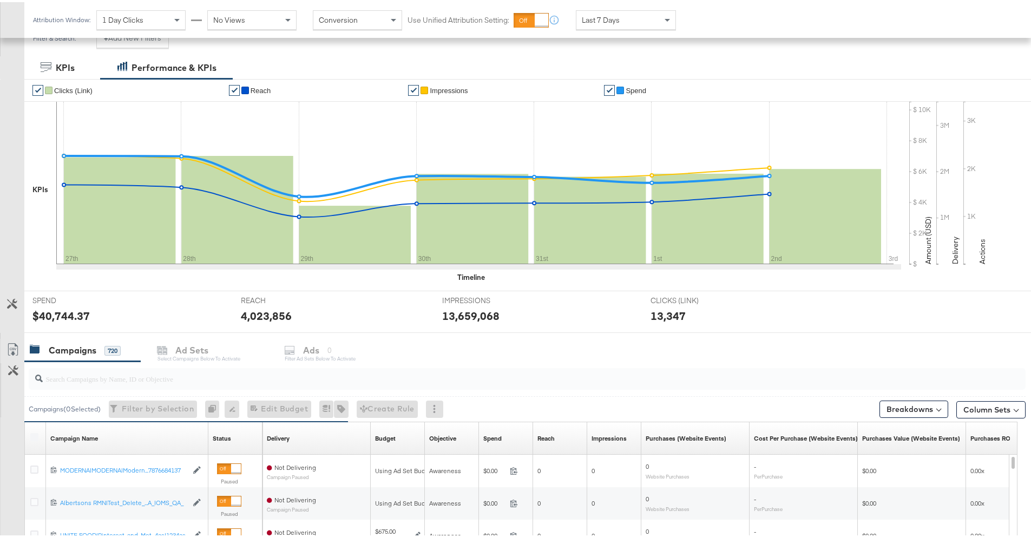
click at [102, 374] on input "search" at bounding box center [488, 371] width 891 height 21
paste input "120229509340170307"
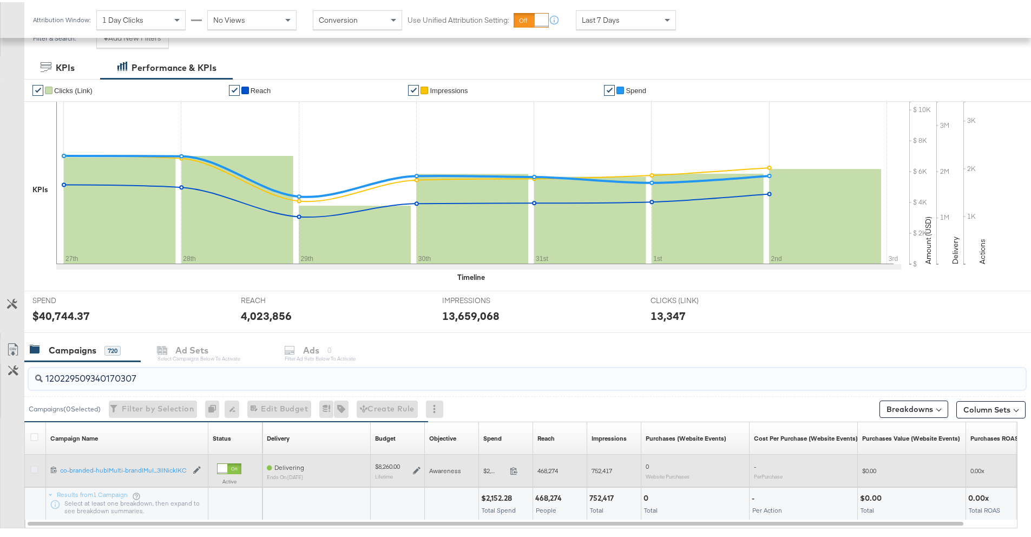
type input "120229509340170307"
click at [36, 469] on icon at bounding box center [34, 467] width 8 height 8
click at [0, 0] on input "checkbox" at bounding box center [0, 0] width 0 height 0
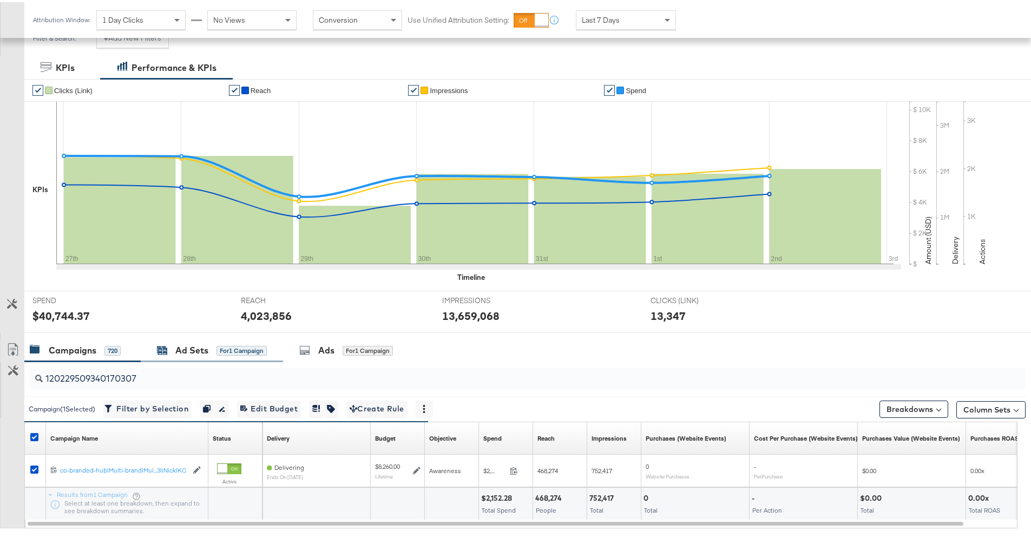
click at [195, 345] on div "Ad Sets" at bounding box center [191, 348] width 33 height 12
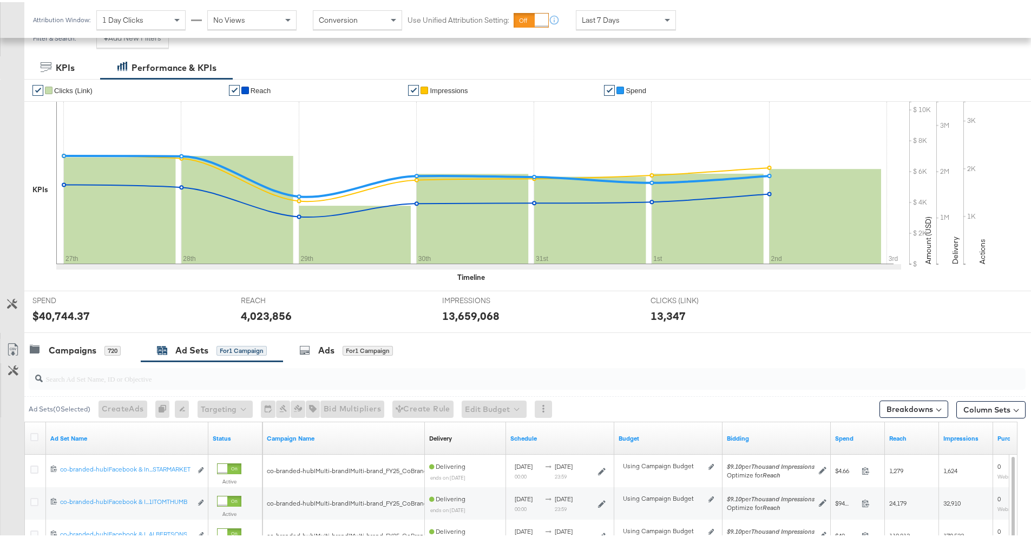
click at [136, 376] on input "search" at bounding box center [488, 371] width 891 height 21
paste input "120229509340020307"
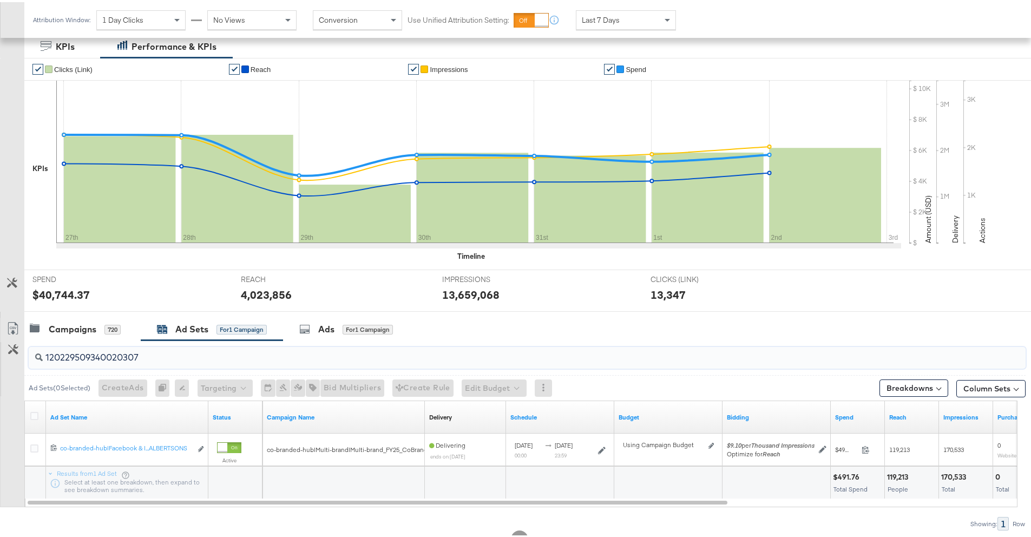
scroll to position [194, 0]
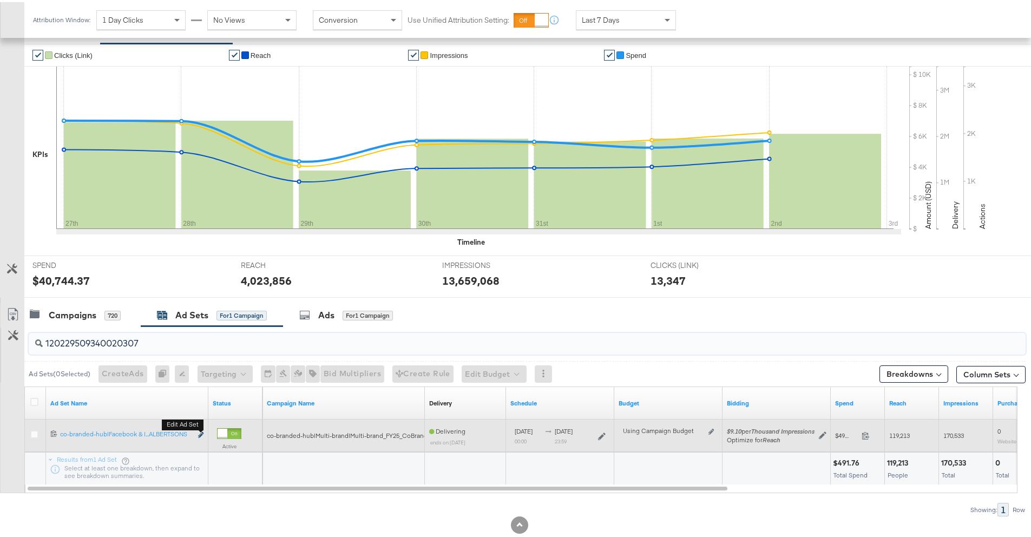
type input "120229509340020307"
click at [201, 433] on icon "link" at bounding box center [200, 433] width 5 height 6
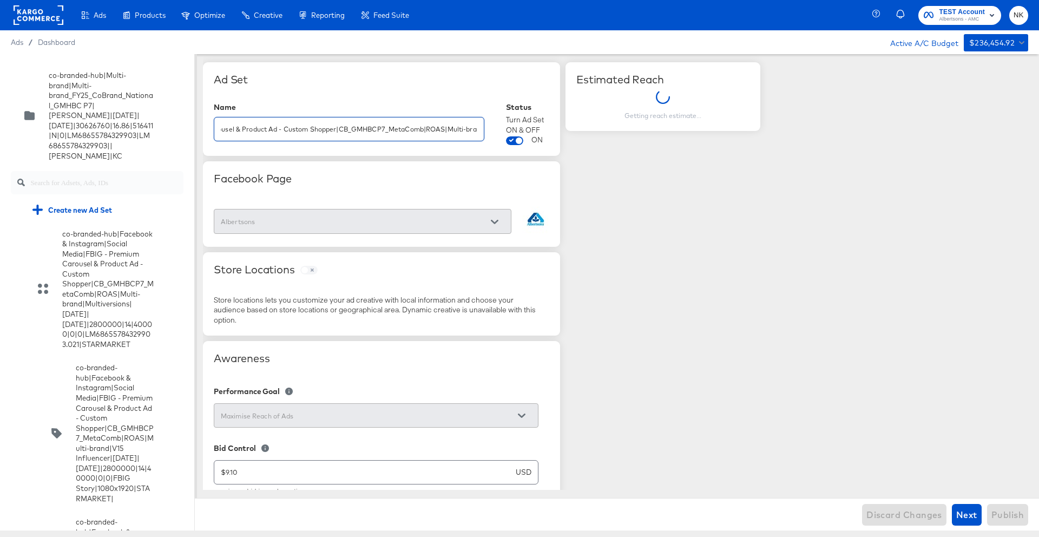
scroll to position [0, 579]
drag, startPoint x: 433, startPoint y: 129, endPoint x: 610, endPoint y: 135, distance: 177.1
click at [388, 134] on input "co-branded-hub|Facebook & Instagram|Social Media|FBIG - Premium Carousel & Prod…" at bounding box center [348, 124] width 269 height 23
drag, startPoint x: 387, startPoint y: 130, endPoint x: 564, endPoint y: 136, distance: 177.1
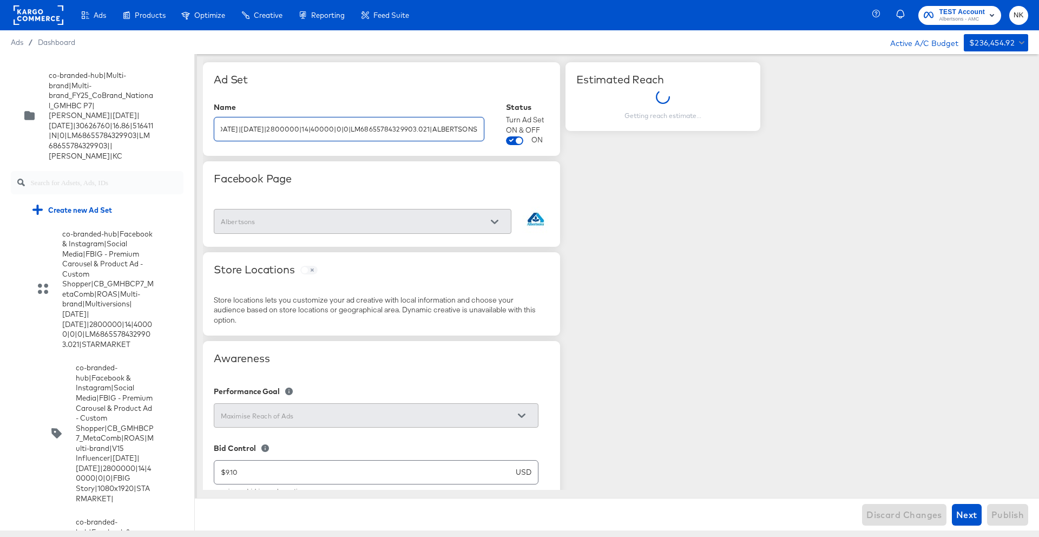
click at [220, 150] on div "Ad Set Name co-branded-hub|Facebook & Instagram|Social Media|FBIG - Premium Car…" at bounding box center [381, 109] width 357 height 94
drag, startPoint x: 428, startPoint y: 134, endPoint x: 660, endPoint y: 141, distance: 231.7
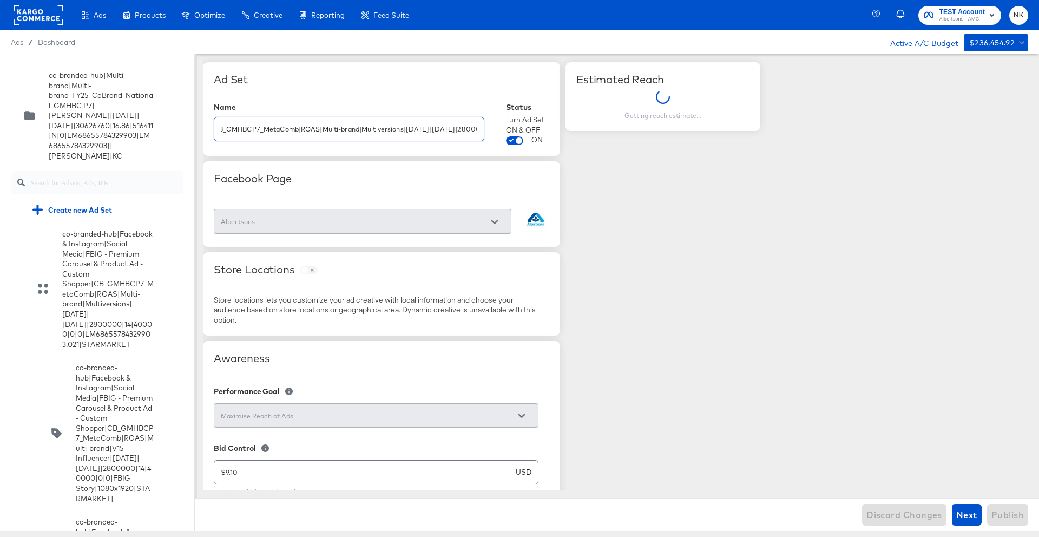
scroll to position [0, 579]
drag, startPoint x: 241, startPoint y: 132, endPoint x: 766, endPoint y: 152, distance: 525.3
click at [349, 100] on div "Ad Set" at bounding box center [382, 88] width 336 height 30
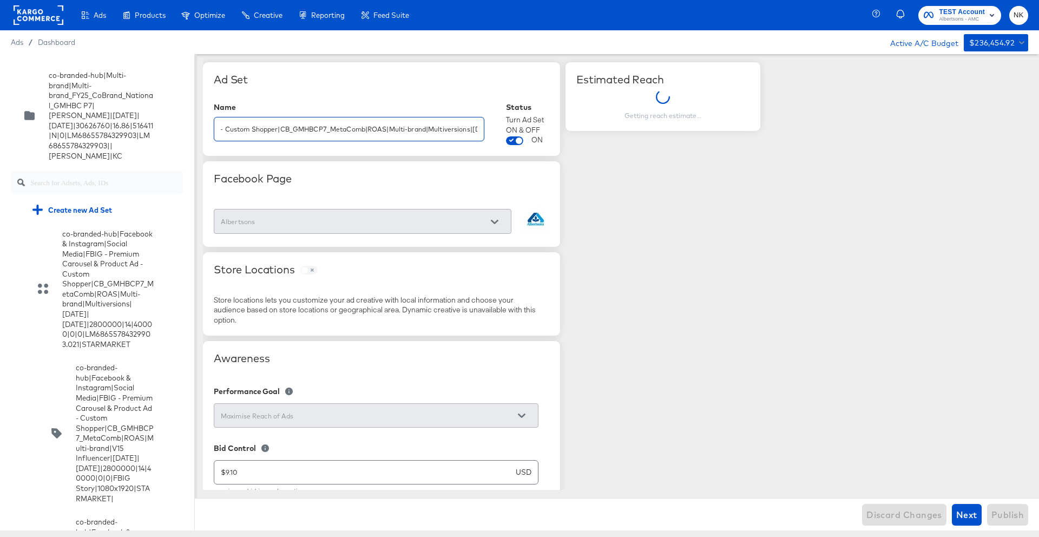
scroll to position [0, 579]
drag, startPoint x: 268, startPoint y: 136, endPoint x: 597, endPoint y: 148, distance: 328.7
click at [433, 100] on div "Ad Set" at bounding box center [382, 88] width 336 height 30
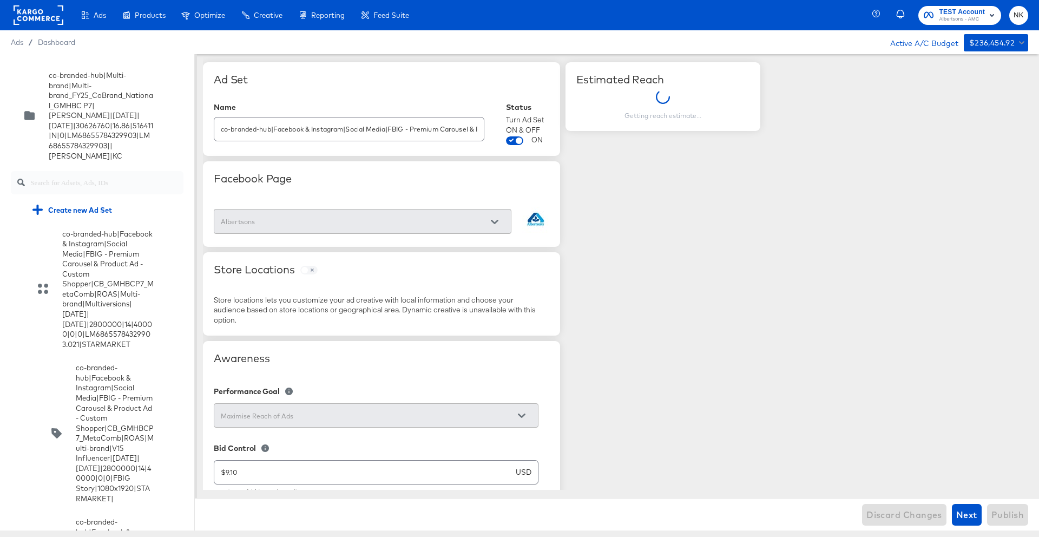
click at [267, 130] on input "co-branded-hub|Facebook & Instagram|Social Media|FBIG - Premium Carousel & Prod…" at bounding box center [348, 124] width 269 height 23
drag, startPoint x: 246, startPoint y: 130, endPoint x: 638, endPoint y: 132, distance: 392.3
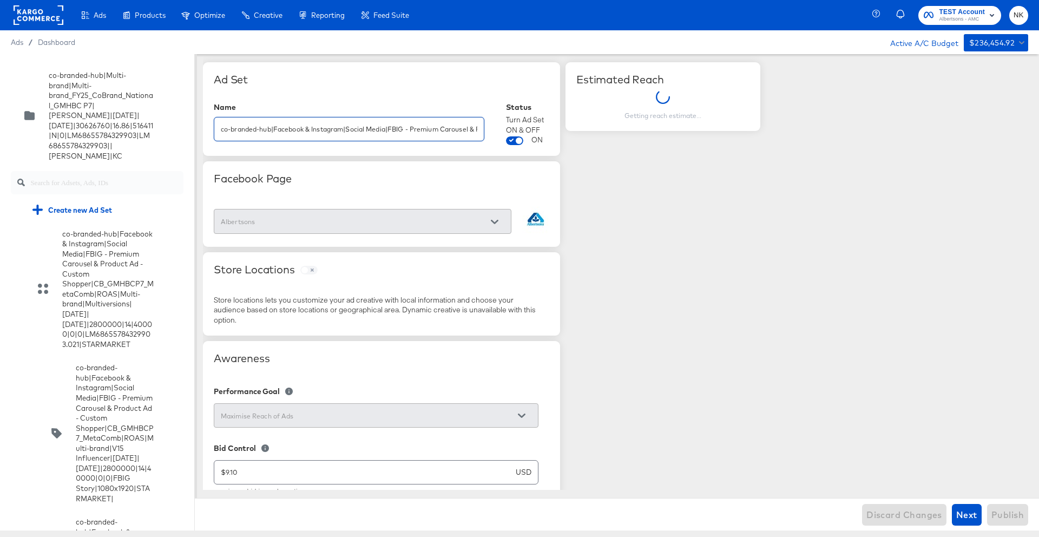
click at [231, 128] on input "co-branded-hub|Facebook & Instagram|Social Media|FBIG - Premium Carousel & Prod…" at bounding box center [348, 124] width 269 height 23
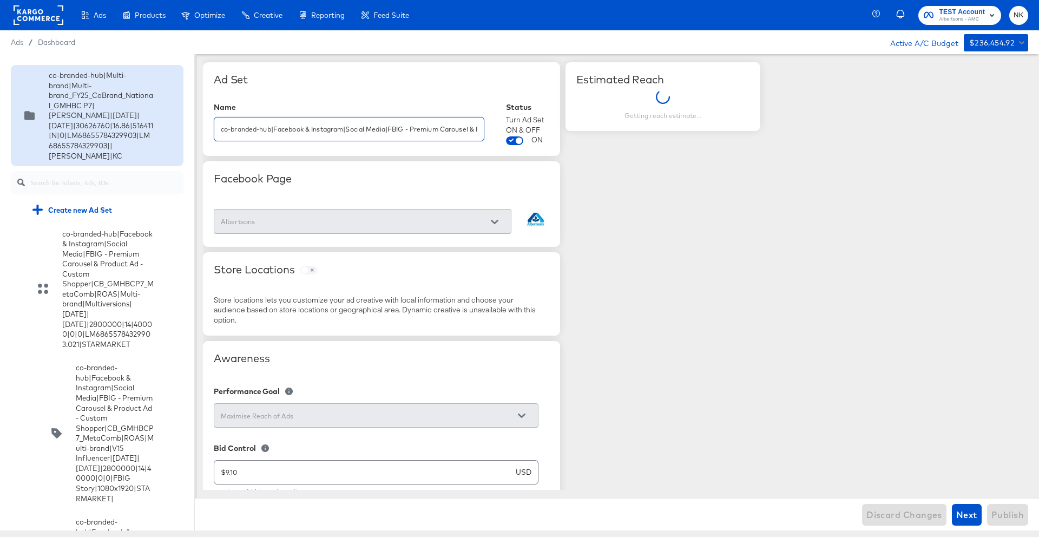
drag, startPoint x: 219, startPoint y: 130, endPoint x: 163, endPoint y: 130, distance: 55.2
click at [163, 130] on div "Quick duplicate Duplicate Edit Delete co-branded-hub|Multi-brand|Multi-brand_FY…" at bounding box center [519, 292] width 1039 height 476
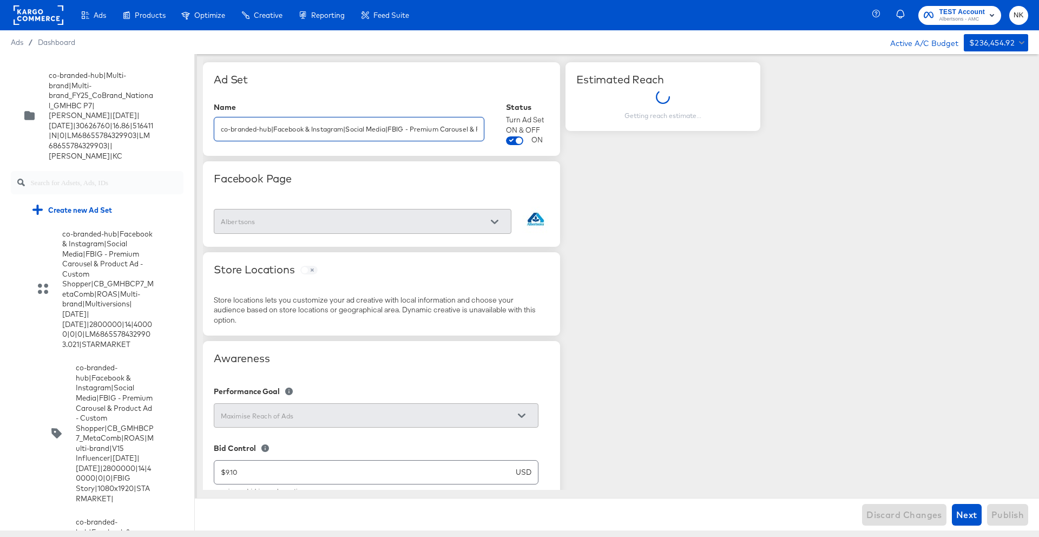
click at [314, 132] on input "co-branded-hub|Facebook & Instagram|Social Media|FBIG - Premium Carousel & Prod…" at bounding box center [348, 124] width 269 height 23
drag, startPoint x: 364, startPoint y: 135, endPoint x: 649, endPoint y: 137, distance: 285.7
click at [441, 132] on input "co-branded-hub|Facebook & Instagram|Social Media|FBIG - Premium Carousel & Prod…" at bounding box center [348, 124] width 269 height 23
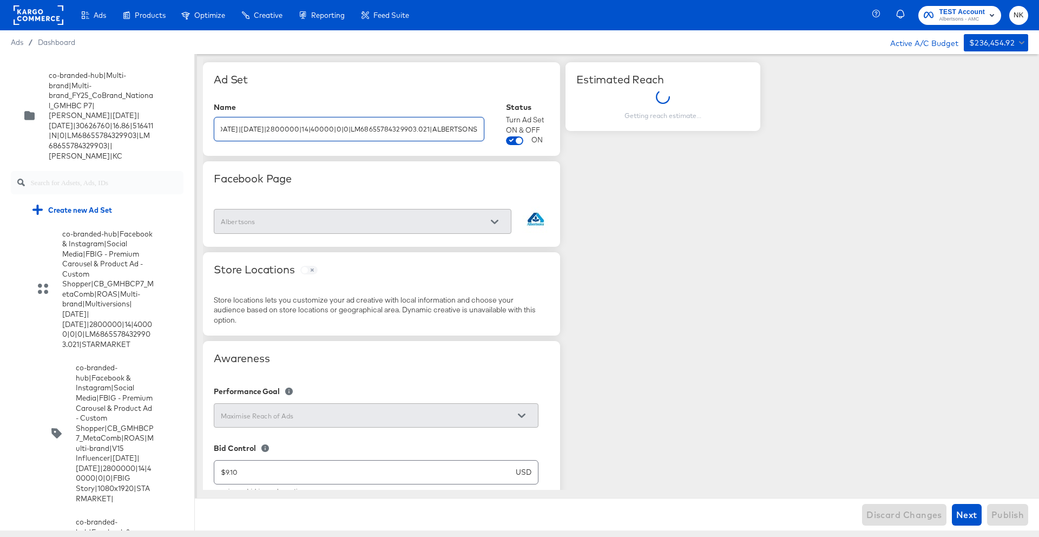
drag, startPoint x: 513, startPoint y: 133, endPoint x: 667, endPoint y: 147, distance: 154.4
click at [425, 134] on input "co-branded-hub|Facebook & Instagram|Social Media|FBIG - Premium Carousel & Prod…" at bounding box center [348, 124] width 269 height 23
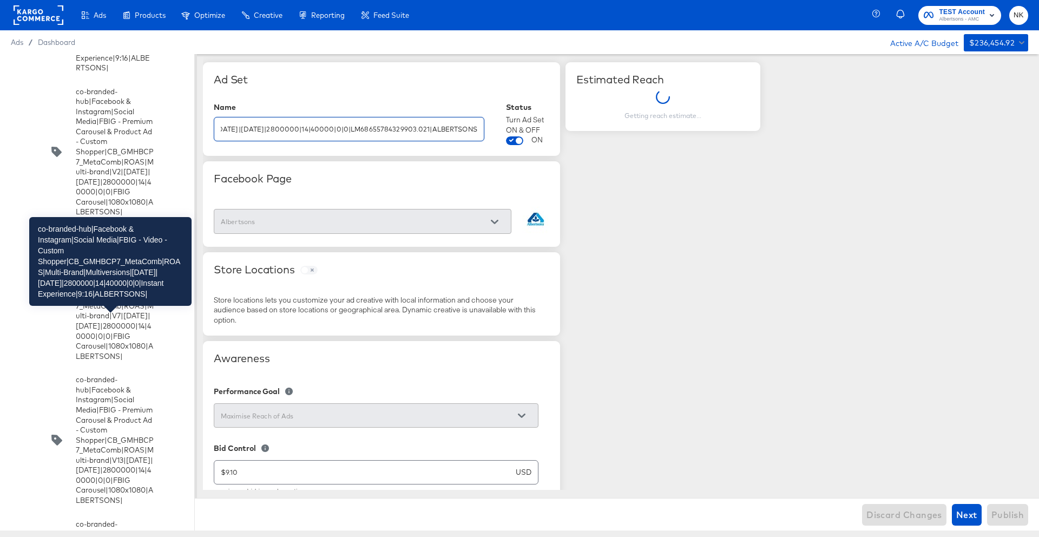
scroll to position [3160, 0]
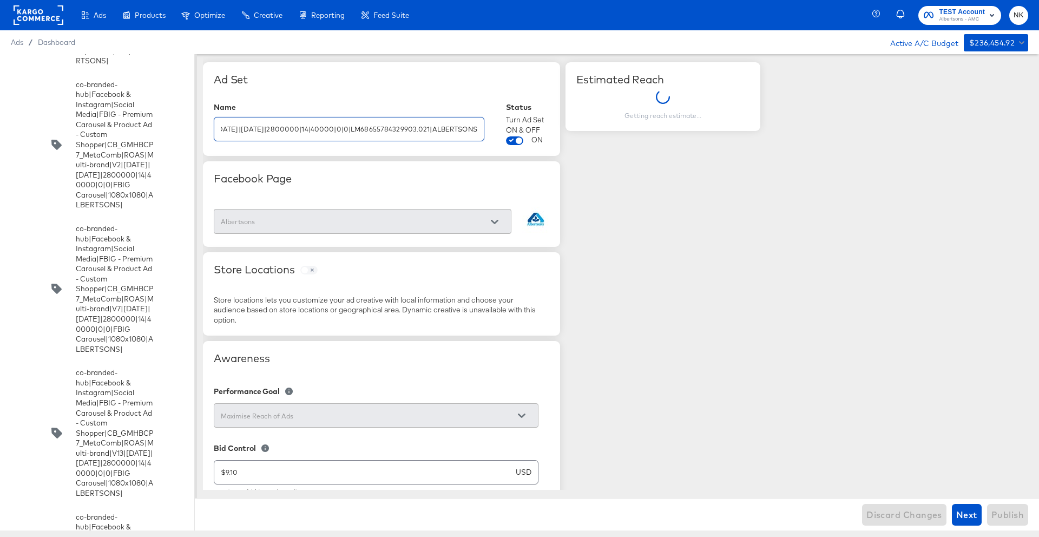
click at [0, 0] on input "checkbox" at bounding box center [0, 0] width 0 height 0
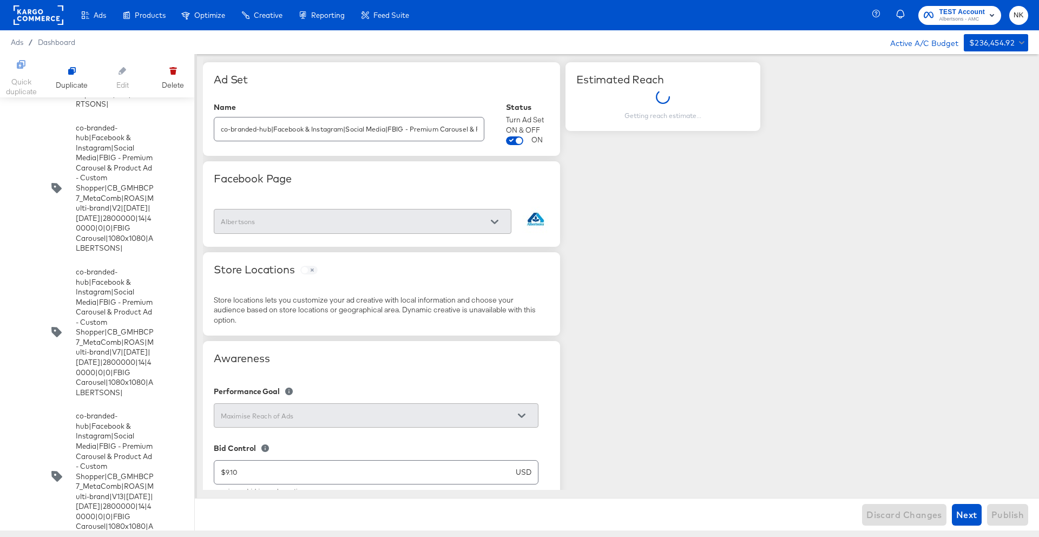
click at [0, 0] on input "checkbox" at bounding box center [0, 0] width 0 height 0
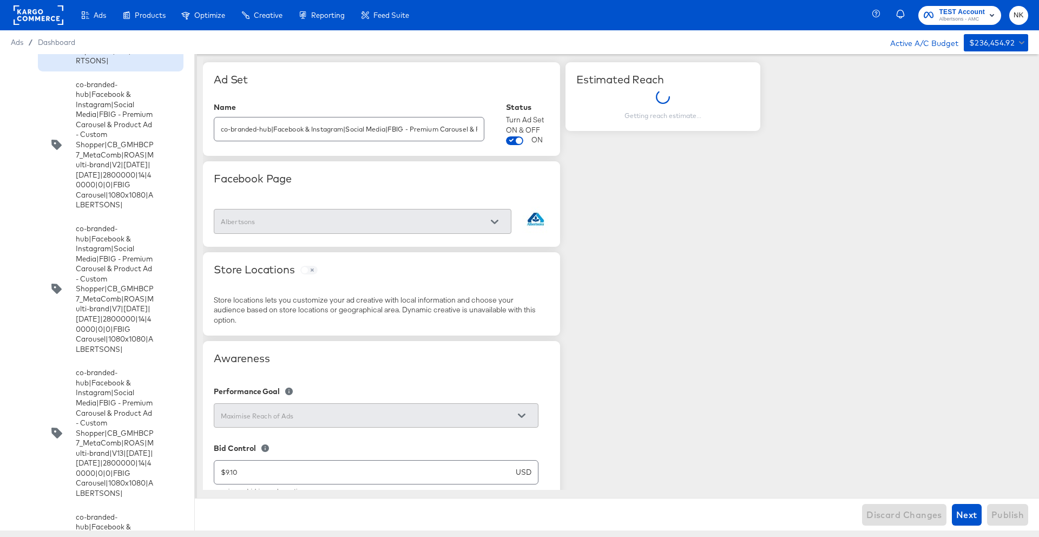
click at [0, 0] on input "checkbox" at bounding box center [0, 0] width 0 height 0
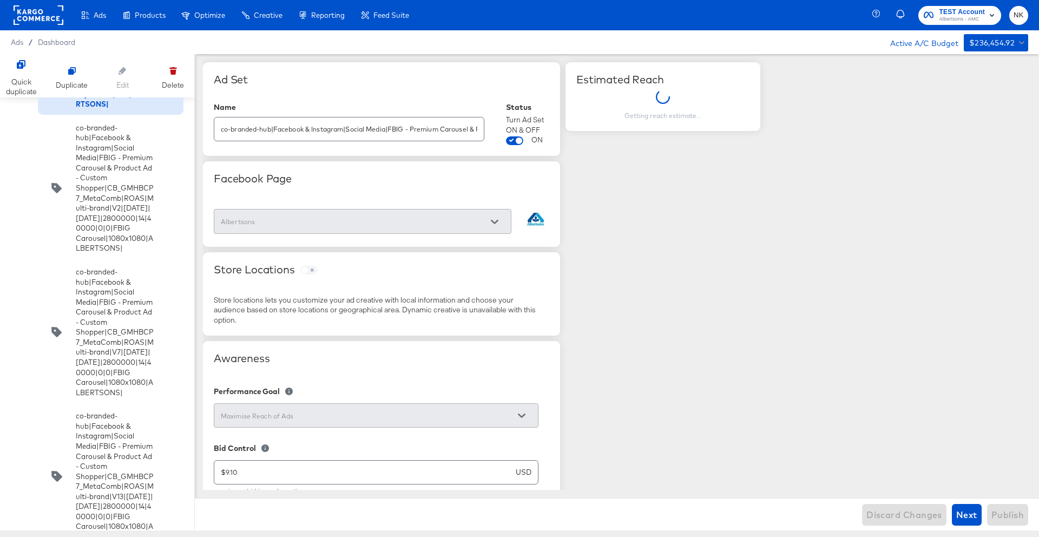
click at [0, 0] on input "checkbox" at bounding box center [0, 0] width 0 height 0
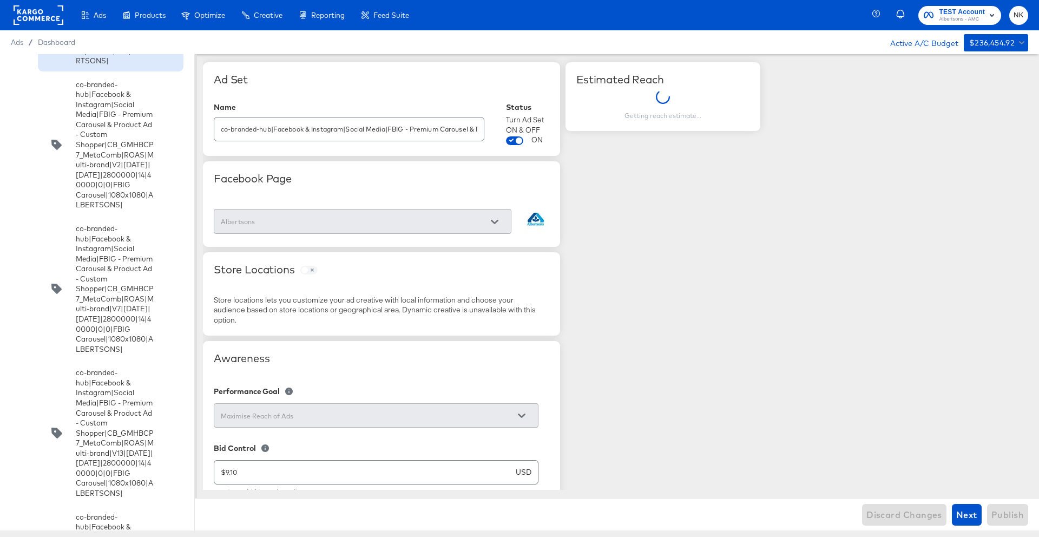
click at [675, 78] on div "Estimated Reach" at bounding box center [662, 79] width 173 height 13
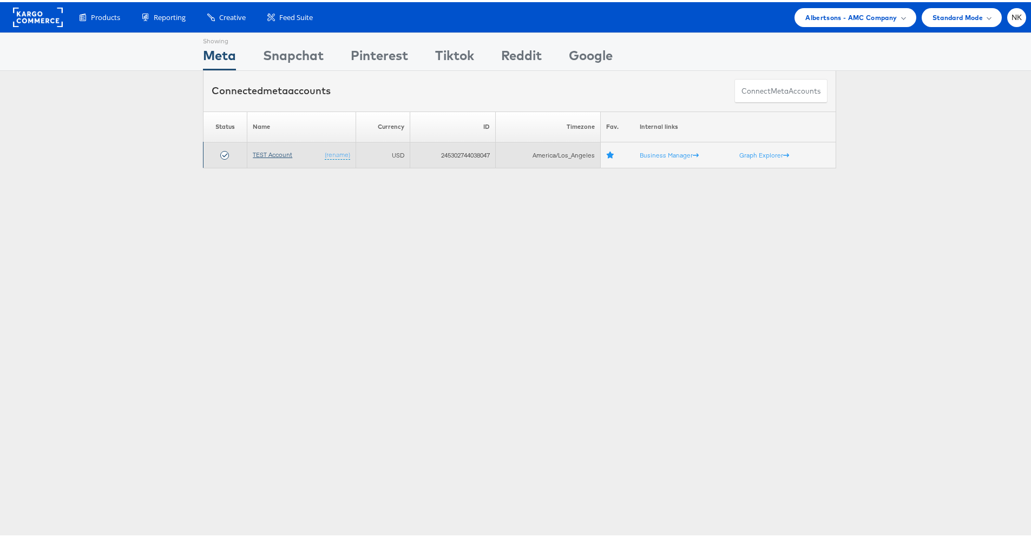
click at [282, 151] on link "TEST Account" at bounding box center [273, 152] width 40 height 8
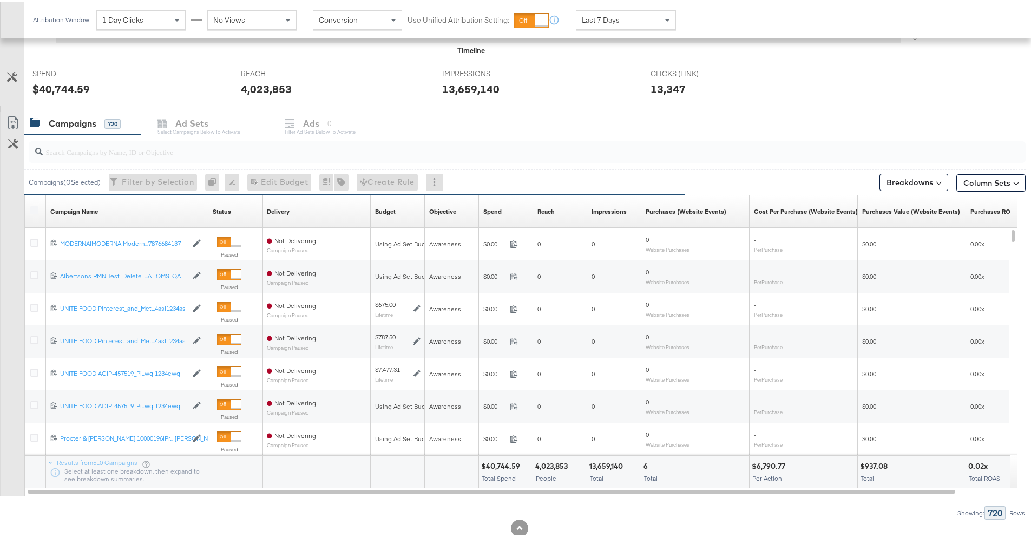
scroll to position [407, 0]
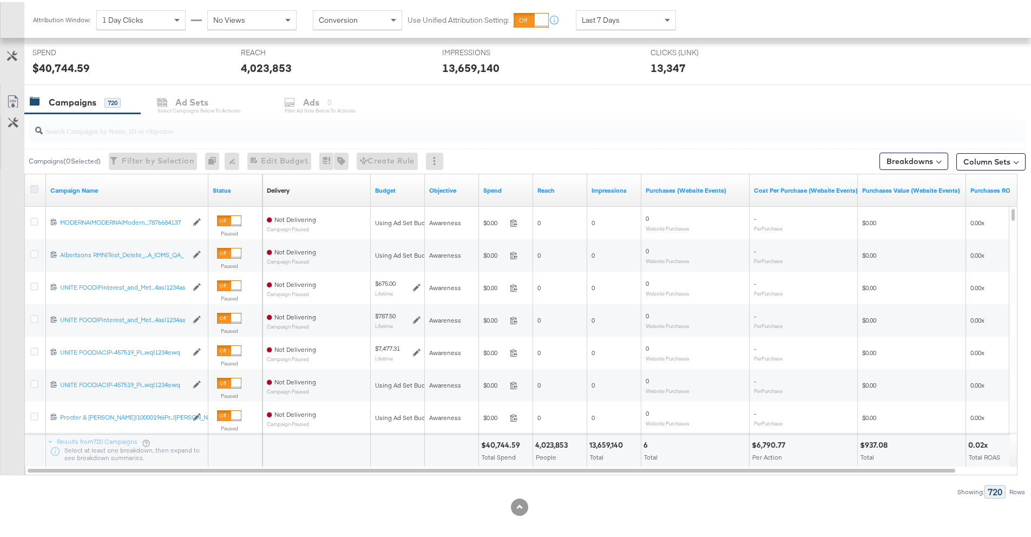
click at [33, 187] on icon at bounding box center [34, 187] width 8 height 8
click at [0, 0] on input "checkbox" at bounding box center [0, 0] width 0 height 0
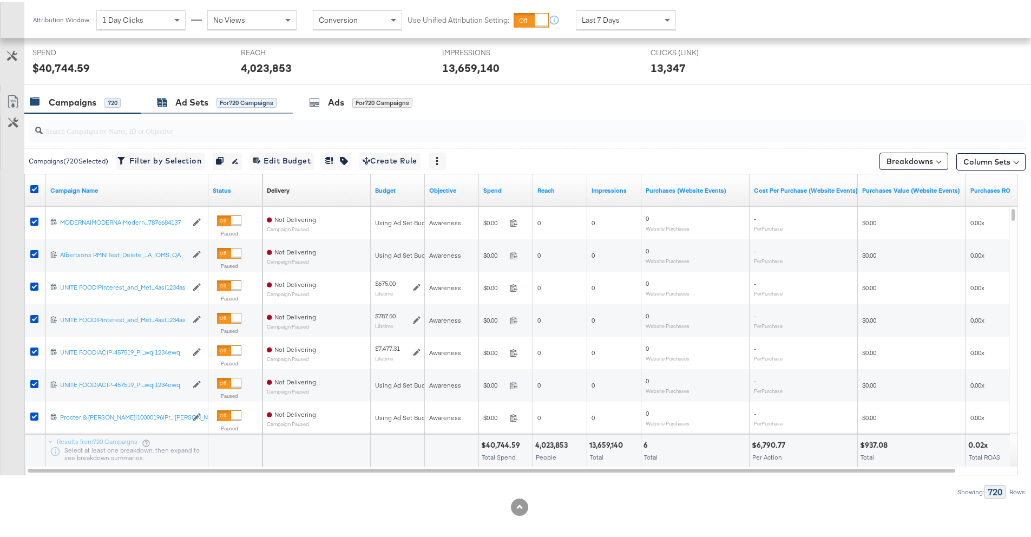
click at [185, 104] on div "Ad Sets" at bounding box center [191, 100] width 33 height 12
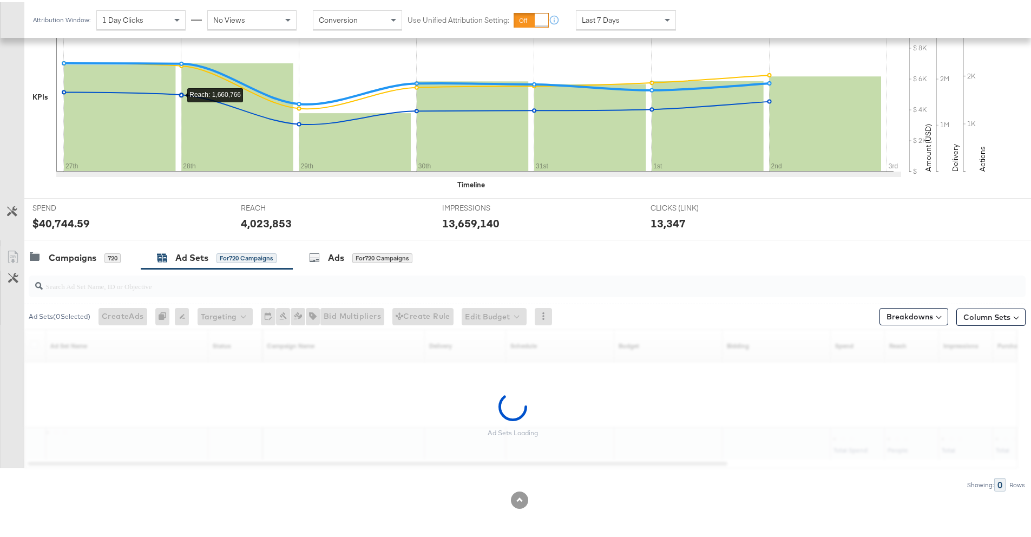
scroll to position [252, 0]
click at [115, 292] on div at bounding box center [527, 284] width 997 height 22
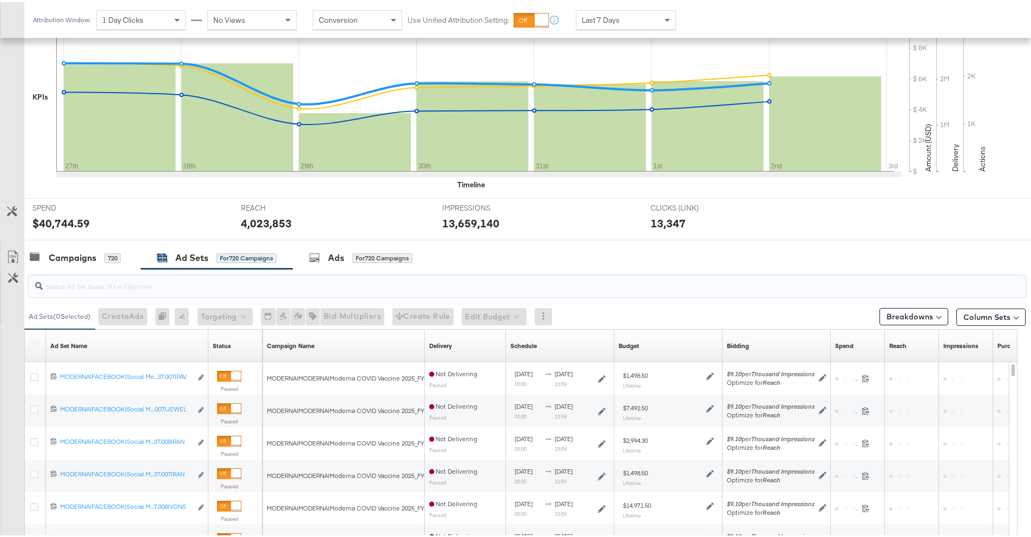
paste input "co-branded-hub|Facebook & Instagram|Social Media|FBIG - Premium Carousel & Prod…"
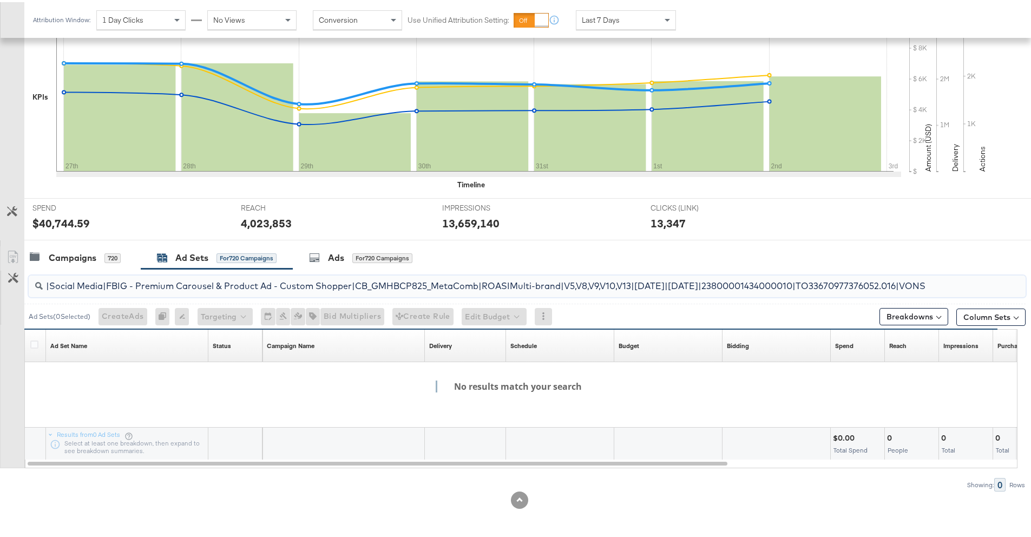
scroll to position [0, 0]
drag, startPoint x: 371, startPoint y: 284, endPoint x: 33, endPoint y: 287, distance: 338.2
click at [0, 288] on div "co-branded-hub|Facebook & Instagram|Social Media|FBIG - Premium Carousel & Prod…" at bounding box center [512, 378] width 1025 height 222
drag, startPoint x: 865, startPoint y: 290, endPoint x: 1075, endPoint y: 283, distance: 210.1
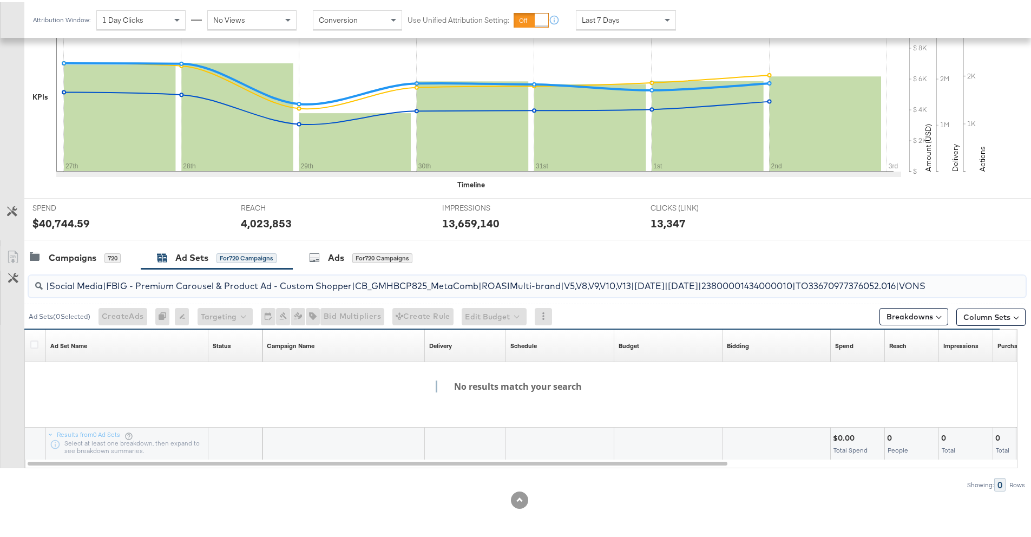
click at [1038, 283] on html "Ads Products Optimize Creative Reporting Feed Suite TEST Account Albertsons - A…" at bounding box center [519, 16] width 1039 height 537
drag, startPoint x: 941, startPoint y: 287, endPoint x: 47, endPoint y: 293, distance: 894.0
click at [61, 295] on div "co-branded-hub|Facebook & Instagram|Social Media|FBIG - Premium Carousel & Prod…" at bounding box center [527, 284] width 997 height 26
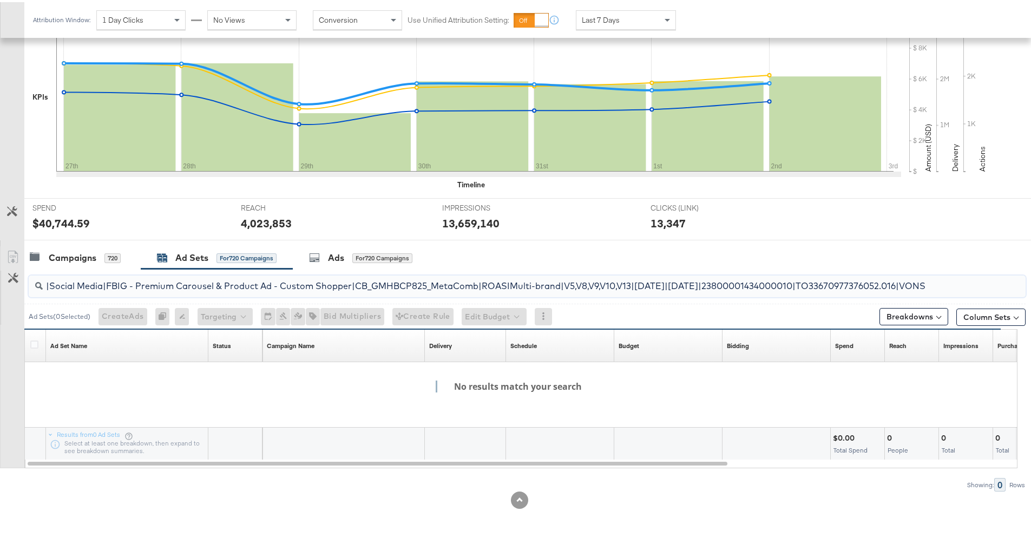
drag, startPoint x: 45, startPoint y: 288, endPoint x: 1252, endPoint y: 298, distance: 1207.4
click at [1038, 285] on html "Ads Products Optimize Creative Reporting Feed Suite TEST Account Albertsons - A…" at bounding box center [519, 16] width 1039 height 537
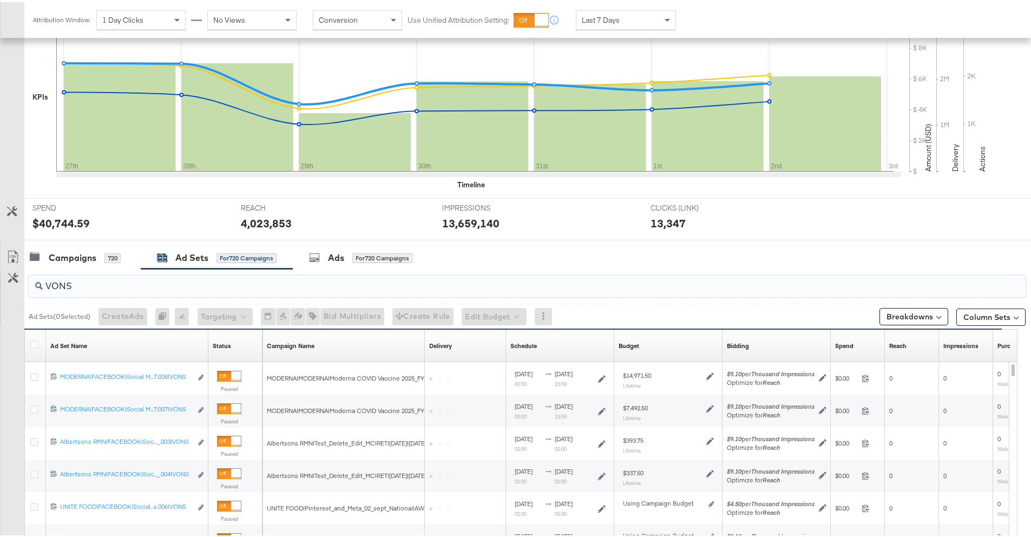
scroll to position [0, 0]
click at [43, 283] on input "VONS" at bounding box center [488, 279] width 891 height 21
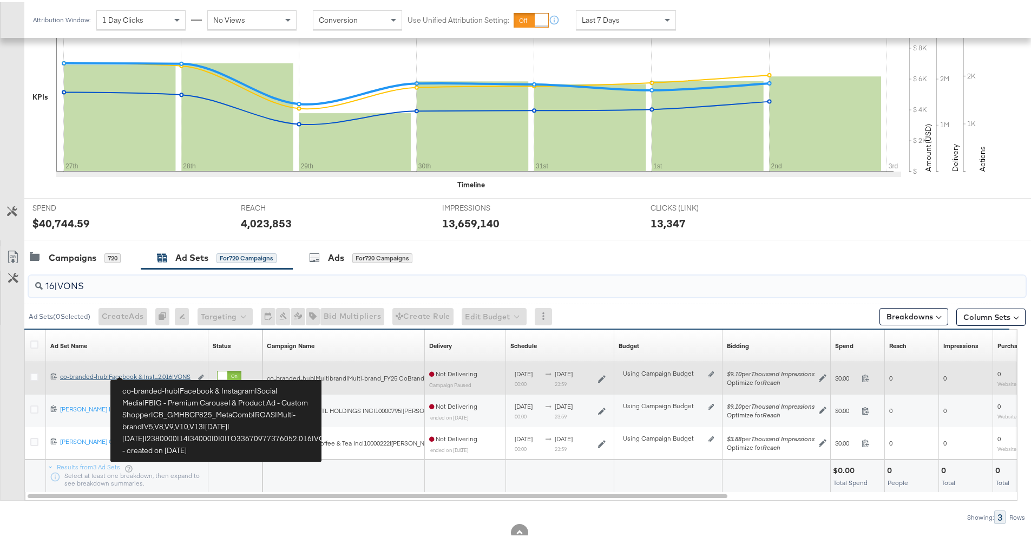
type input "16|VONS"
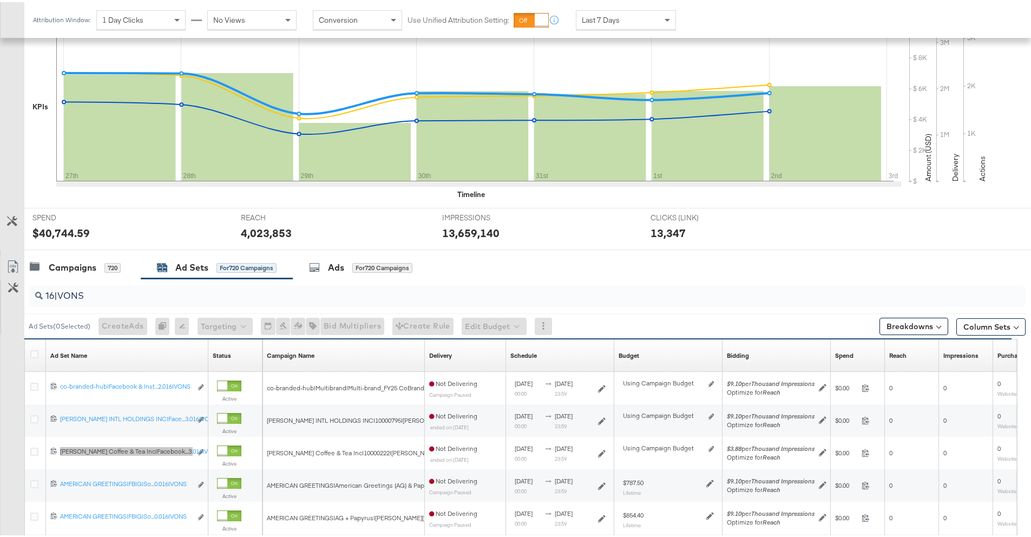
scroll to position [382, 0]
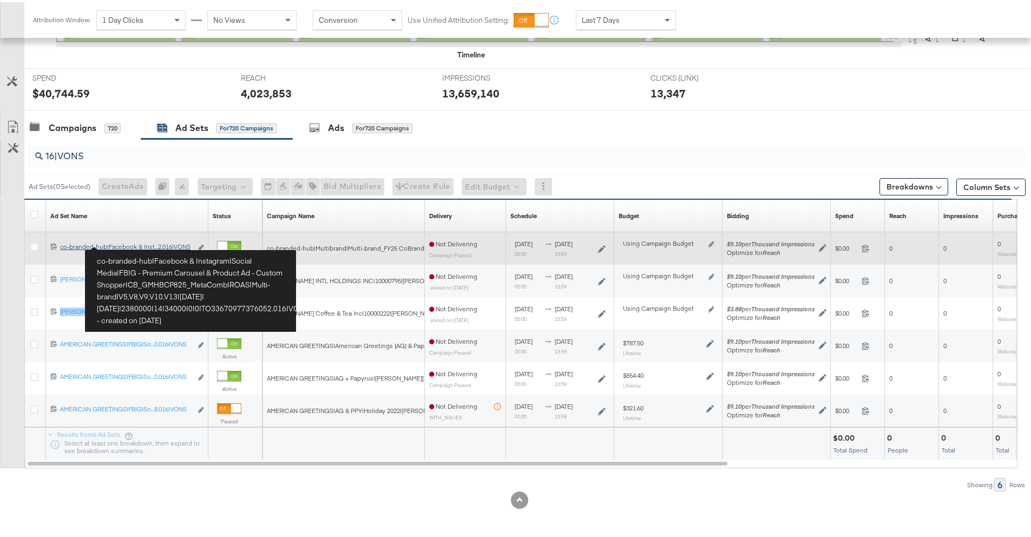
click at [146, 245] on div "co-branded-hub|Facebook & Instagram|Social Media|FBIG - Premium Carousel & Prod…" at bounding box center [126, 244] width 132 height 9
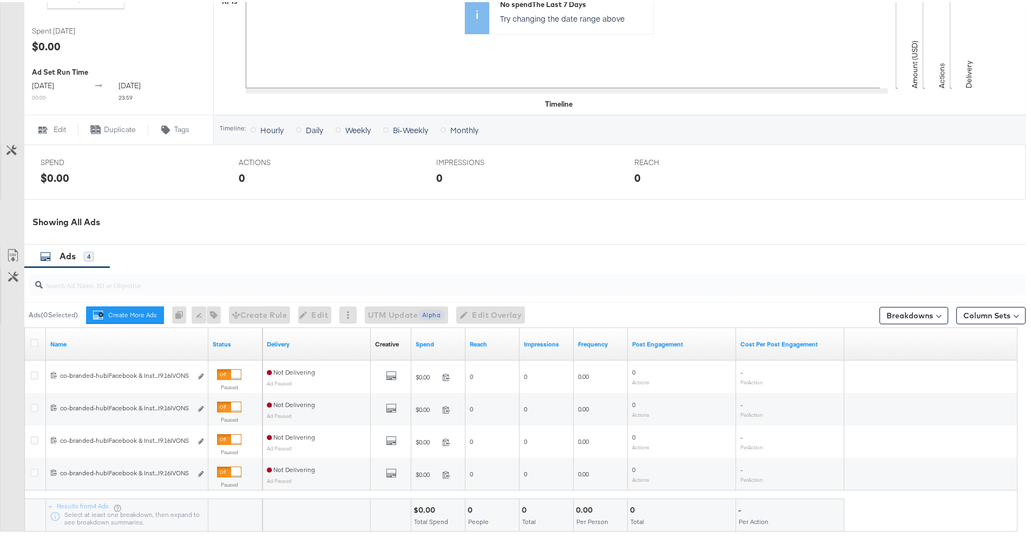
scroll to position [412, 0]
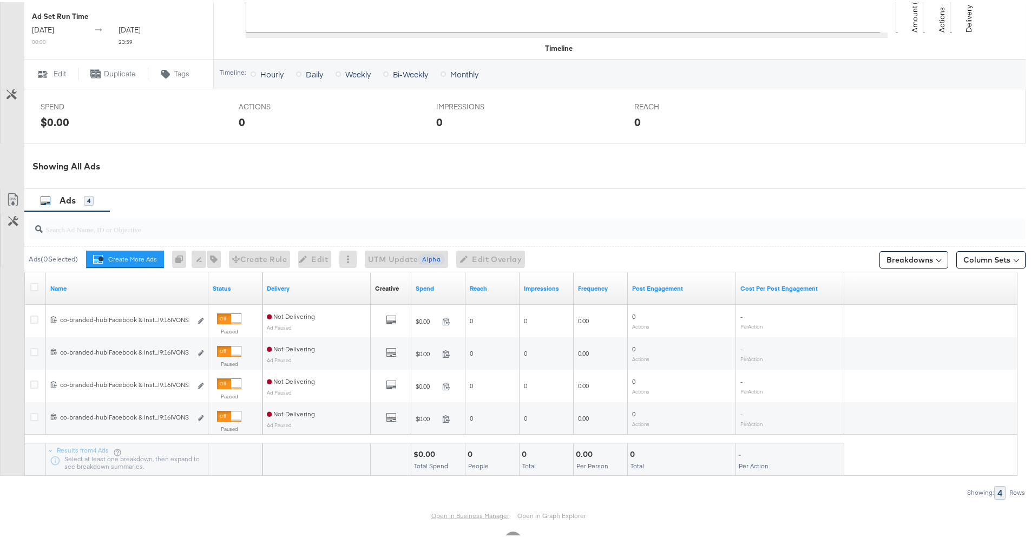
click at [468, 516] on link "Open in Business Manager" at bounding box center [470, 513] width 78 height 9
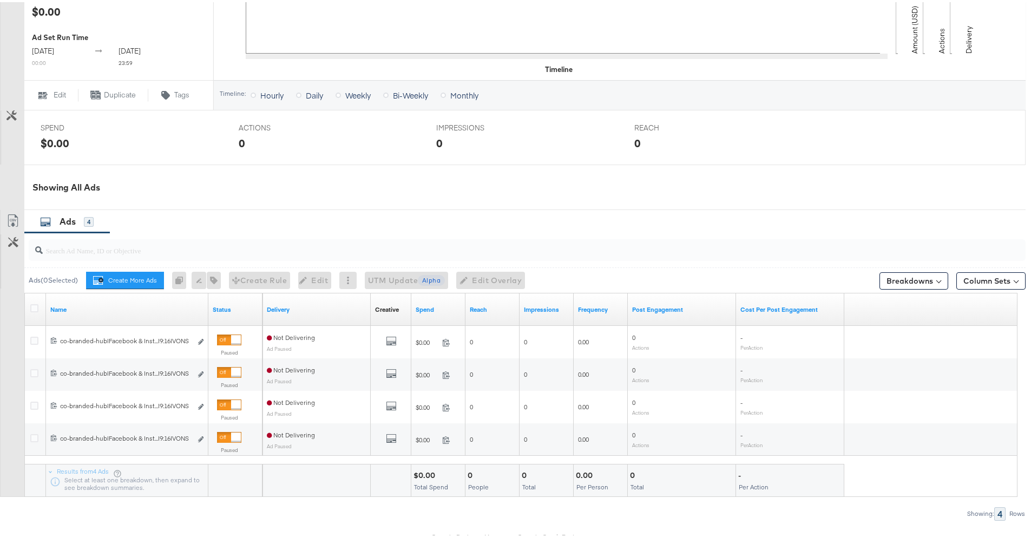
scroll to position [371, 0]
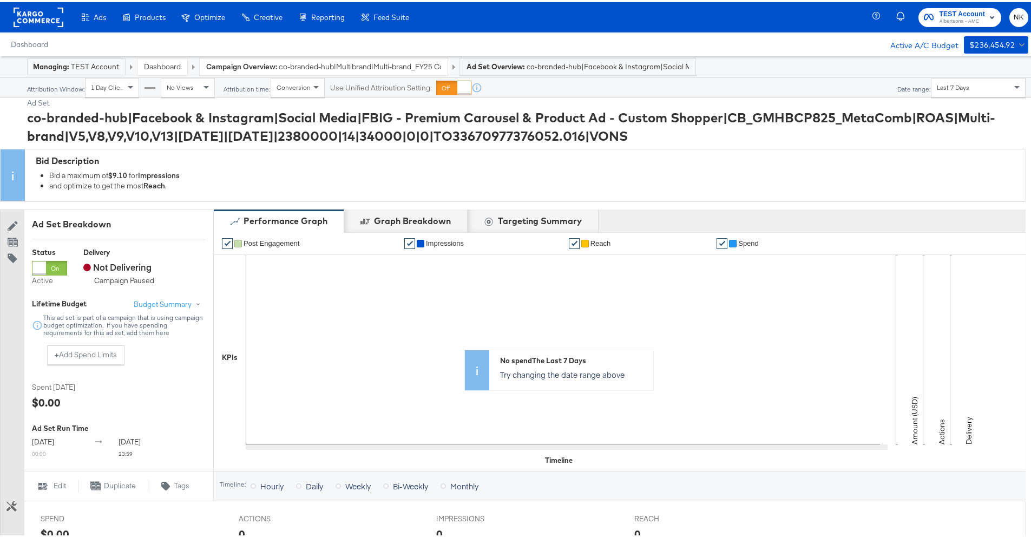
drag, startPoint x: 535, startPoint y: 134, endPoint x: 29, endPoint y: 121, distance: 506.2
click at [29, 121] on div "co-branded-hub|Facebook & Instagram|Social Media|FBIG - Premium Carousel & Prod…" at bounding box center [526, 124] width 998 height 37
copy div "co-branded-hub|Facebook & Instagram|Social Media|FBIG - Premium Carousel & Prod…"
